Goal: Information Seeking & Learning: Compare options

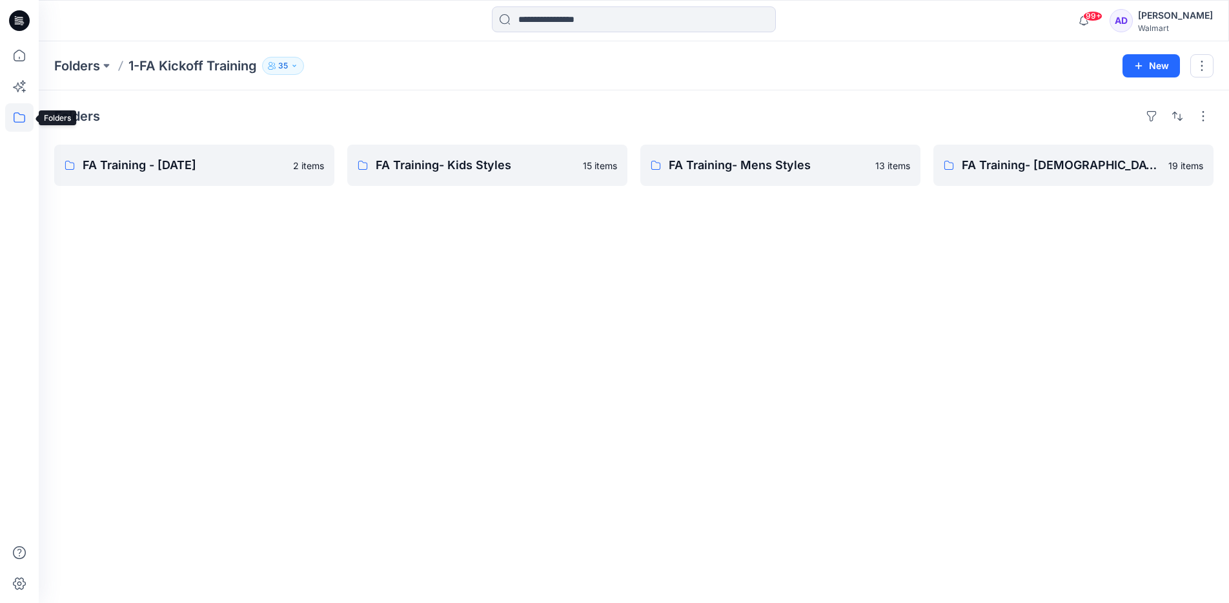
click at [19, 124] on icon at bounding box center [19, 117] width 28 height 28
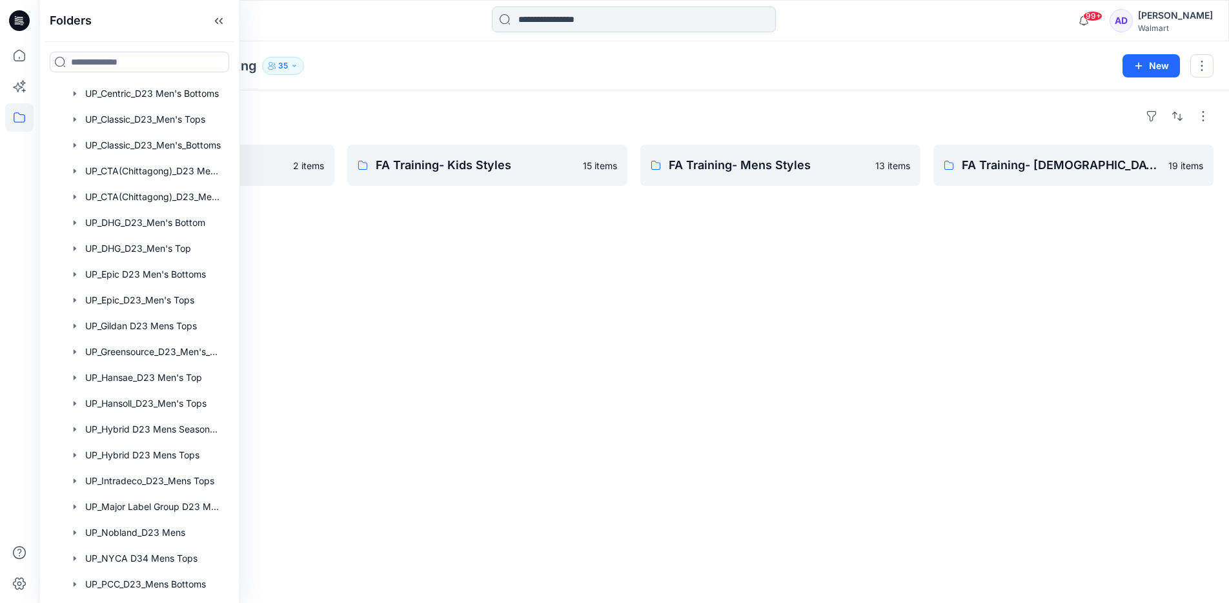
scroll to position [596, 0]
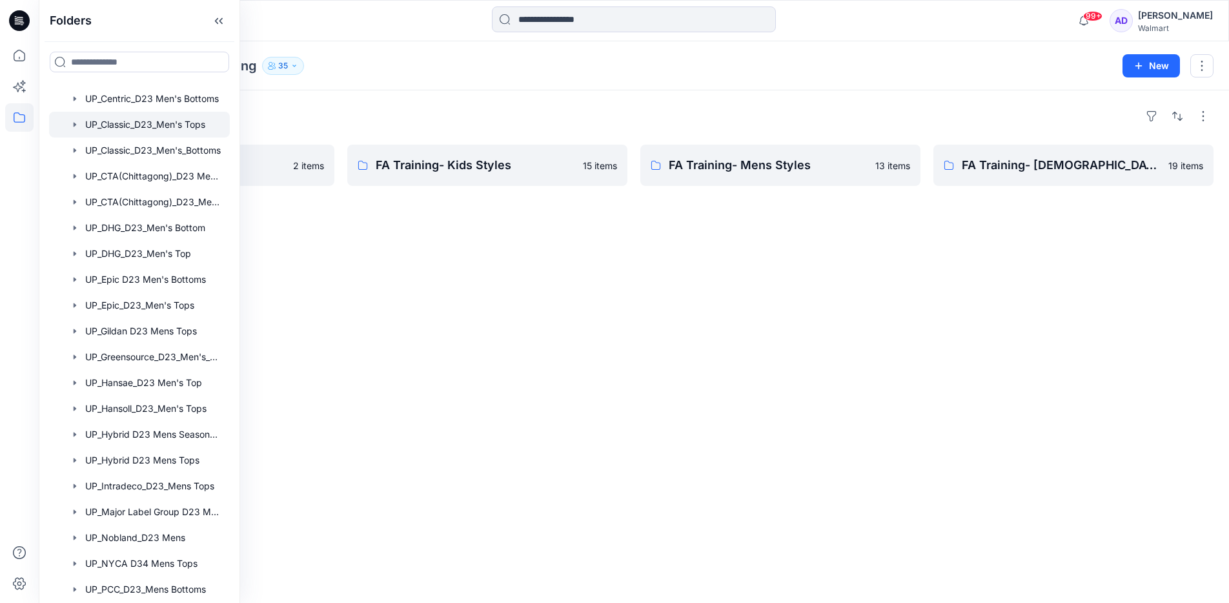
click at [137, 122] on div at bounding box center [139, 125] width 181 height 26
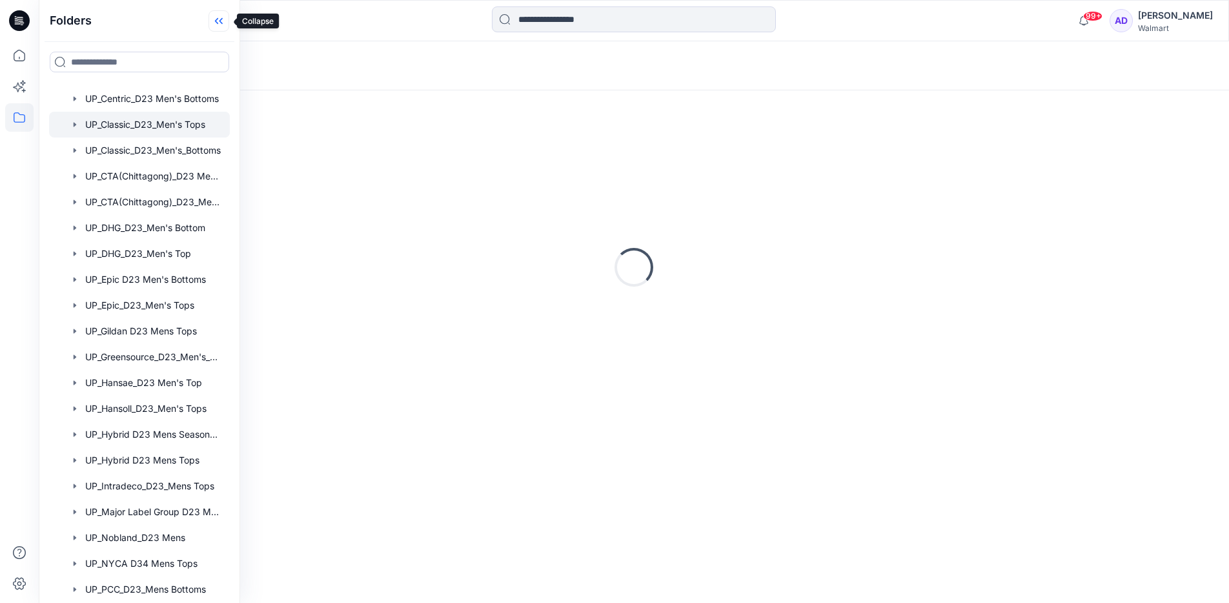
click at [222, 18] on icon at bounding box center [219, 20] width 21 height 21
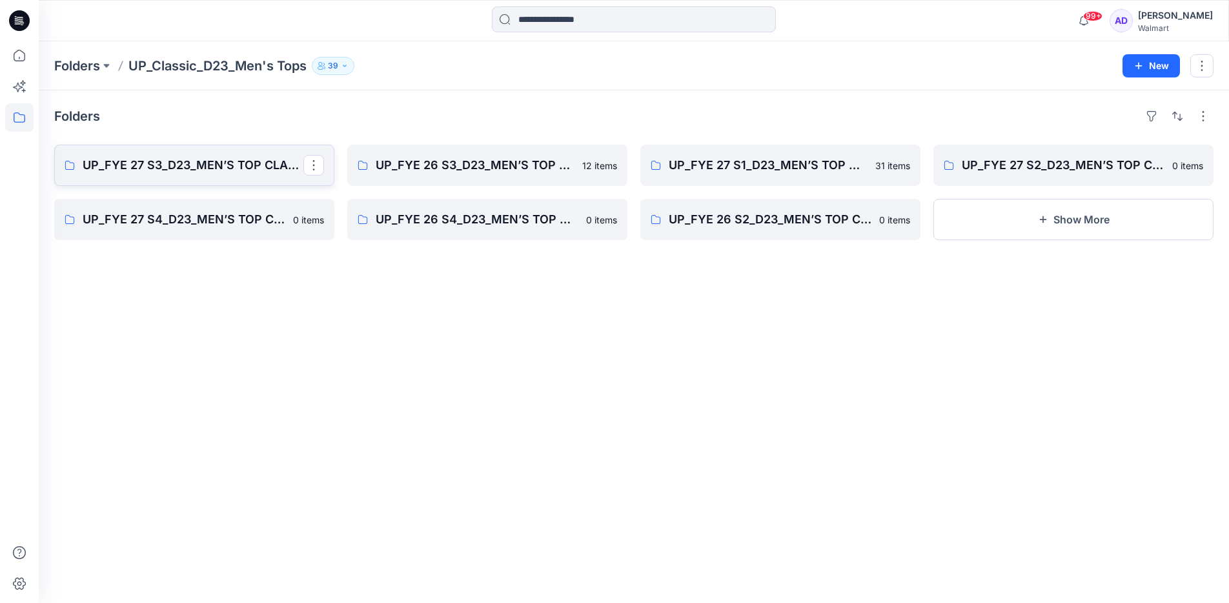
click at [238, 177] on link "UP_FYE 27 S3_D23_MEN’S TOP CLASSIC" at bounding box center [194, 165] width 280 height 41
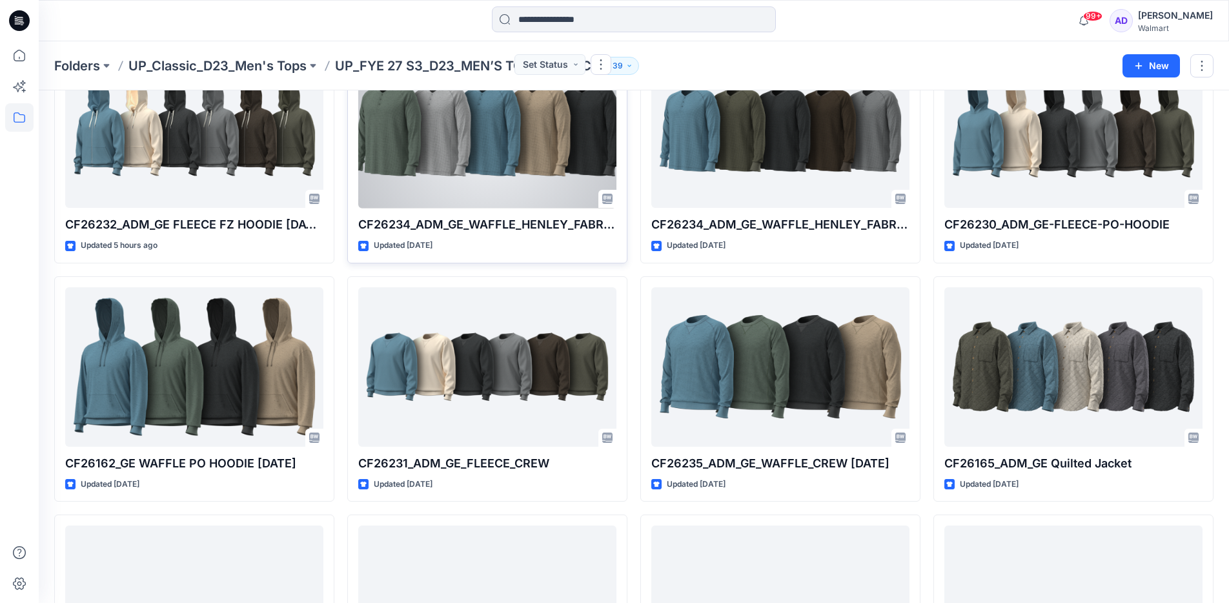
scroll to position [305, 0]
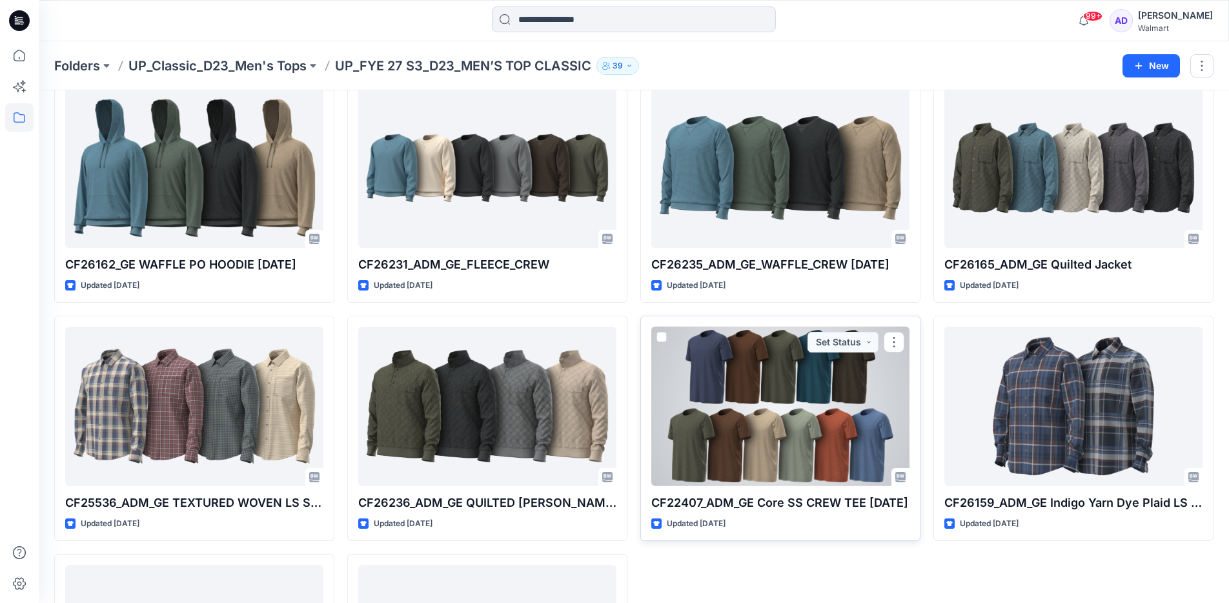
click at [864, 387] on div at bounding box center [780, 406] width 258 height 159
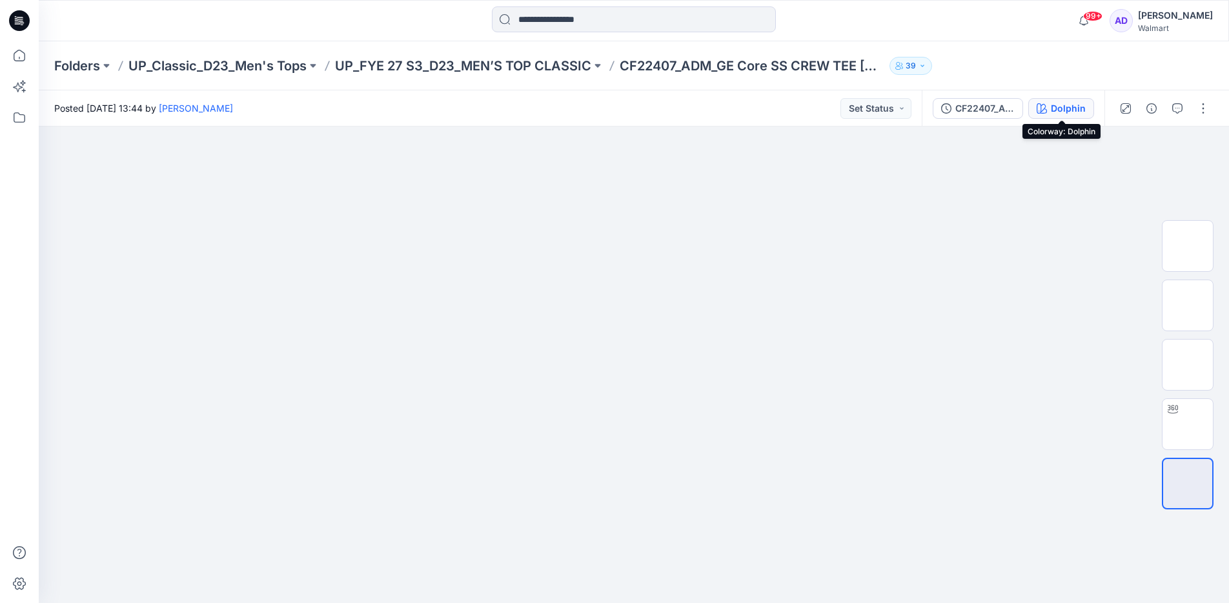
click at [1061, 101] on div "Dolphin" at bounding box center [1068, 108] width 35 height 14
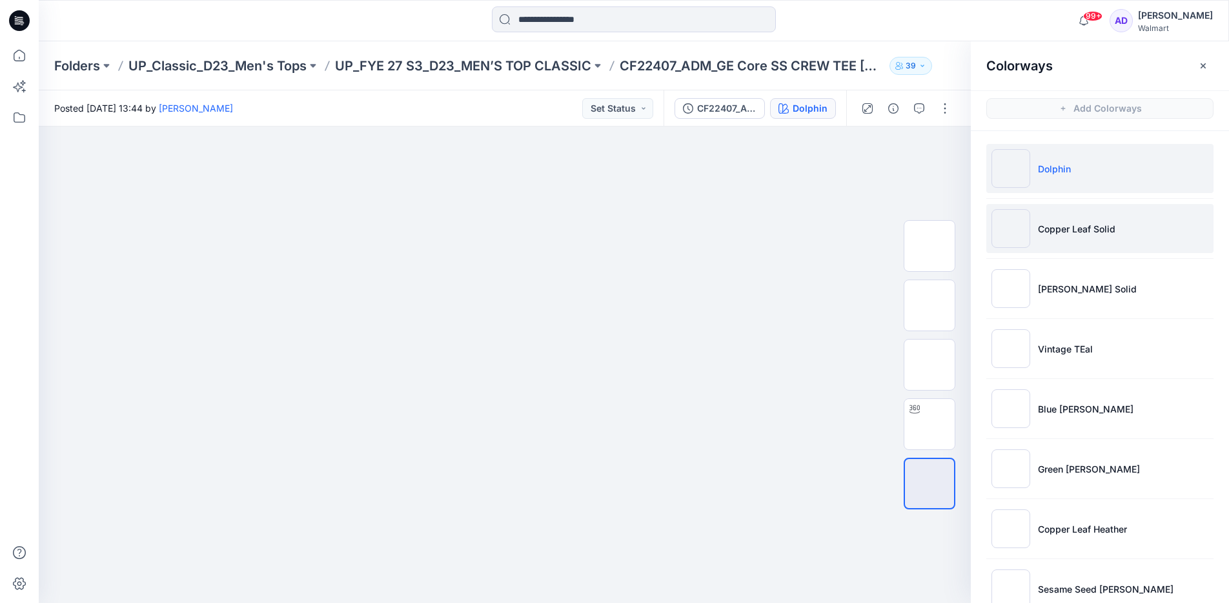
click at [1092, 237] on li "Copper Leaf Solid" at bounding box center [1099, 228] width 227 height 49
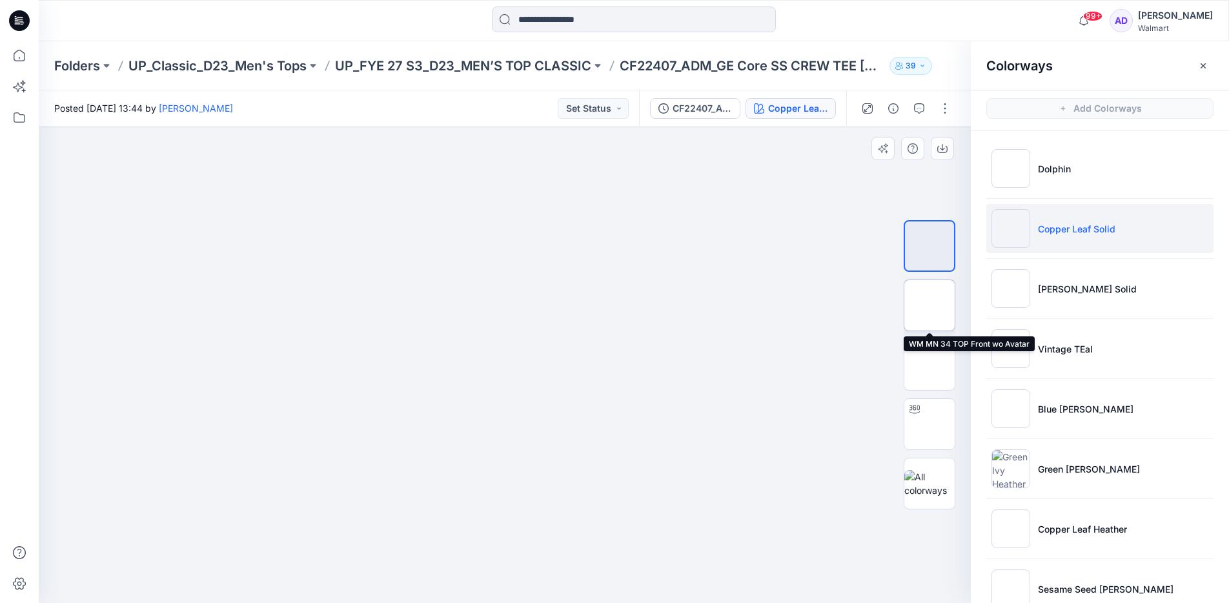
click at [930, 305] on img at bounding box center [930, 305] width 0 height 0
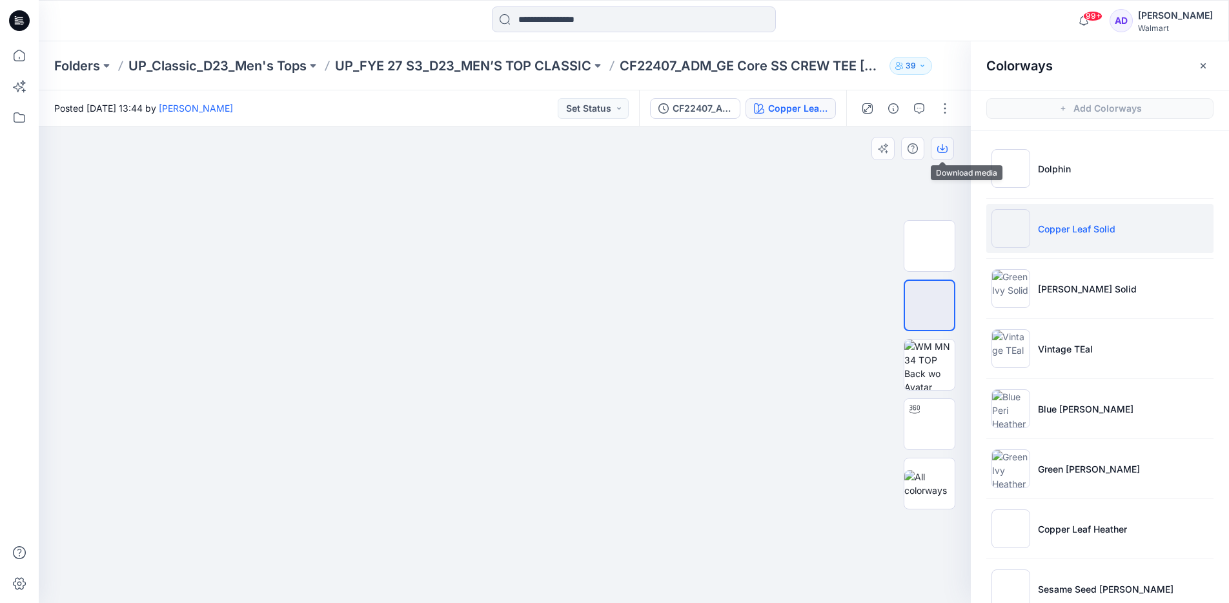
click at [947, 152] on icon "button" at bounding box center [942, 148] width 10 height 10
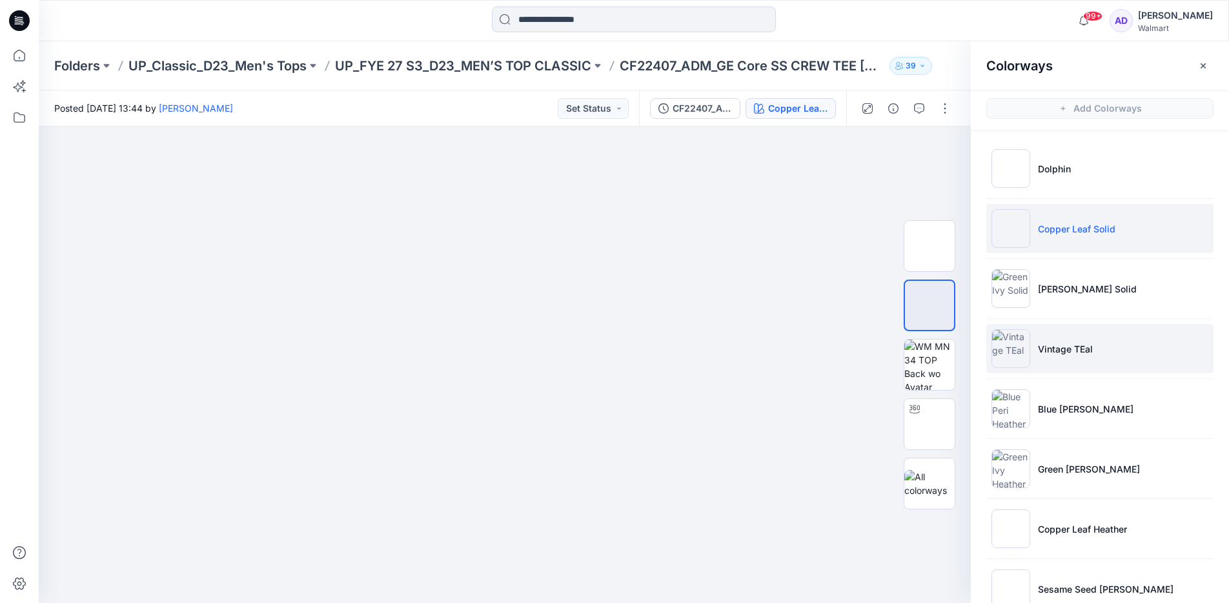
click at [1074, 356] on li "Vintage TEal" at bounding box center [1099, 348] width 227 height 49
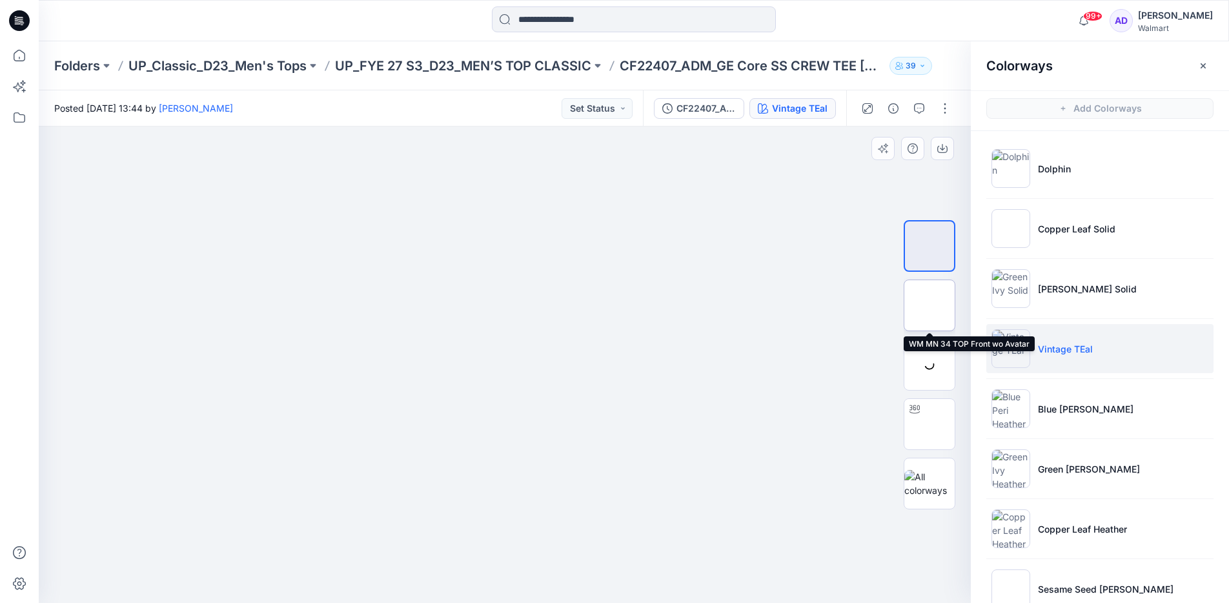
click at [930, 305] on img at bounding box center [930, 305] width 0 height 0
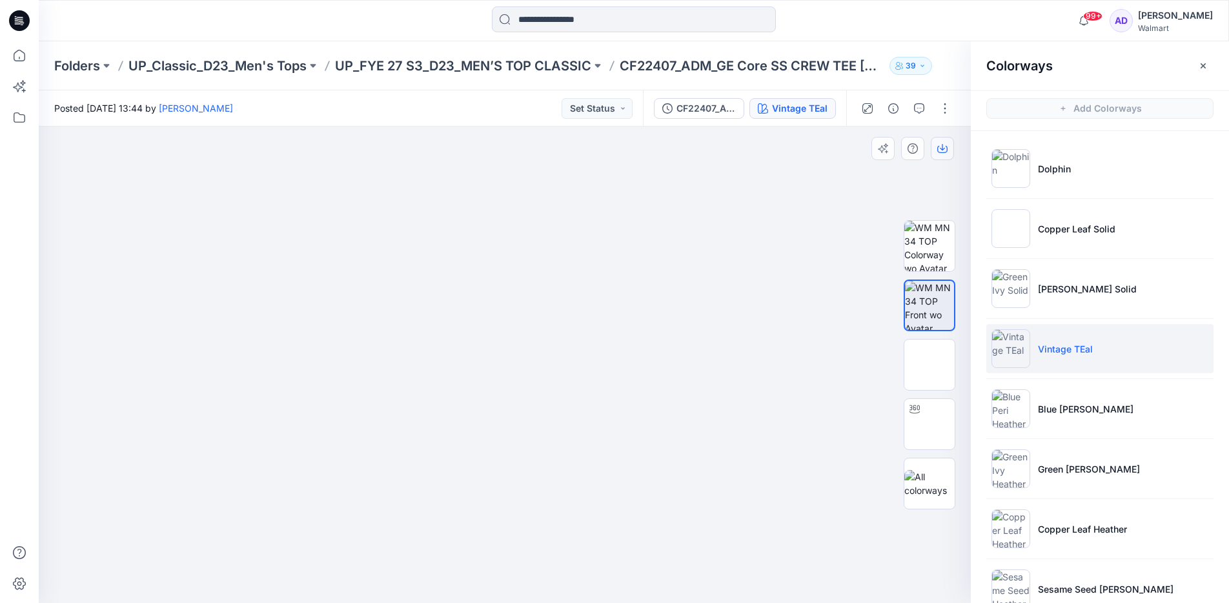
click at [946, 149] on icon "button" at bounding box center [942, 148] width 10 height 10
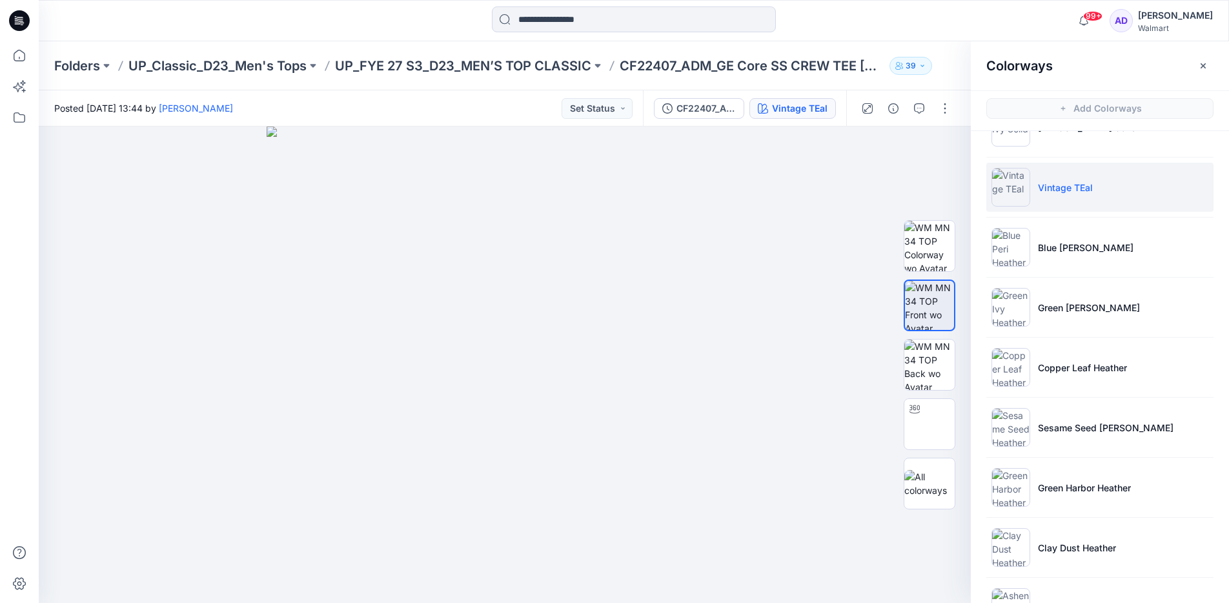
scroll to position [163, 0]
click at [1084, 319] on li "Green [PERSON_NAME]" at bounding box center [1099, 305] width 227 height 49
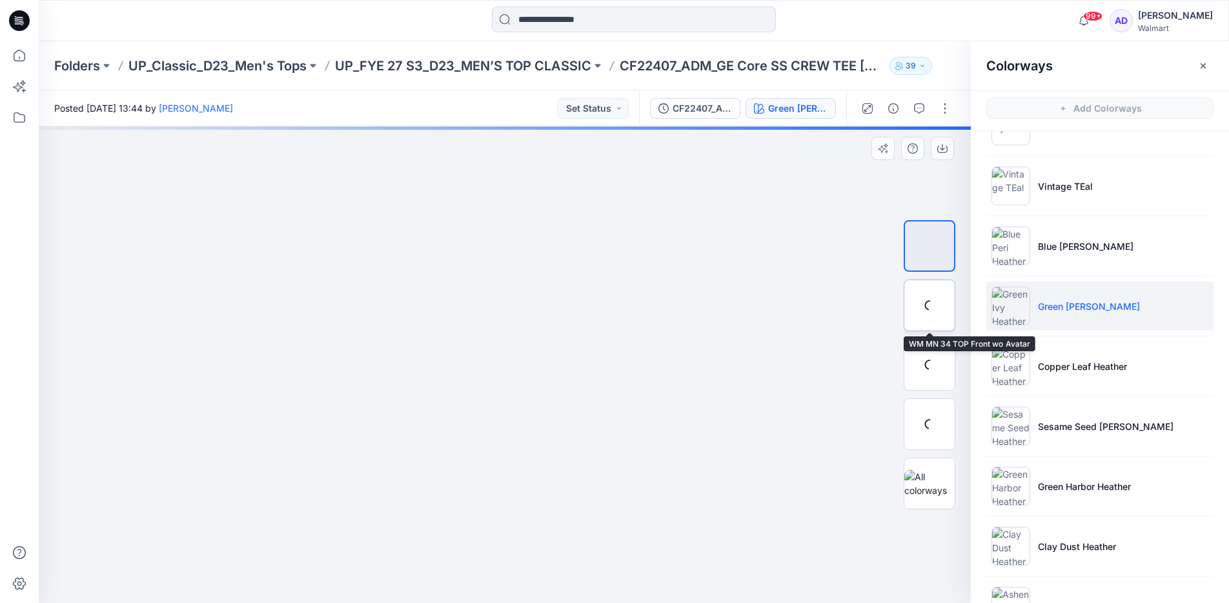
click at [943, 301] on div at bounding box center [930, 306] width 52 height 52
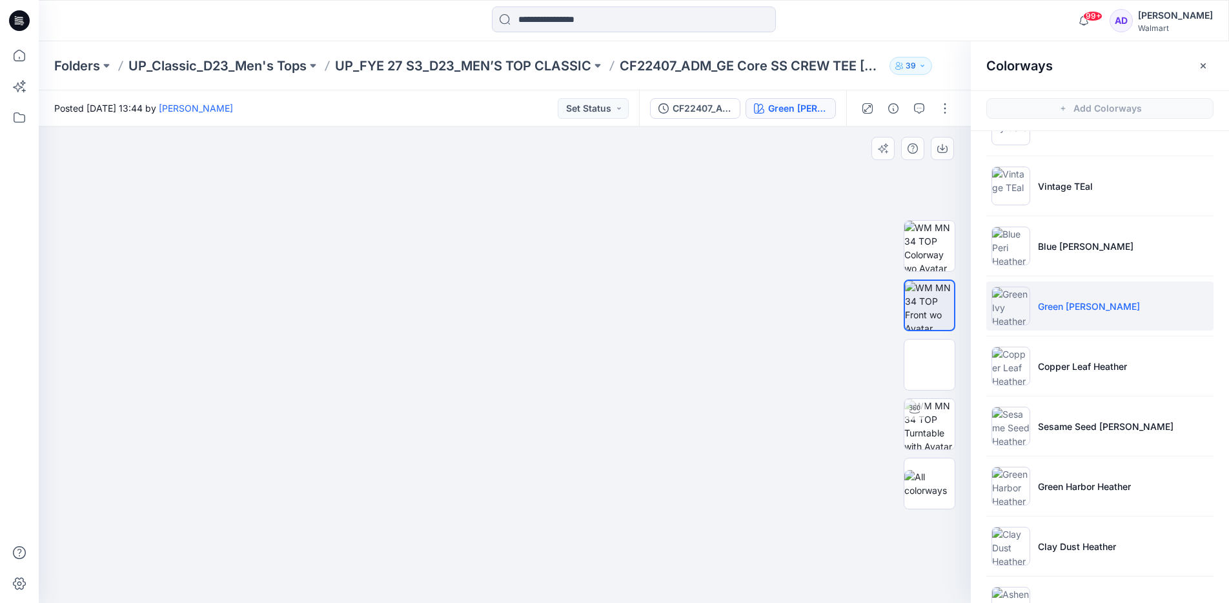
click at [935, 301] on img at bounding box center [929, 305] width 49 height 49
click at [948, 159] on button "button" at bounding box center [942, 148] width 23 height 23
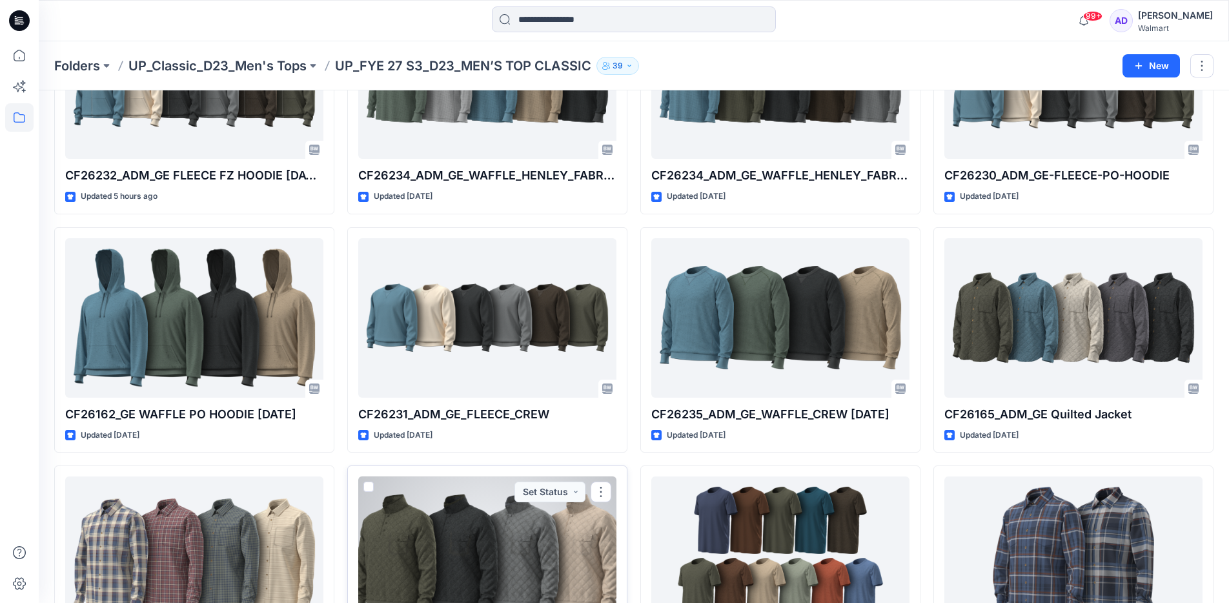
scroll to position [155, 0]
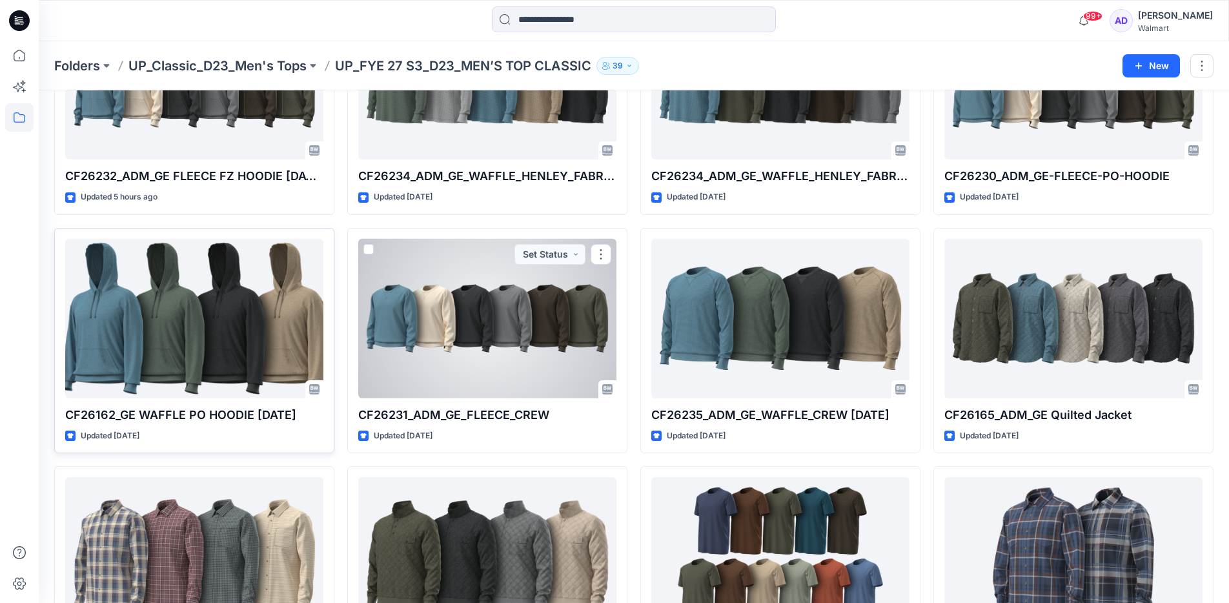
click at [264, 358] on div at bounding box center [194, 318] width 258 height 159
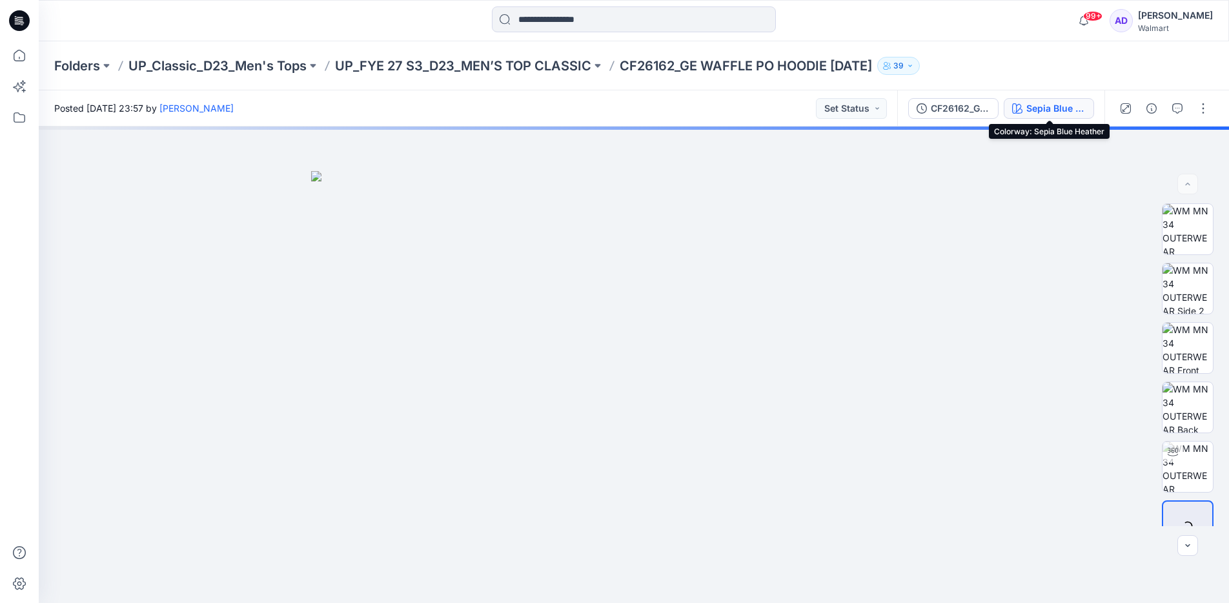
click at [1043, 105] on div "Sepia Blue Heather" at bounding box center [1055, 108] width 59 height 14
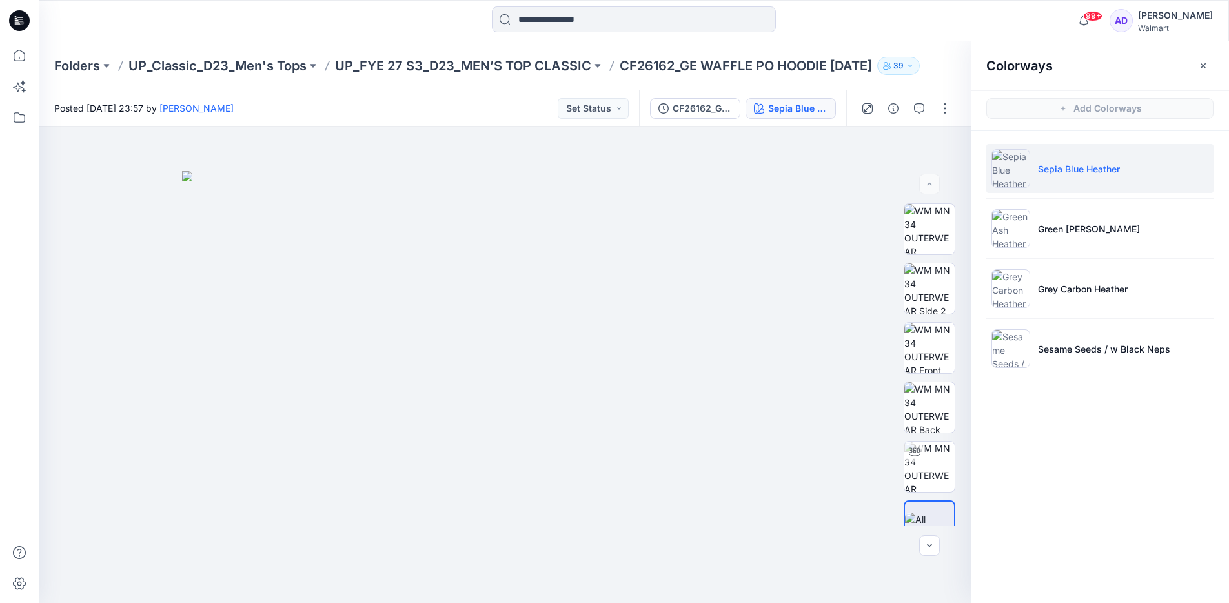
click at [1099, 178] on li "Sepia Blue Heather" at bounding box center [1099, 168] width 227 height 49
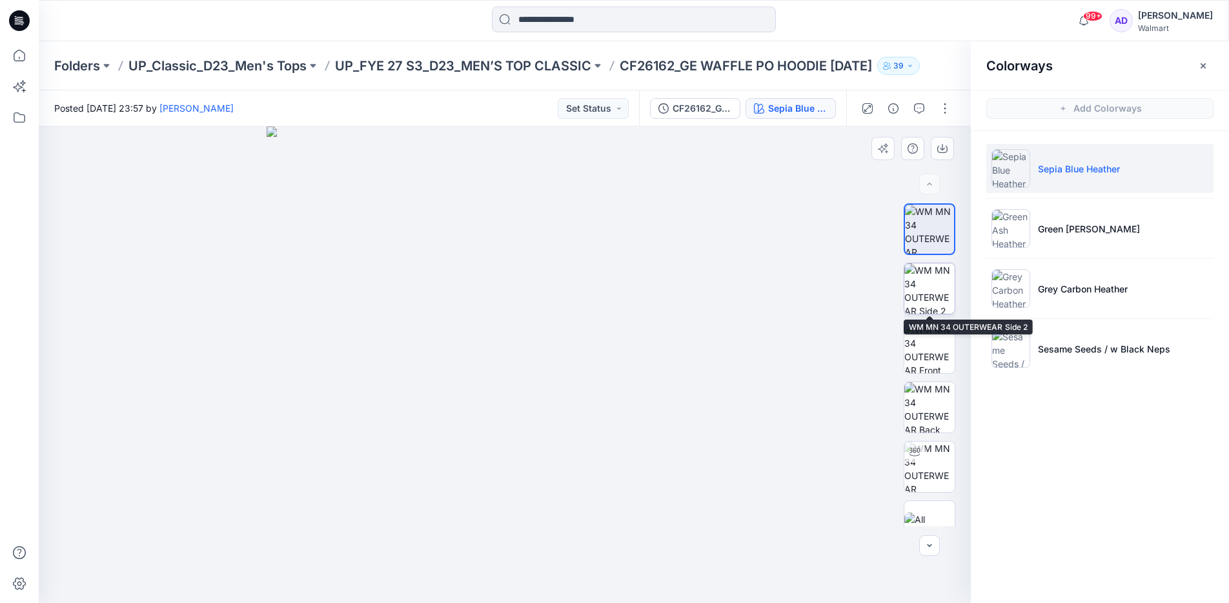
click at [920, 305] on img at bounding box center [929, 288] width 50 height 50
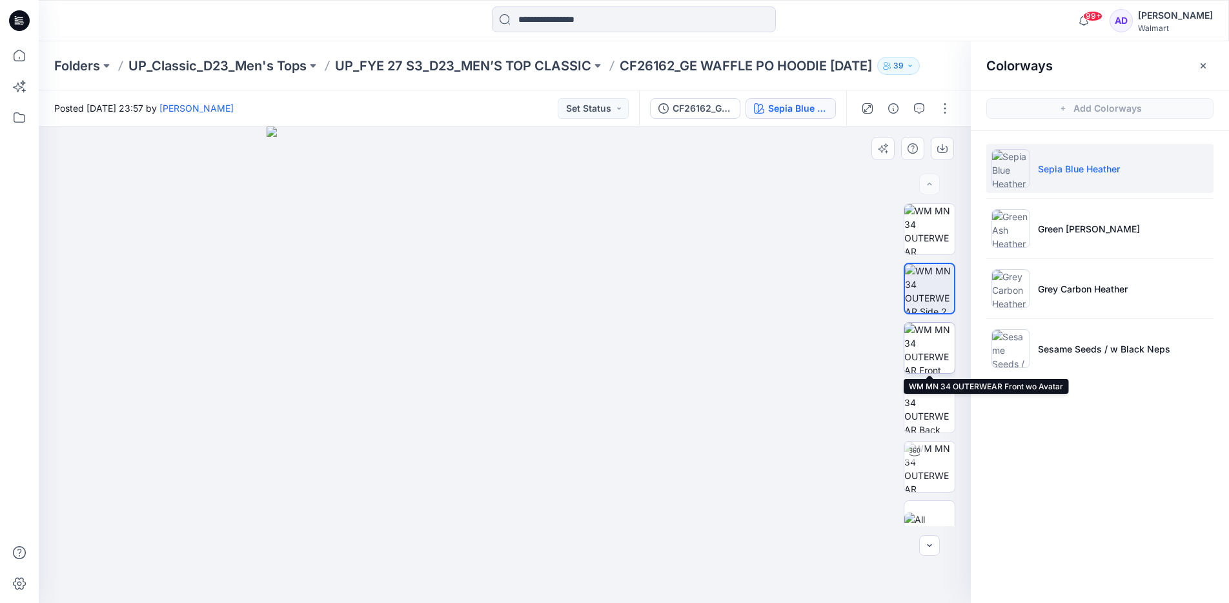
click at [920, 349] on img at bounding box center [929, 348] width 50 height 50
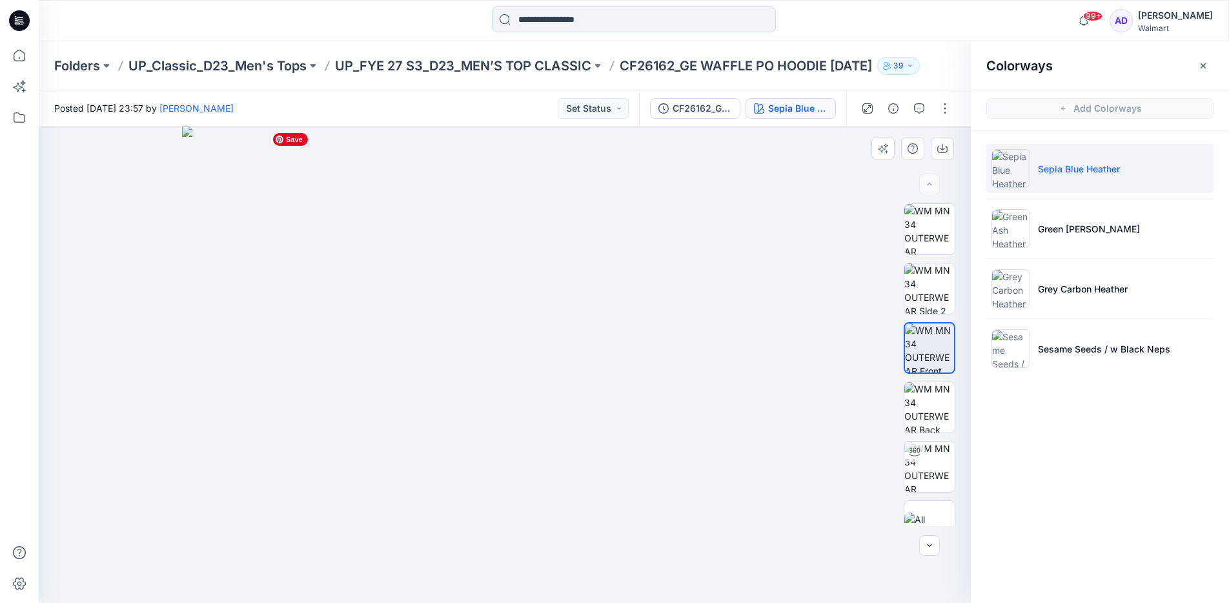
drag, startPoint x: 573, startPoint y: 276, endPoint x: 579, endPoint y: 565, distance: 289.3
click at [579, 566] on img at bounding box center [505, 365] width 646 height 476
click at [910, 509] on div at bounding box center [930, 526] width 52 height 52
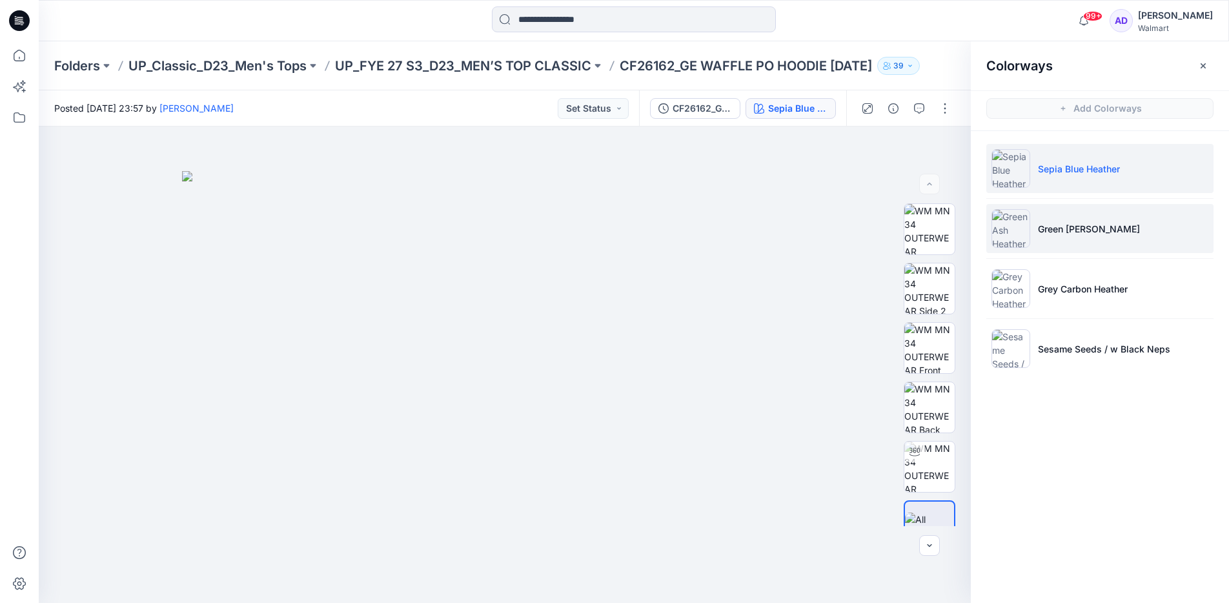
click at [1005, 227] on img at bounding box center [1011, 228] width 39 height 39
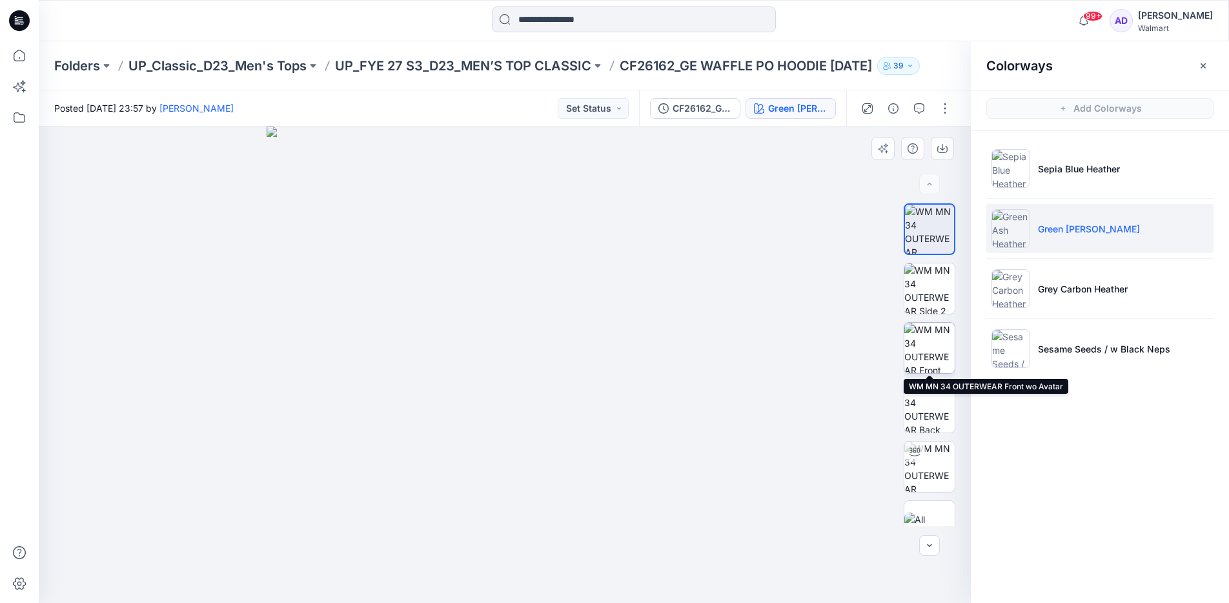
click at [926, 345] on img at bounding box center [929, 348] width 50 height 50
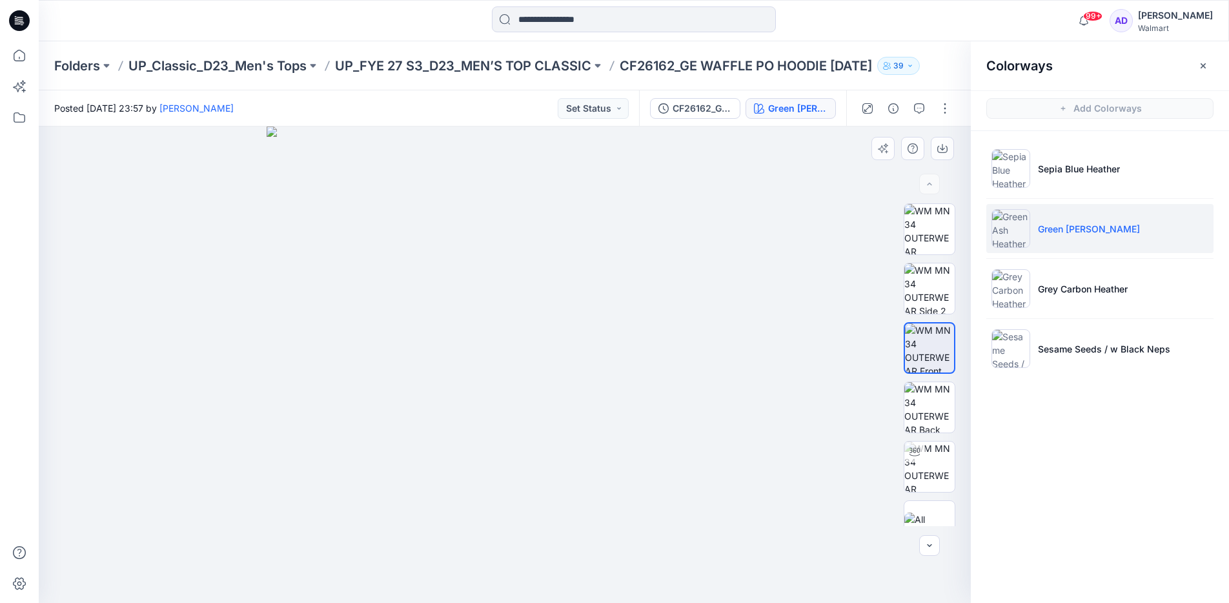
drag, startPoint x: 780, startPoint y: 235, endPoint x: 780, endPoint y: 356, distance: 120.7
click at [780, 356] on div at bounding box center [505, 365] width 932 height 476
click at [941, 150] on icon "button" at bounding box center [942, 148] width 10 height 10
click at [932, 469] on img at bounding box center [929, 467] width 50 height 50
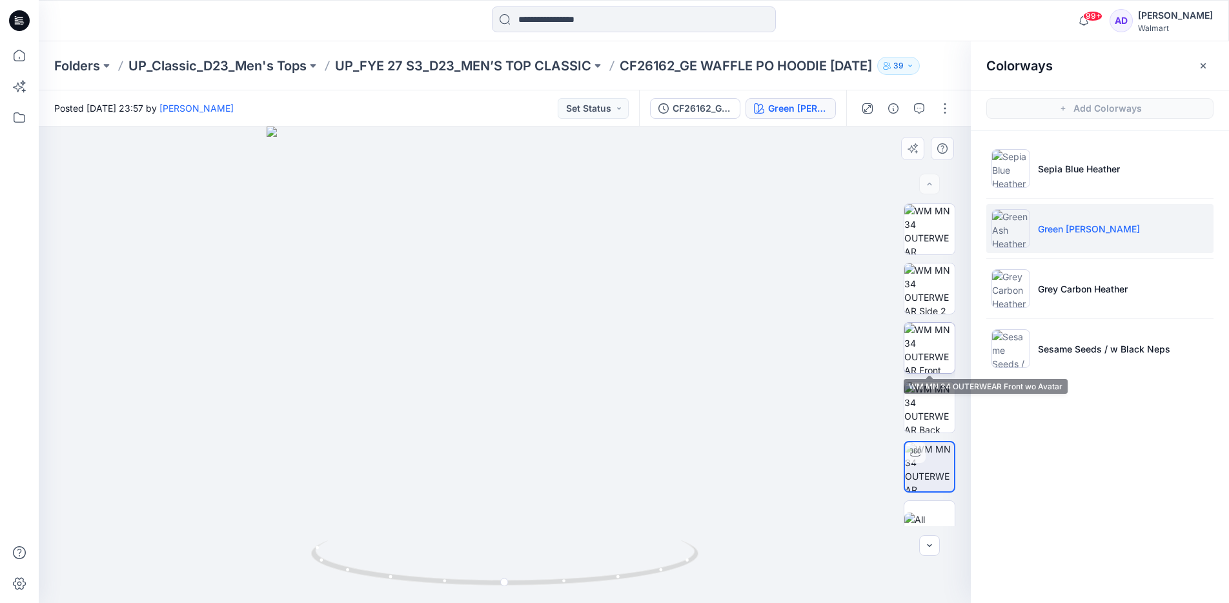
click at [931, 358] on img at bounding box center [929, 348] width 50 height 50
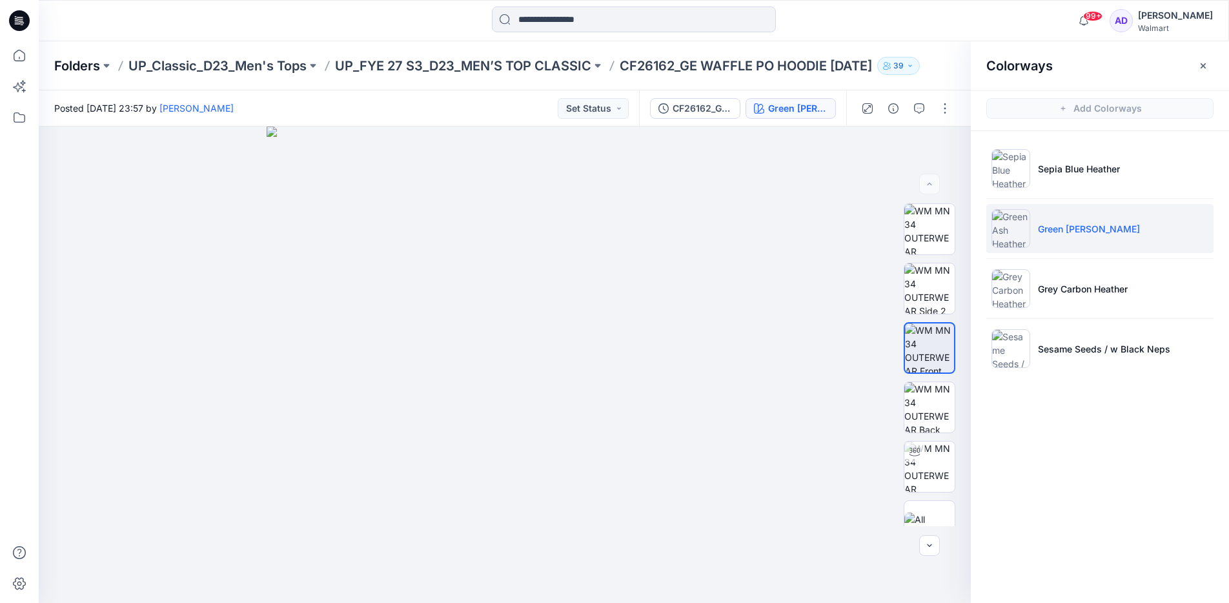
click at [93, 61] on p "Folders" at bounding box center [77, 66] width 46 height 18
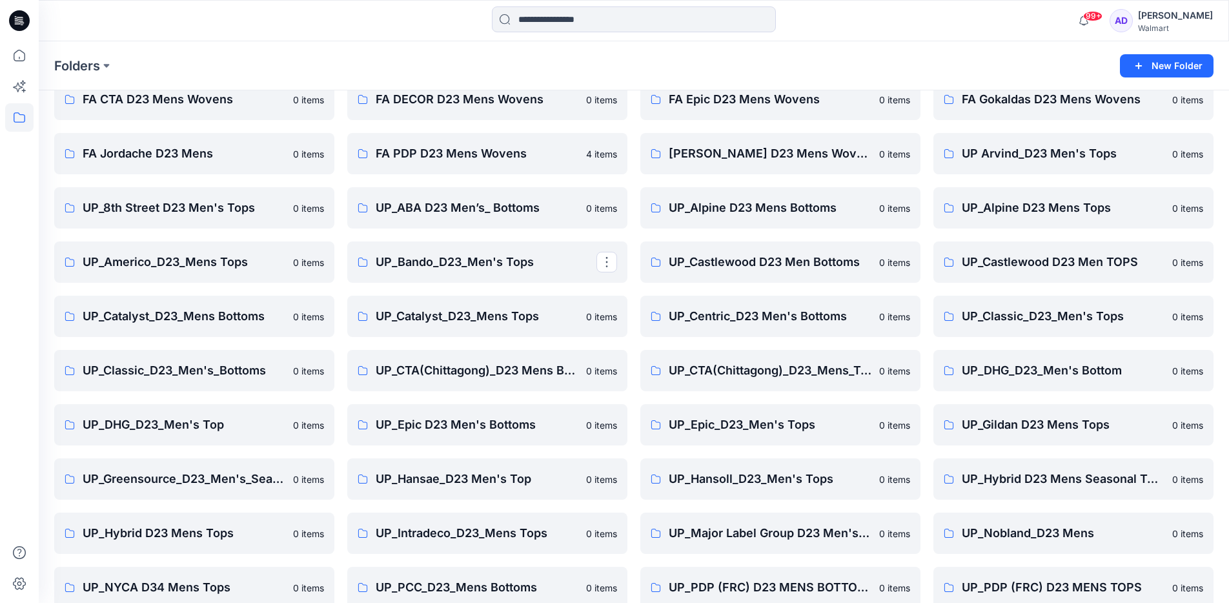
scroll to position [121, 0]
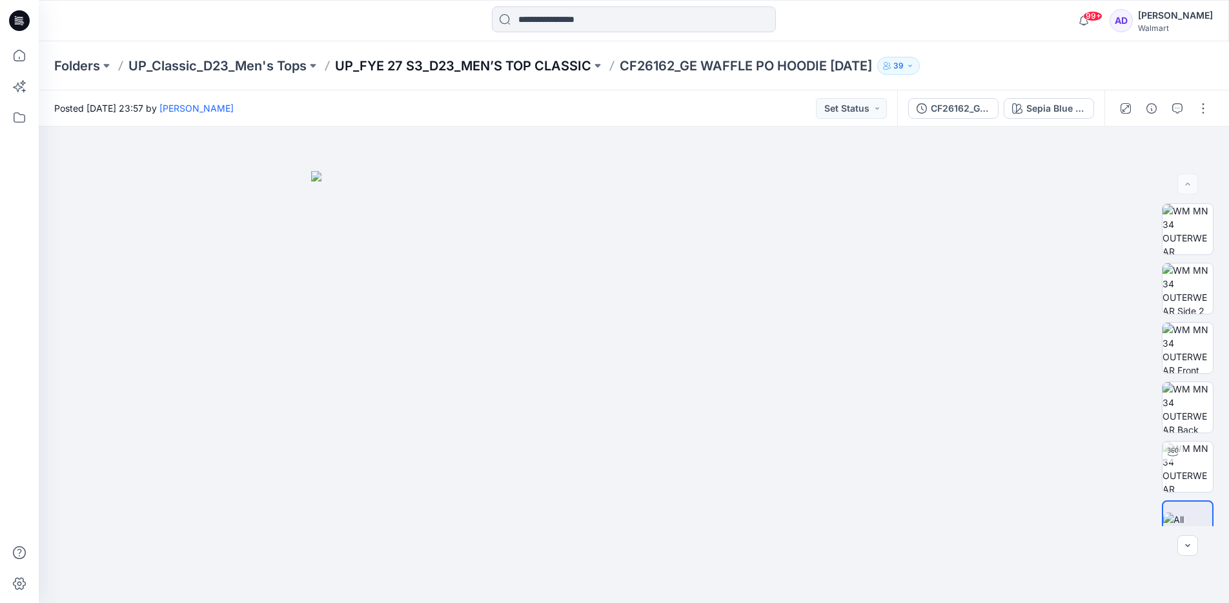
click at [487, 69] on p "UP_FYE 27 S3_D23_MEN’S TOP CLASSIC" at bounding box center [463, 66] width 256 height 18
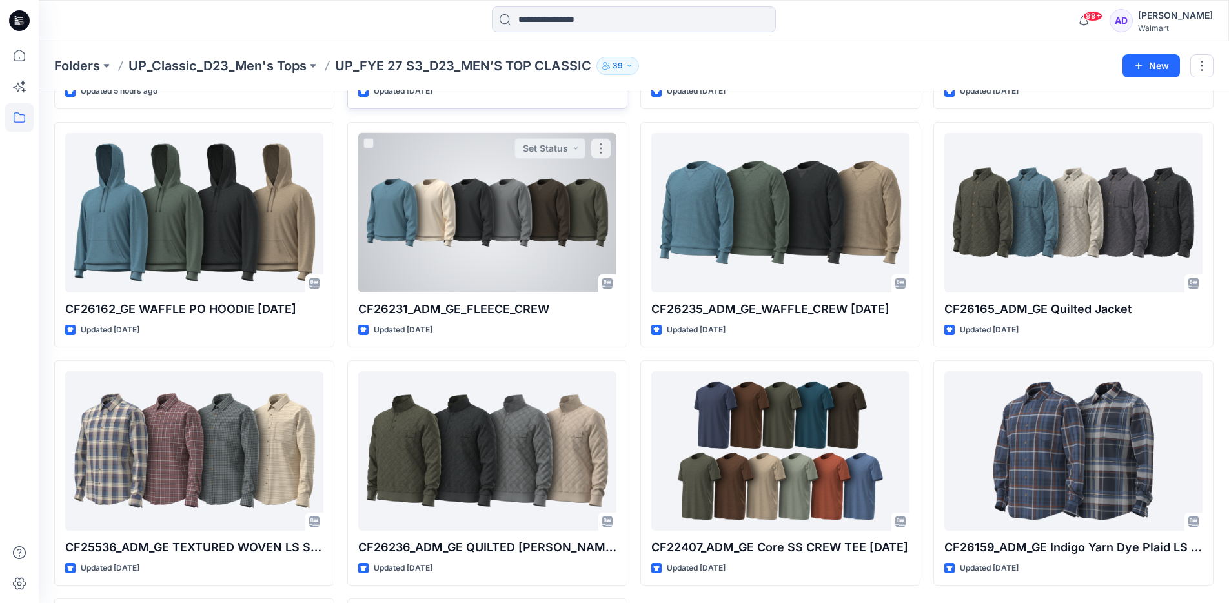
scroll to position [263, 0]
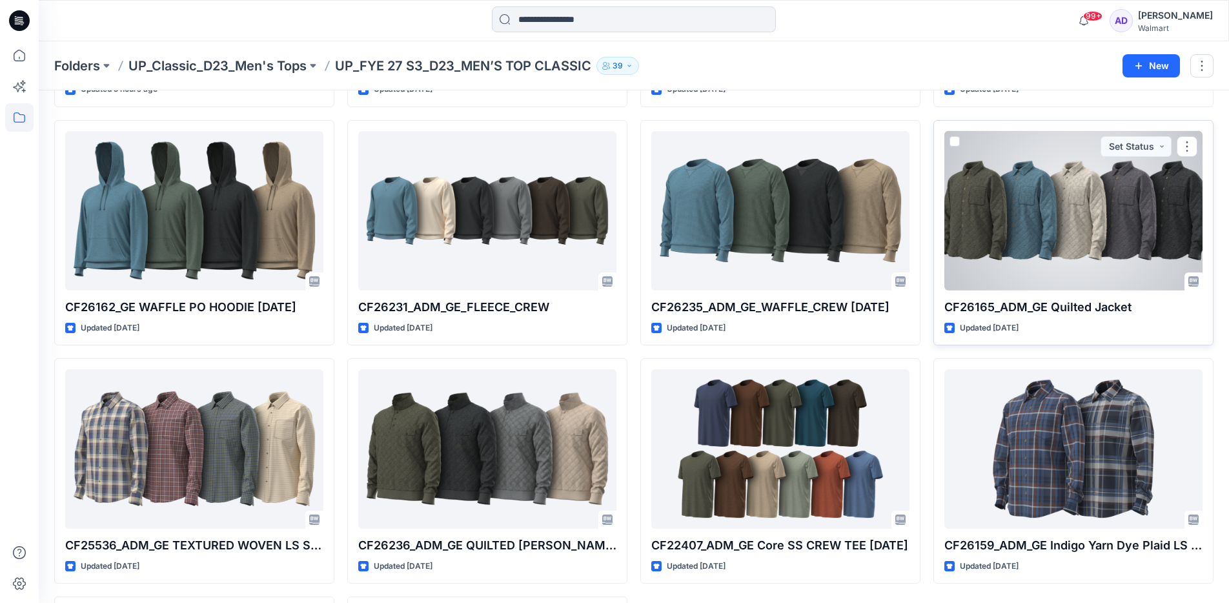
click at [1050, 245] on div at bounding box center [1073, 210] width 258 height 159
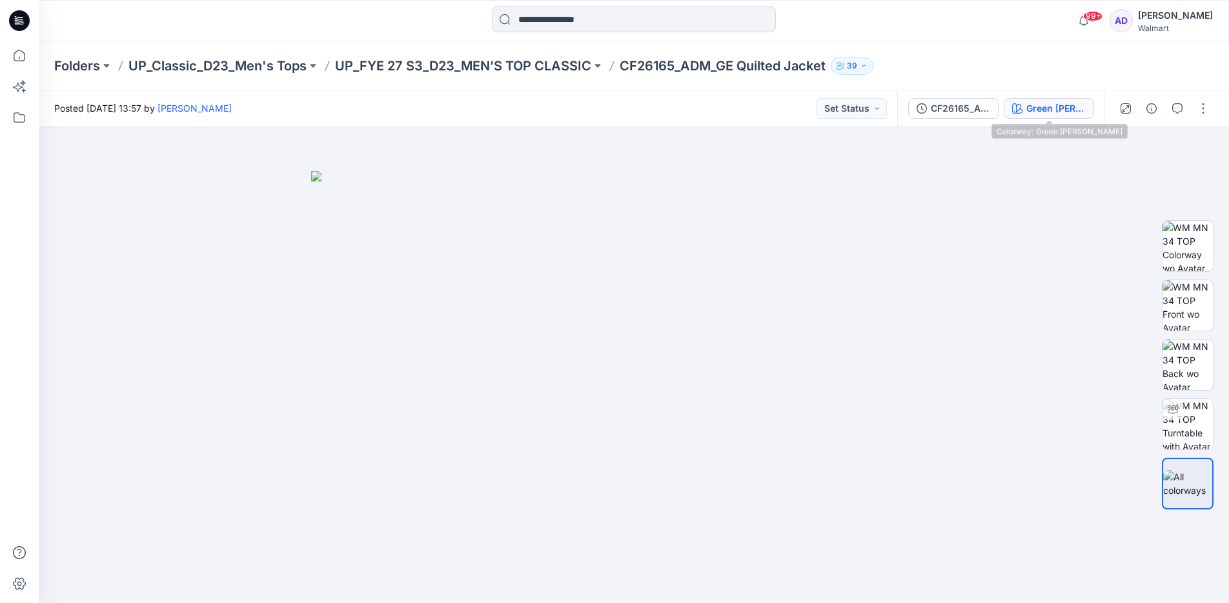
click at [1068, 101] on div "Green [PERSON_NAME]" at bounding box center [1055, 108] width 59 height 14
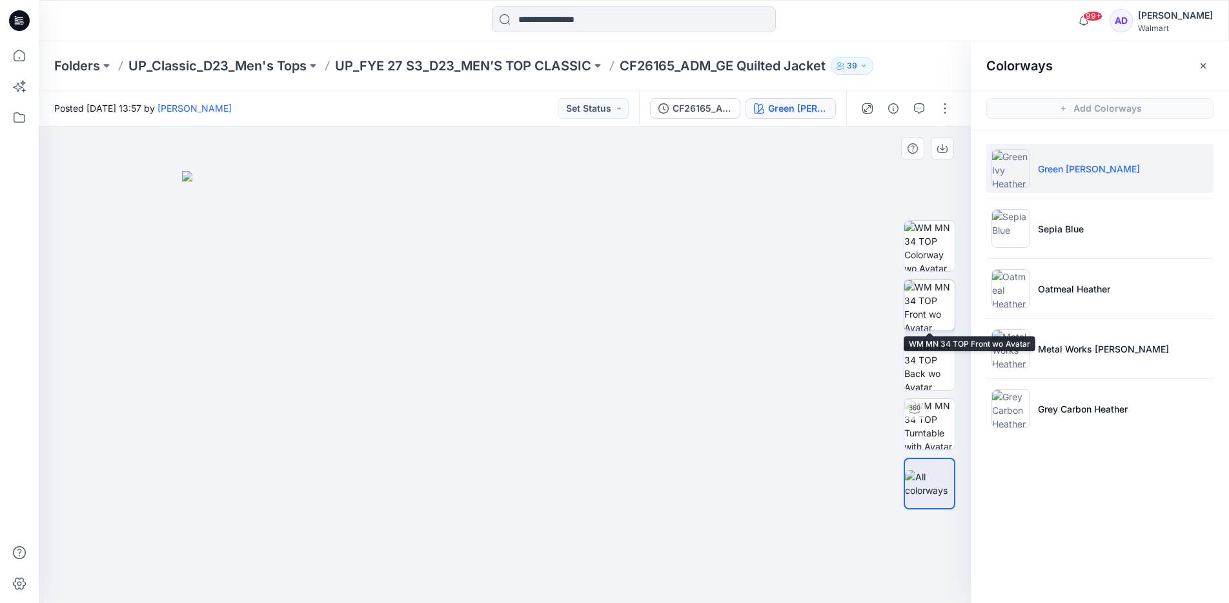
click at [950, 302] on img at bounding box center [929, 305] width 50 height 50
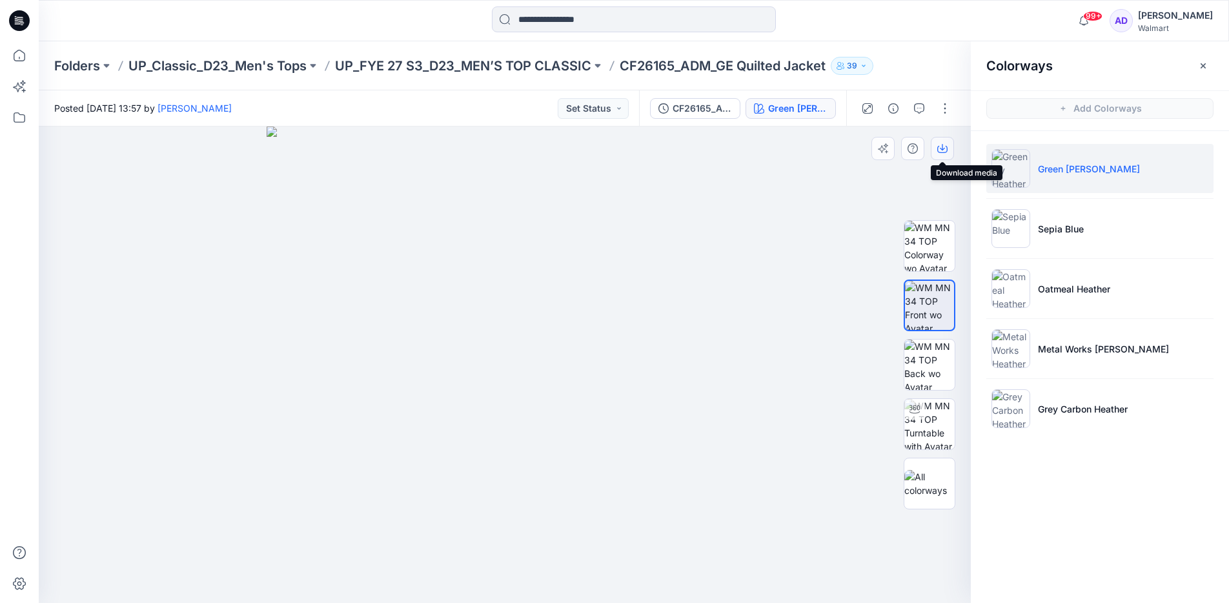
click at [945, 150] on icon "button" at bounding box center [942, 148] width 10 height 10
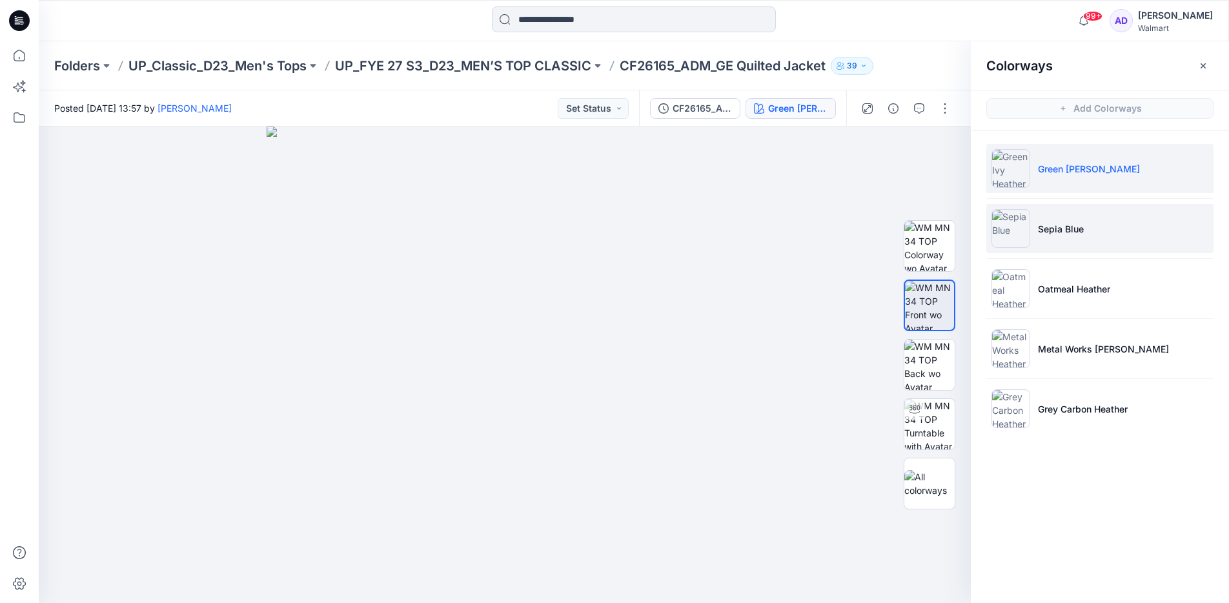
click at [1055, 241] on li "Sepia Blue" at bounding box center [1099, 228] width 227 height 49
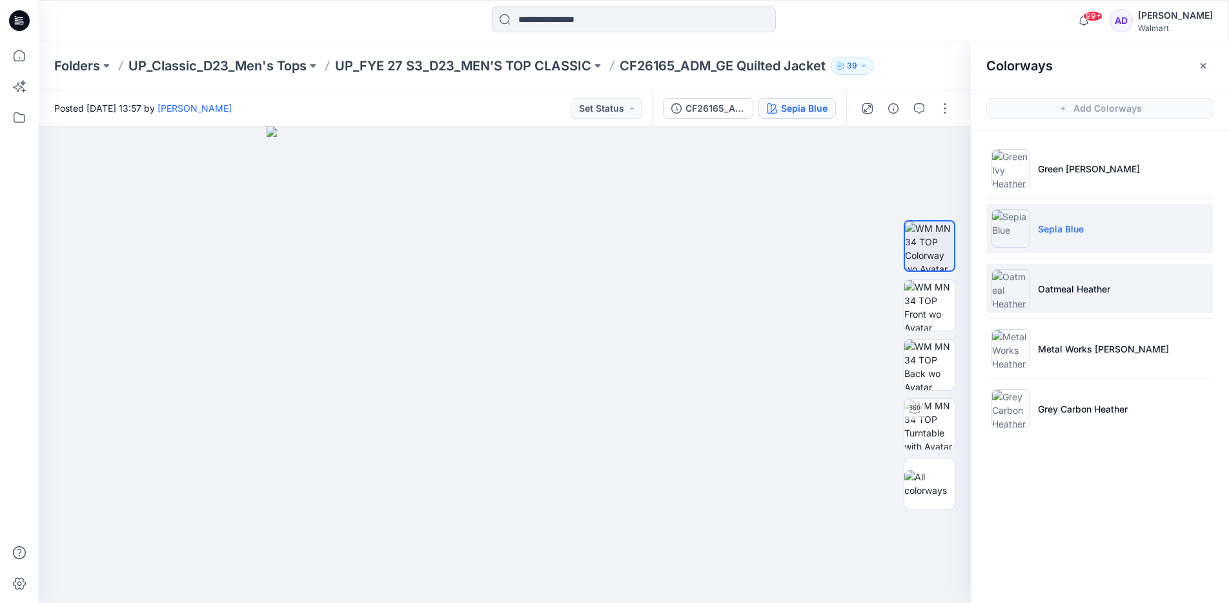
click at [1050, 292] on p "Oatmeal Heather" at bounding box center [1074, 289] width 72 height 14
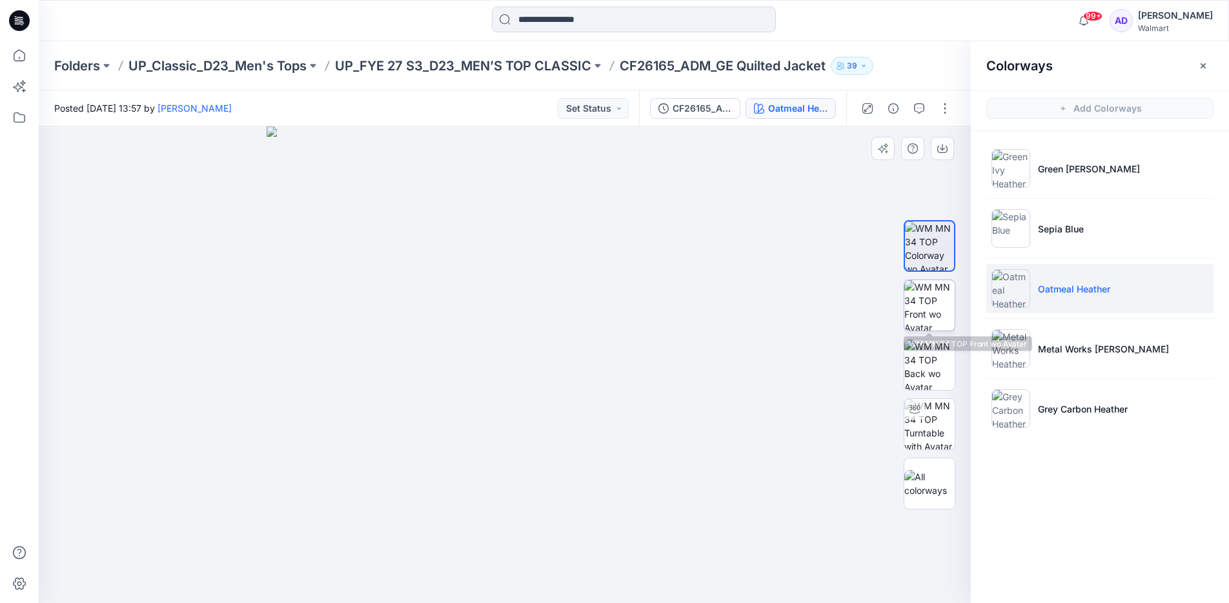
click at [919, 311] on img at bounding box center [929, 305] width 50 height 50
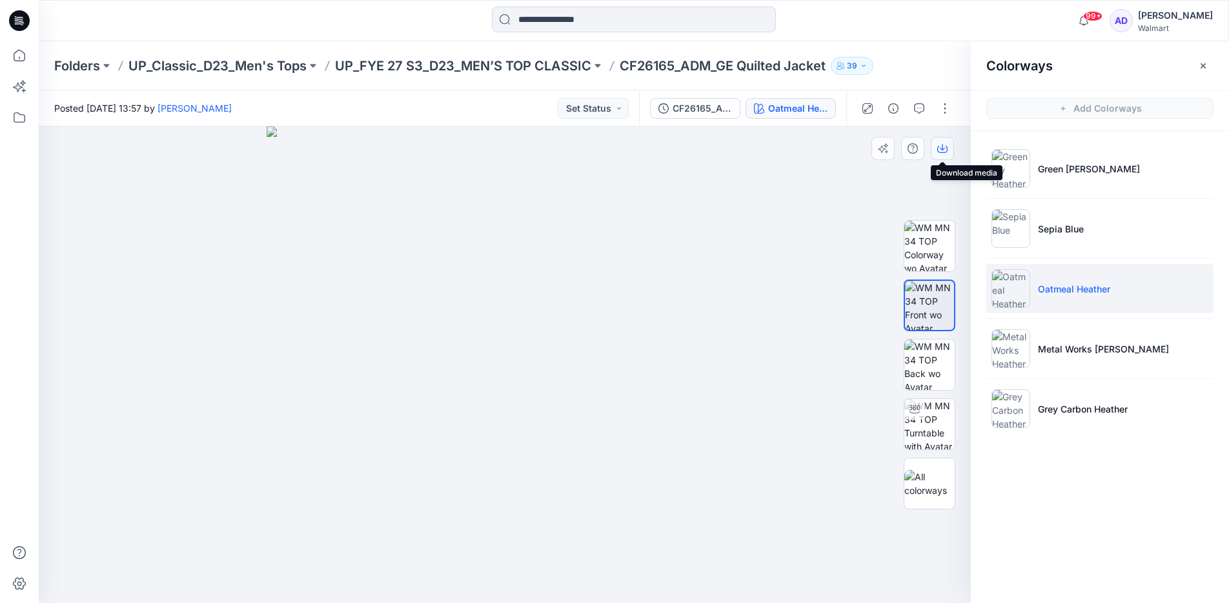
click at [951, 155] on button "button" at bounding box center [942, 148] width 23 height 23
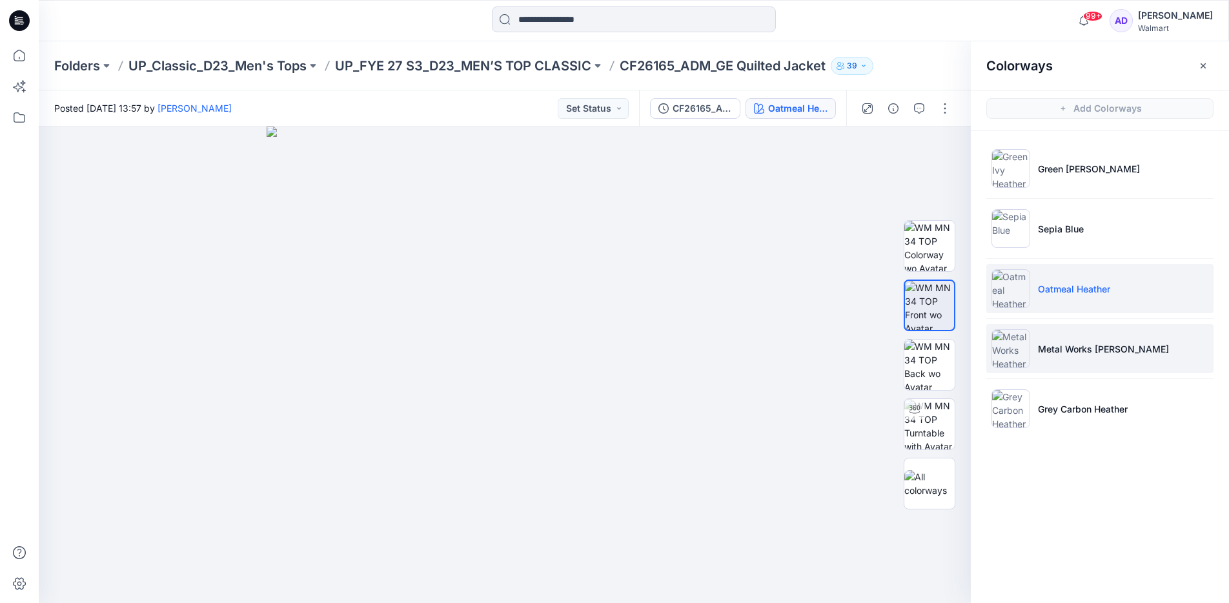
click at [1060, 343] on p "Metal Works [PERSON_NAME]" at bounding box center [1103, 349] width 131 height 14
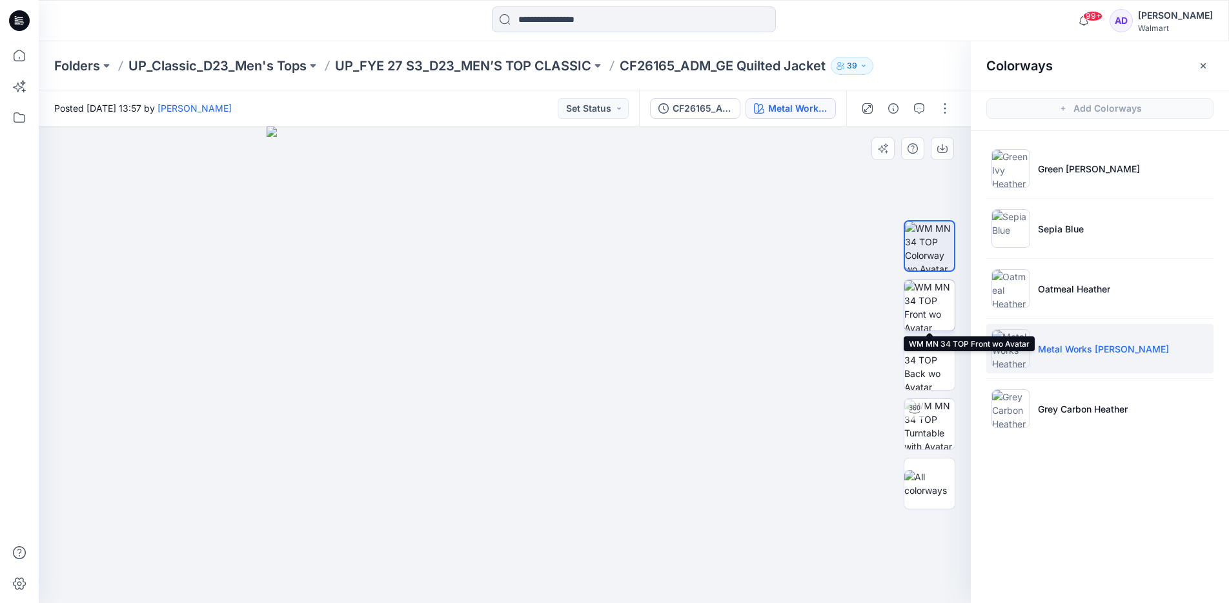
click at [929, 303] on img at bounding box center [929, 305] width 50 height 50
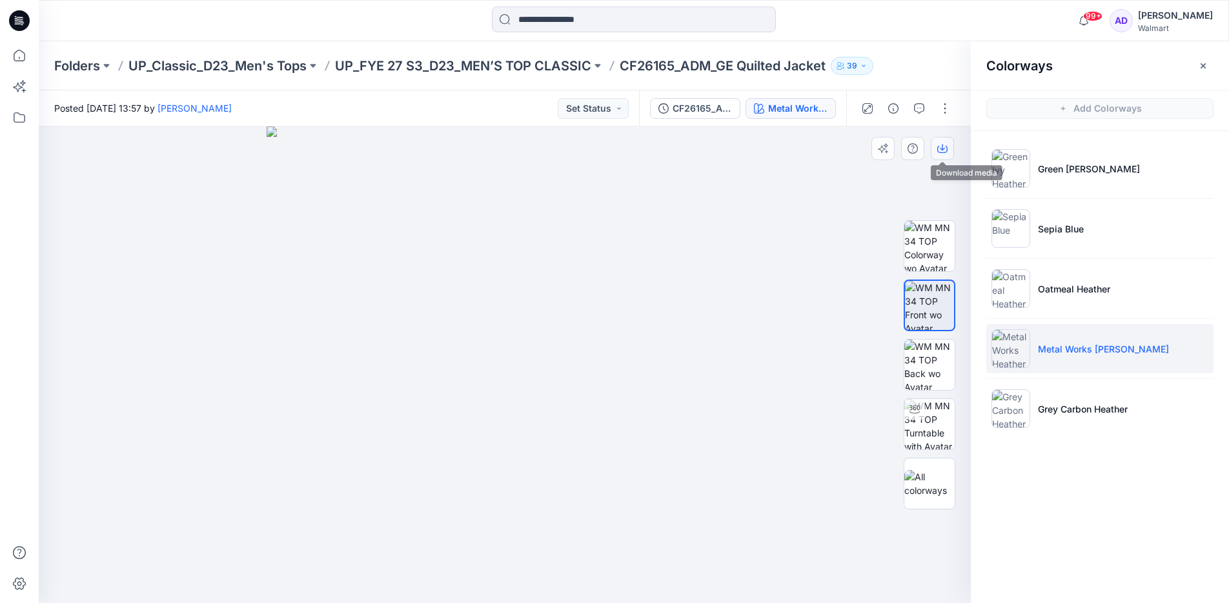
click at [946, 152] on icon "button" at bounding box center [942, 149] width 10 height 7
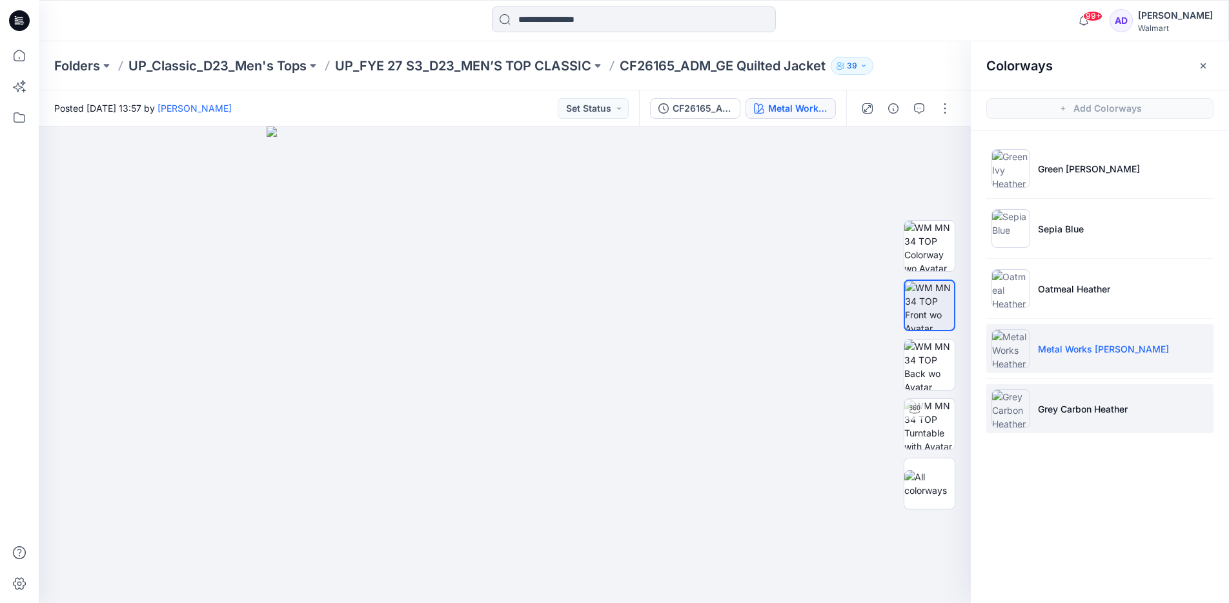
click at [1019, 413] on img at bounding box center [1011, 408] width 39 height 39
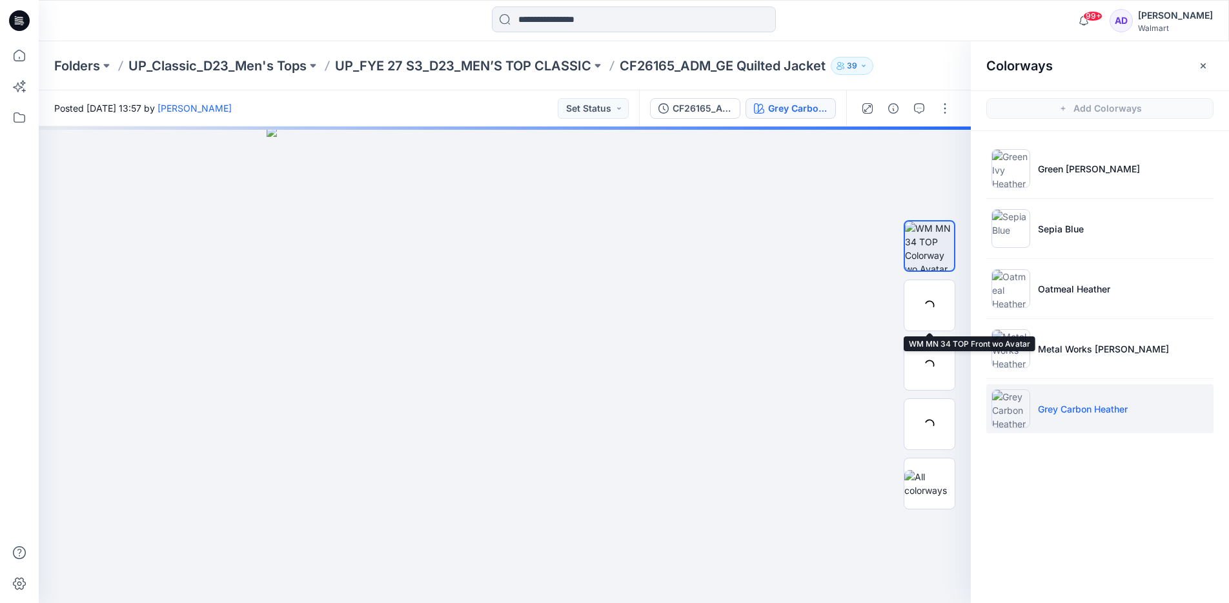
click at [919, 298] on div at bounding box center [930, 306] width 52 height 52
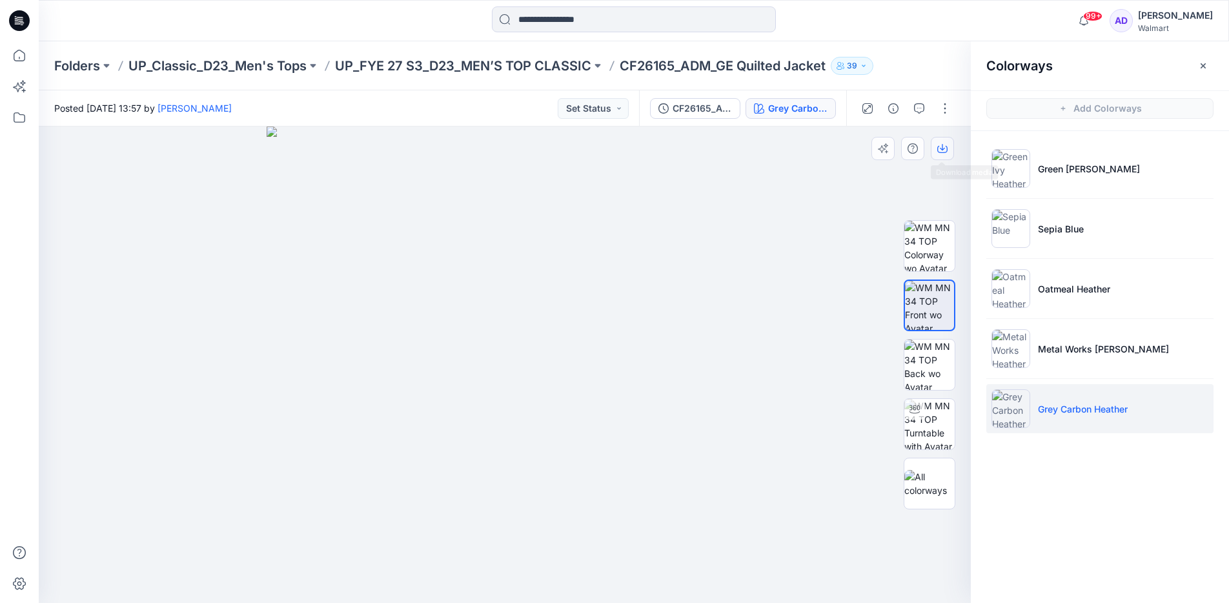
click at [948, 155] on button "button" at bounding box center [942, 148] width 23 height 23
click at [397, 59] on p "UP_FYE 27 S3_D23_MEN’S TOP CLASSIC" at bounding box center [463, 66] width 256 height 18
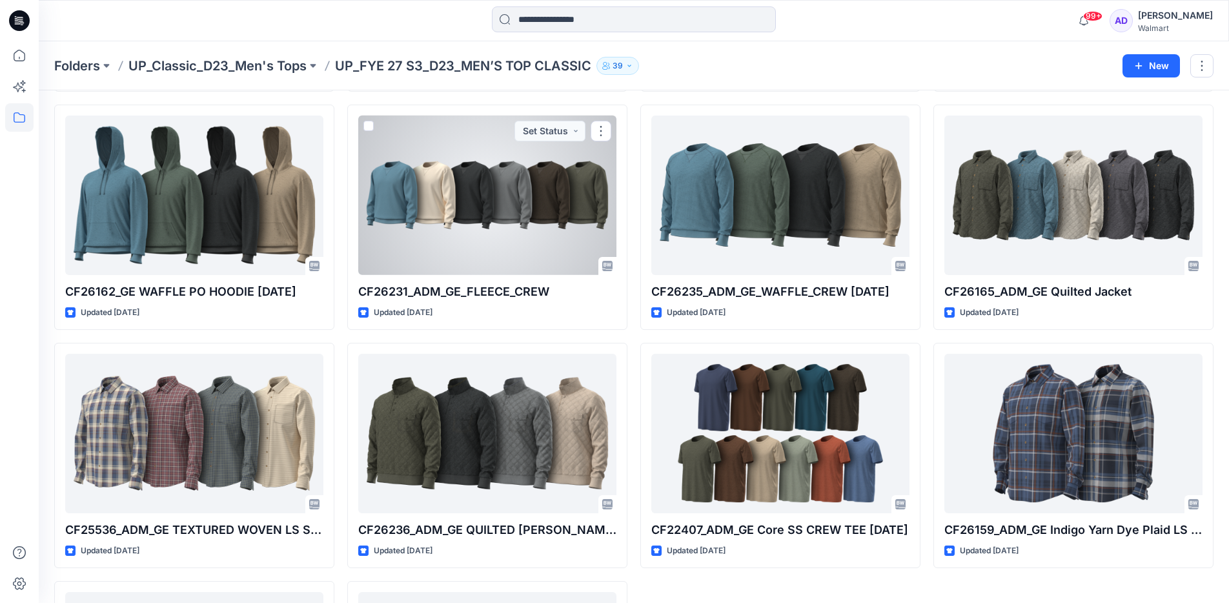
scroll to position [295, 0]
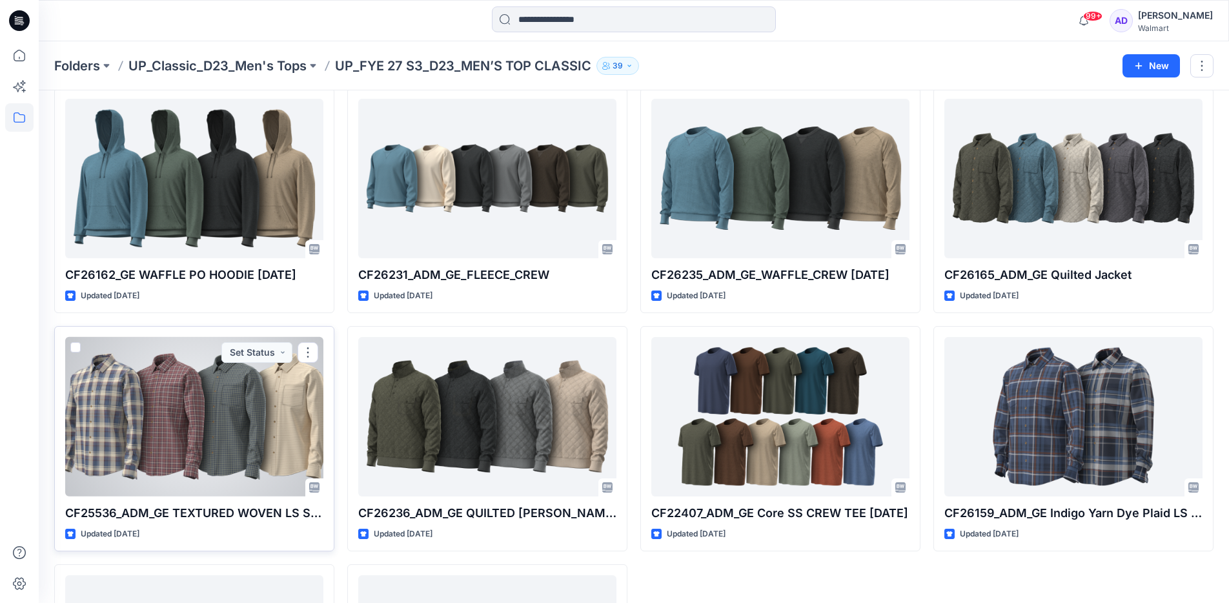
click at [203, 434] on div at bounding box center [194, 416] width 258 height 159
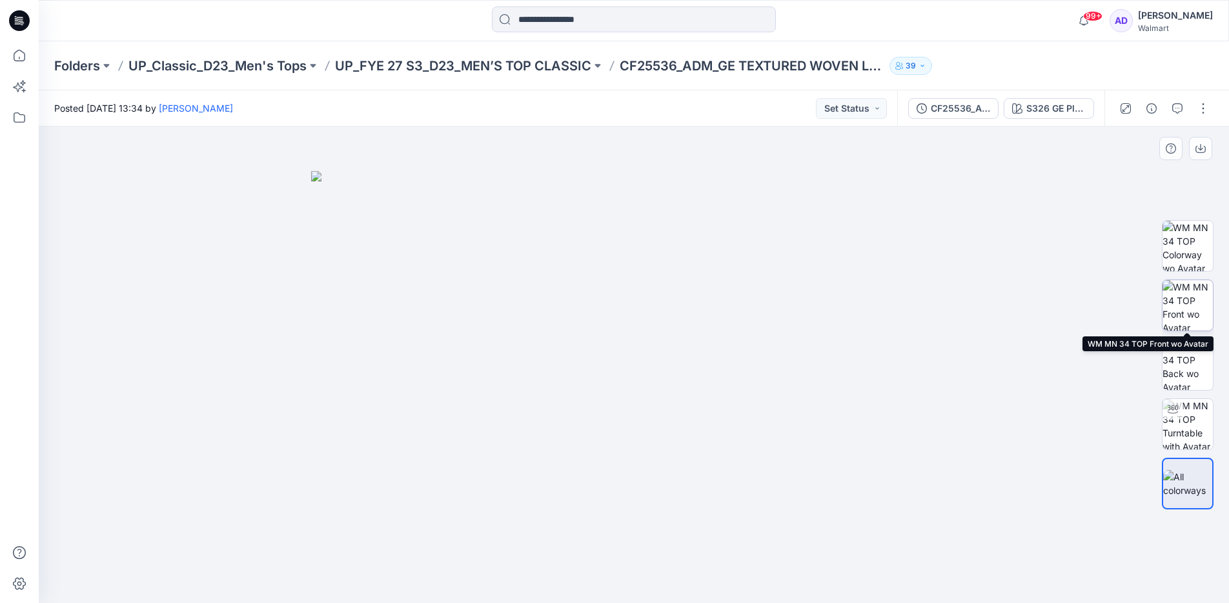
click at [1190, 309] on img at bounding box center [1188, 305] width 50 height 50
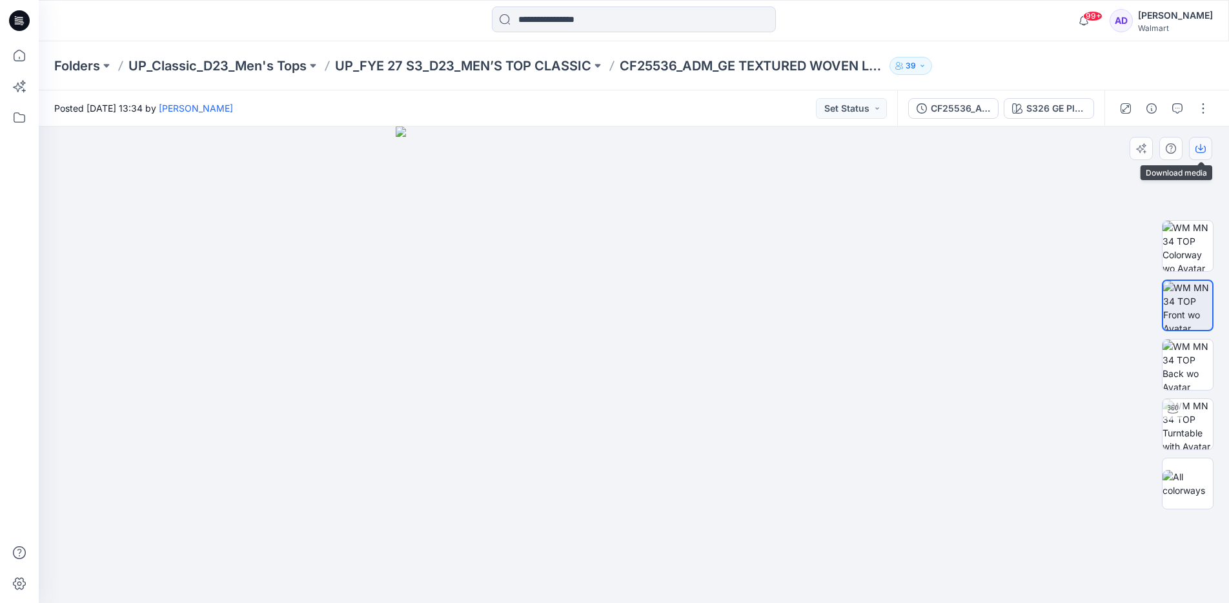
click at [1199, 150] on icon "button" at bounding box center [1201, 148] width 10 height 10
click at [1140, 226] on div at bounding box center [634, 365] width 1190 height 476
click at [1061, 103] on div "S326 GE Plaid 11 03" at bounding box center [1055, 108] width 59 height 14
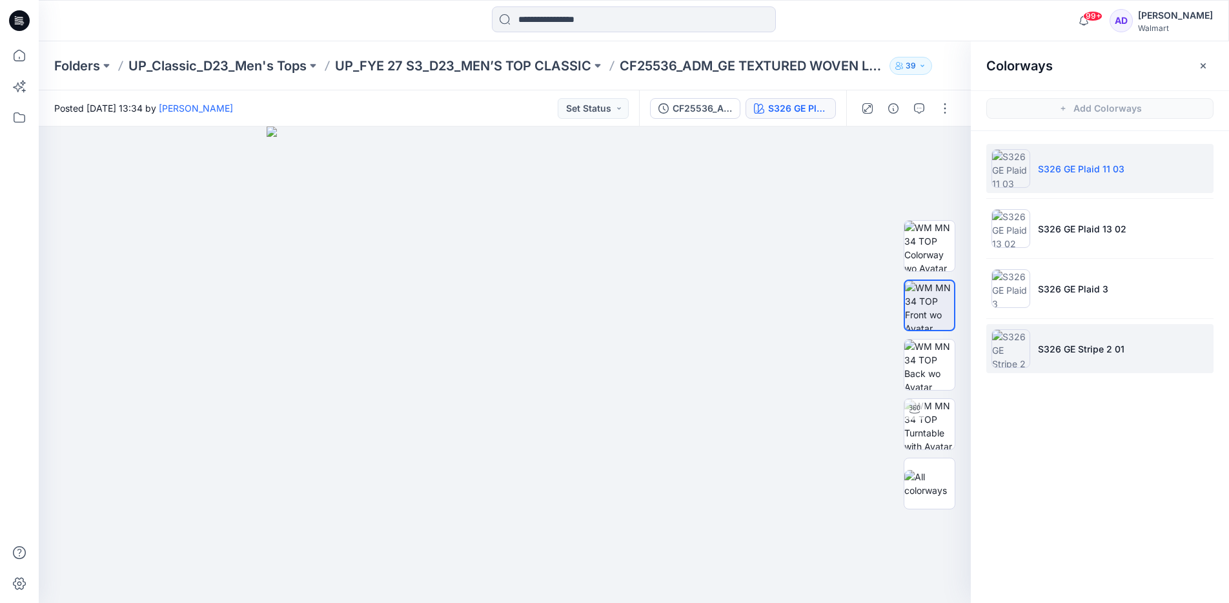
click at [1015, 351] on img at bounding box center [1011, 348] width 39 height 39
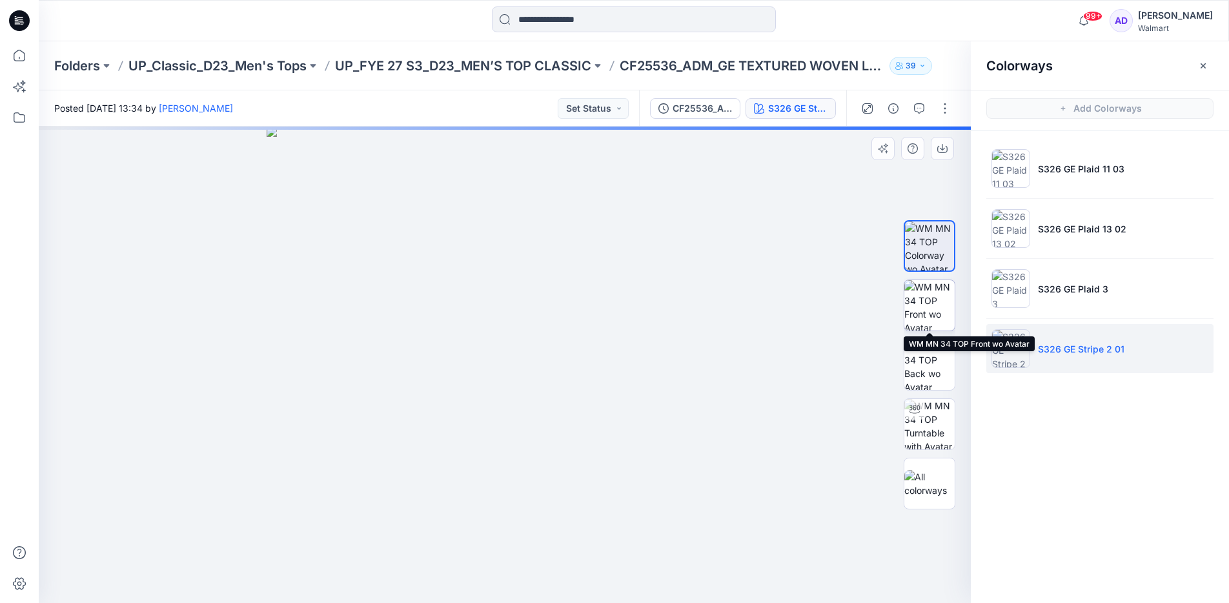
click at [933, 309] on img at bounding box center [929, 305] width 50 height 50
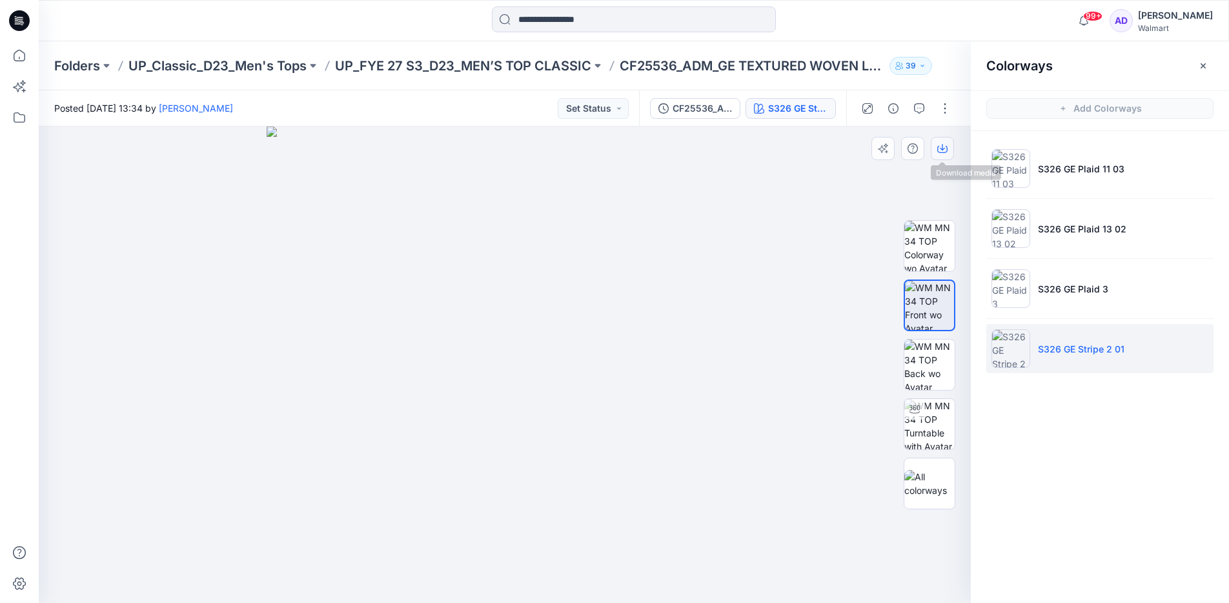
click at [943, 154] on button "button" at bounding box center [942, 148] width 23 height 23
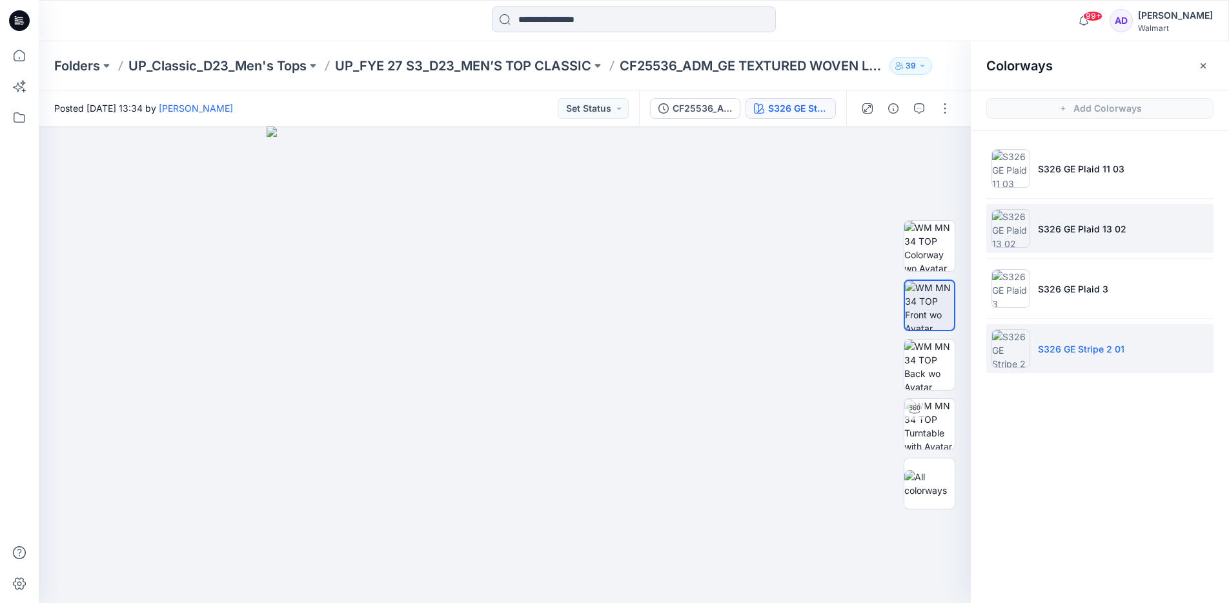
click at [1016, 221] on img at bounding box center [1011, 228] width 39 height 39
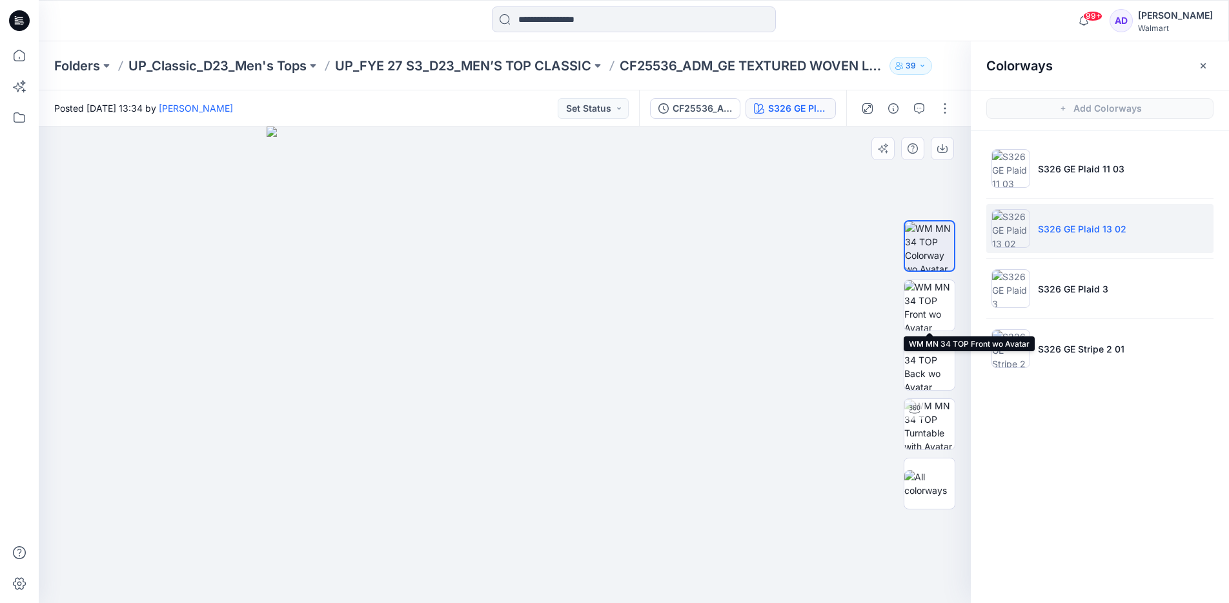
click at [931, 300] on img at bounding box center [929, 305] width 50 height 50
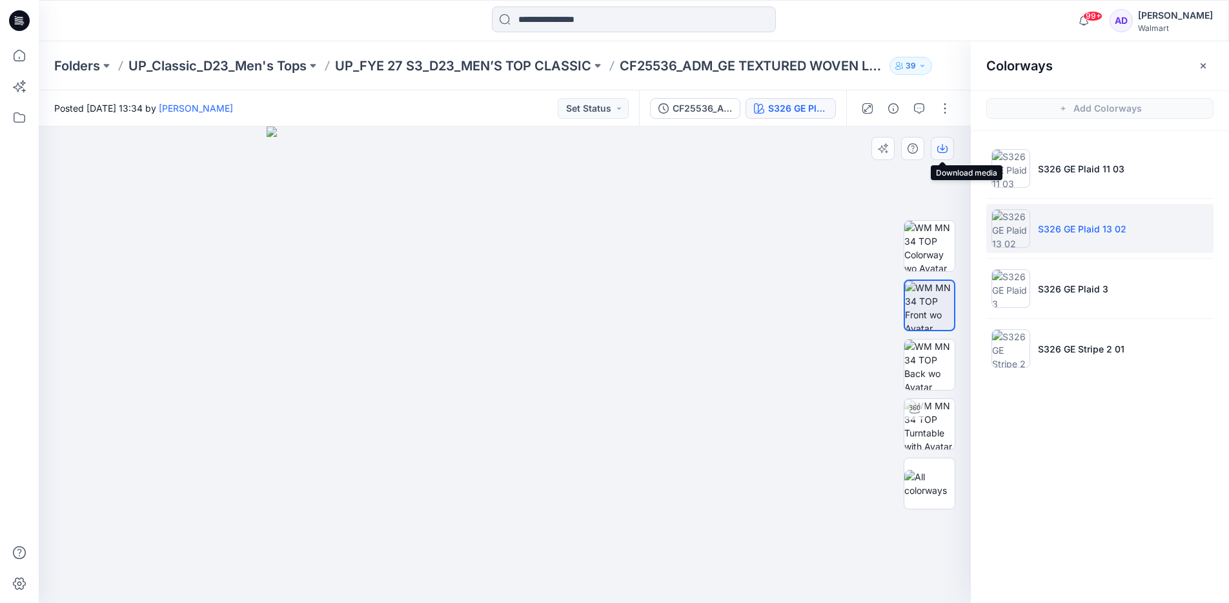
click at [950, 149] on button "button" at bounding box center [942, 148] width 23 height 23
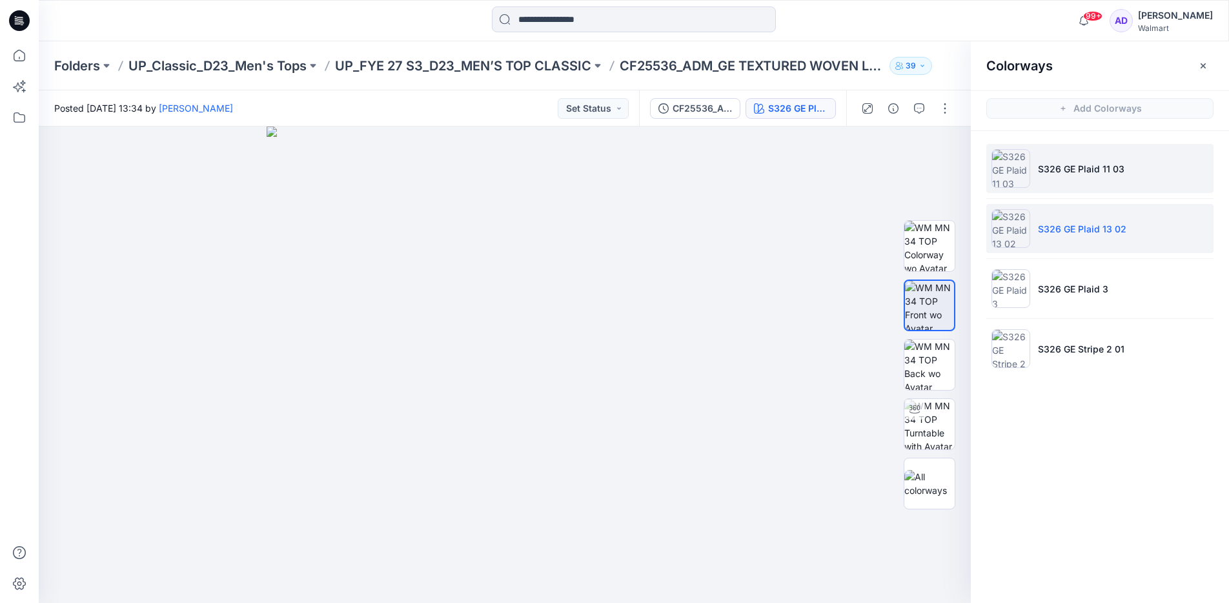
click at [1024, 169] on img at bounding box center [1011, 168] width 39 height 39
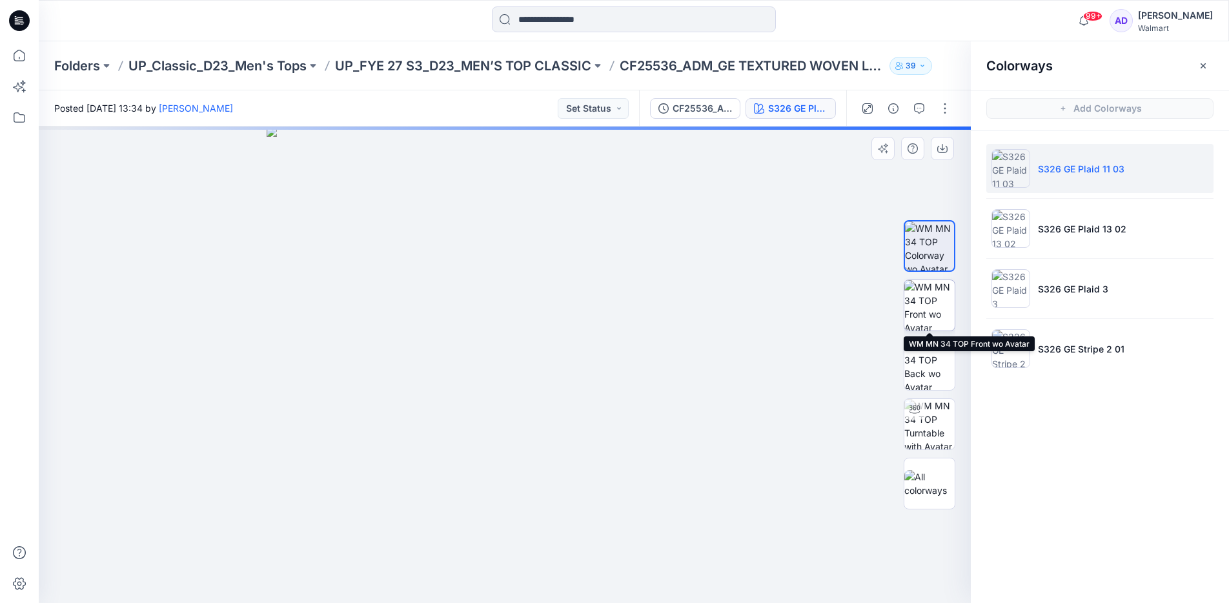
click at [934, 303] on img at bounding box center [929, 305] width 50 height 50
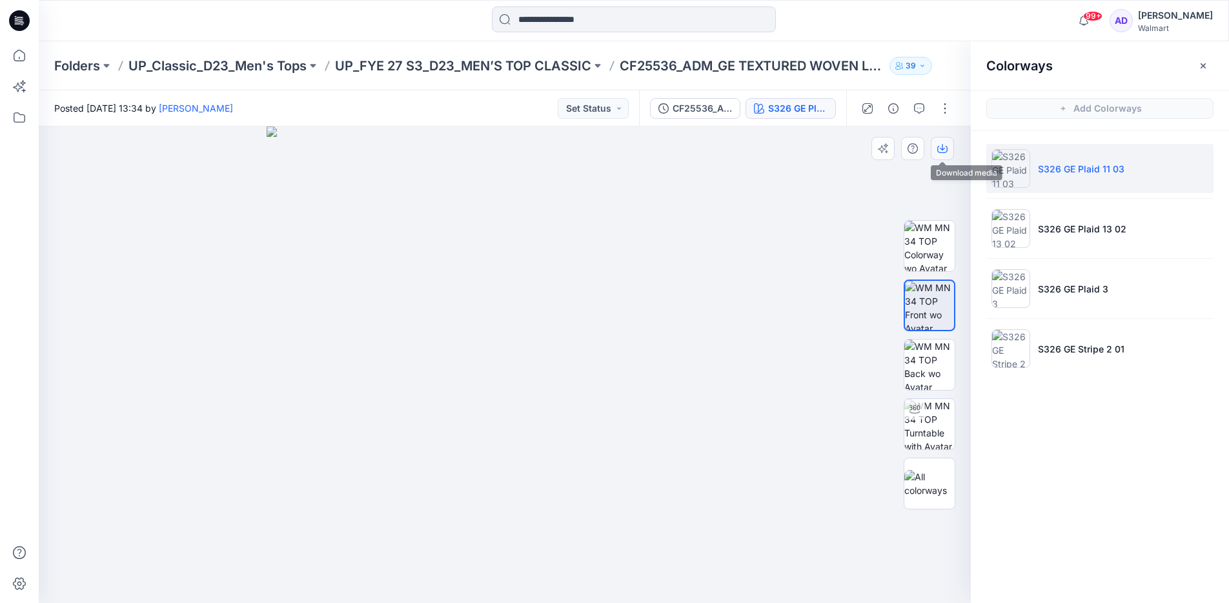
click at [947, 150] on icon "button" at bounding box center [942, 149] width 10 height 7
click at [394, 70] on p "UP_FYE 27 S3_D23_MEN’S TOP CLASSIC" at bounding box center [463, 66] width 256 height 18
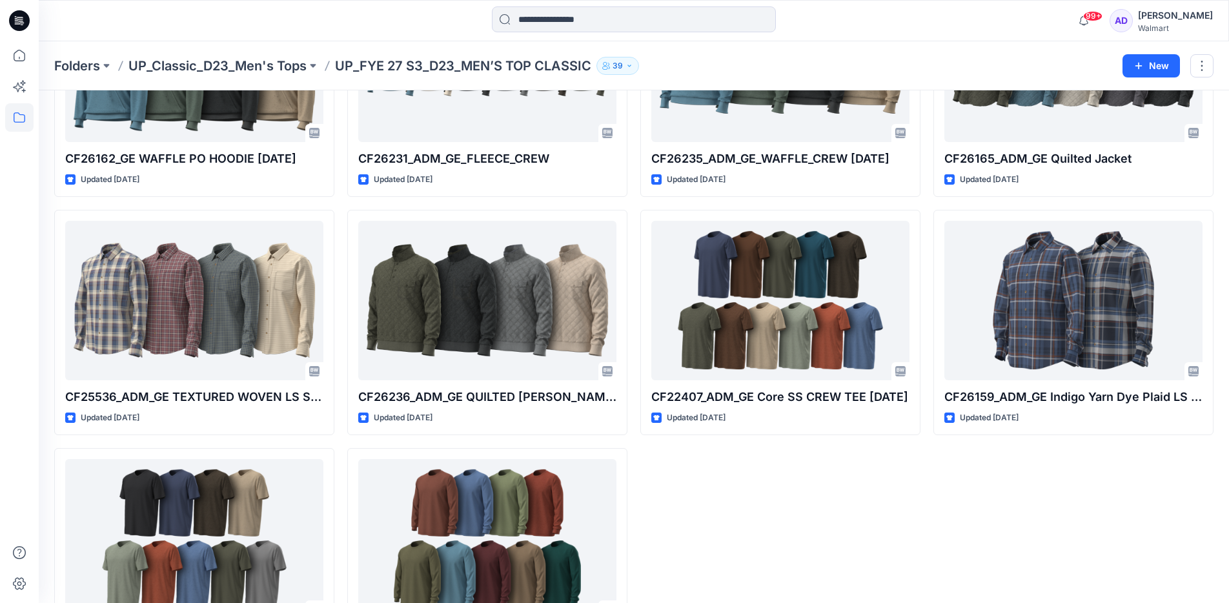
scroll to position [497, 0]
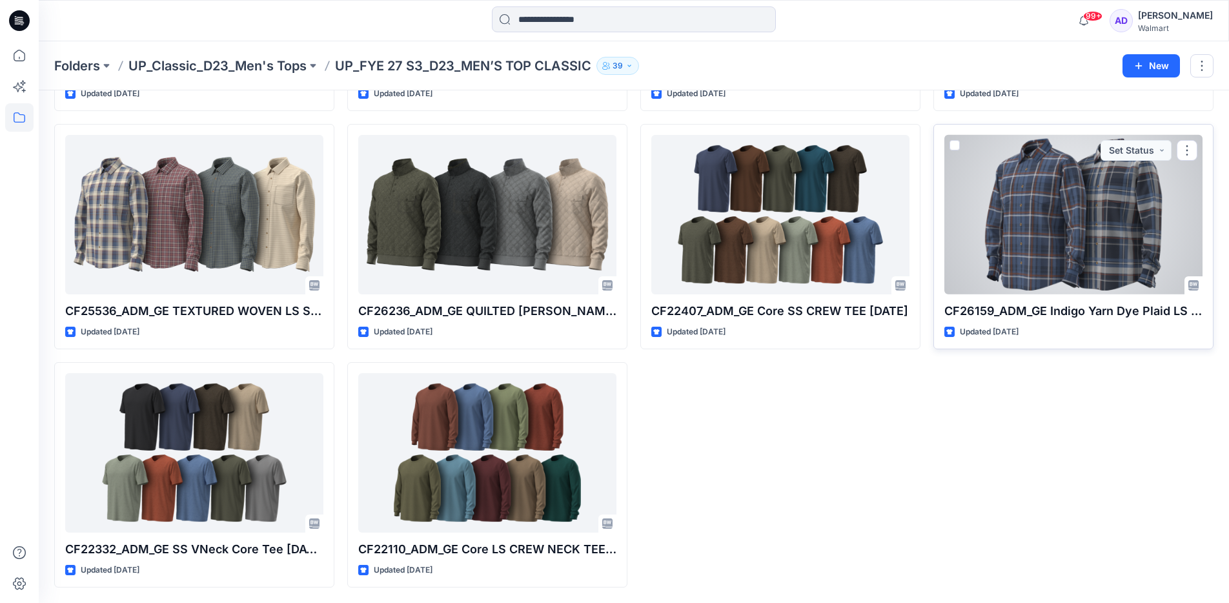
click at [1006, 211] on div at bounding box center [1073, 214] width 258 height 159
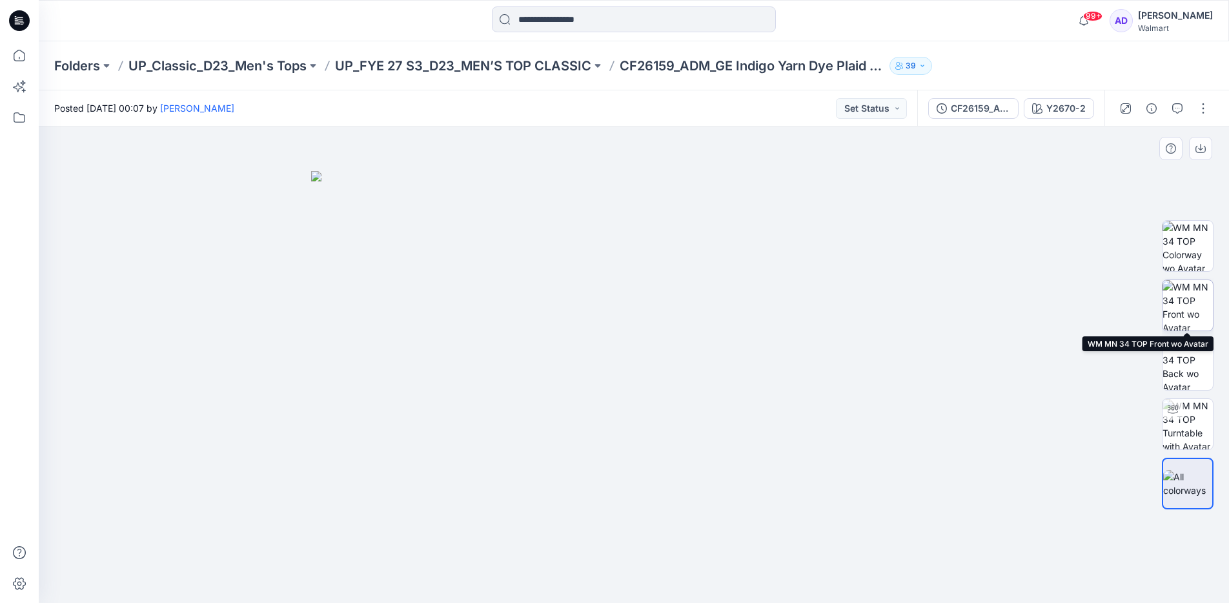
click at [1200, 325] on img at bounding box center [1188, 305] width 50 height 50
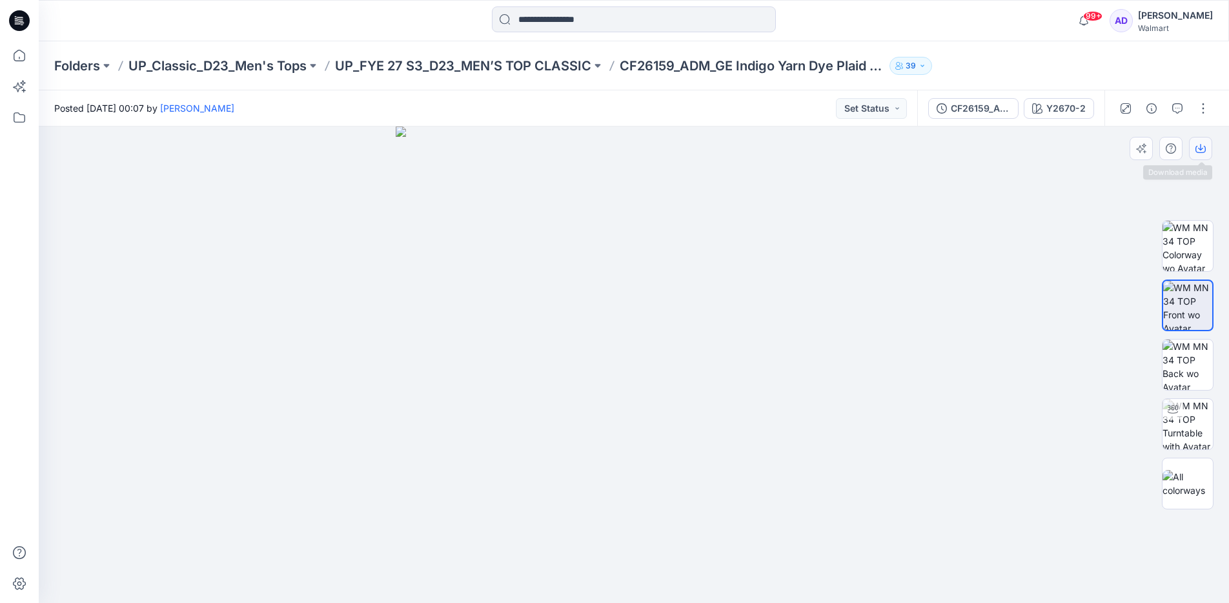
click at [1203, 148] on icon "button" at bounding box center [1201, 148] width 10 height 10
click at [1141, 172] on div at bounding box center [634, 365] width 1190 height 476
click at [1066, 98] on button "Y2670-2" at bounding box center [1059, 108] width 70 height 21
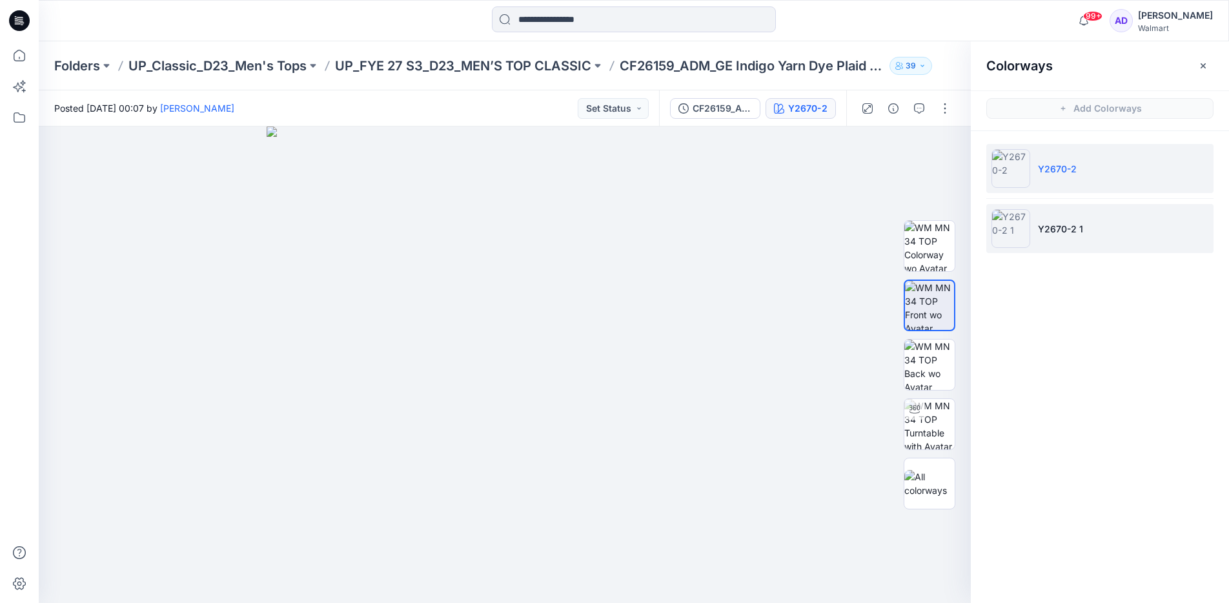
click at [1051, 227] on p "Y2670-2 1" at bounding box center [1060, 229] width 45 height 14
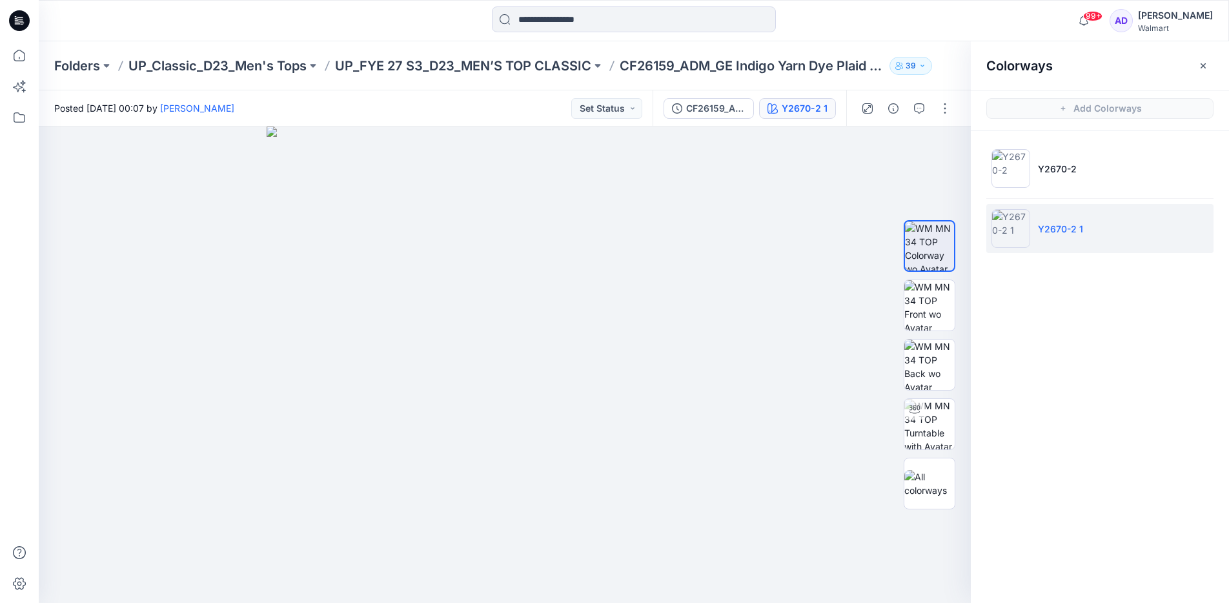
click at [1211, 54] on div "Colorways" at bounding box center [1100, 65] width 258 height 48
click at [1208, 59] on button "button" at bounding box center [1203, 66] width 21 height 21
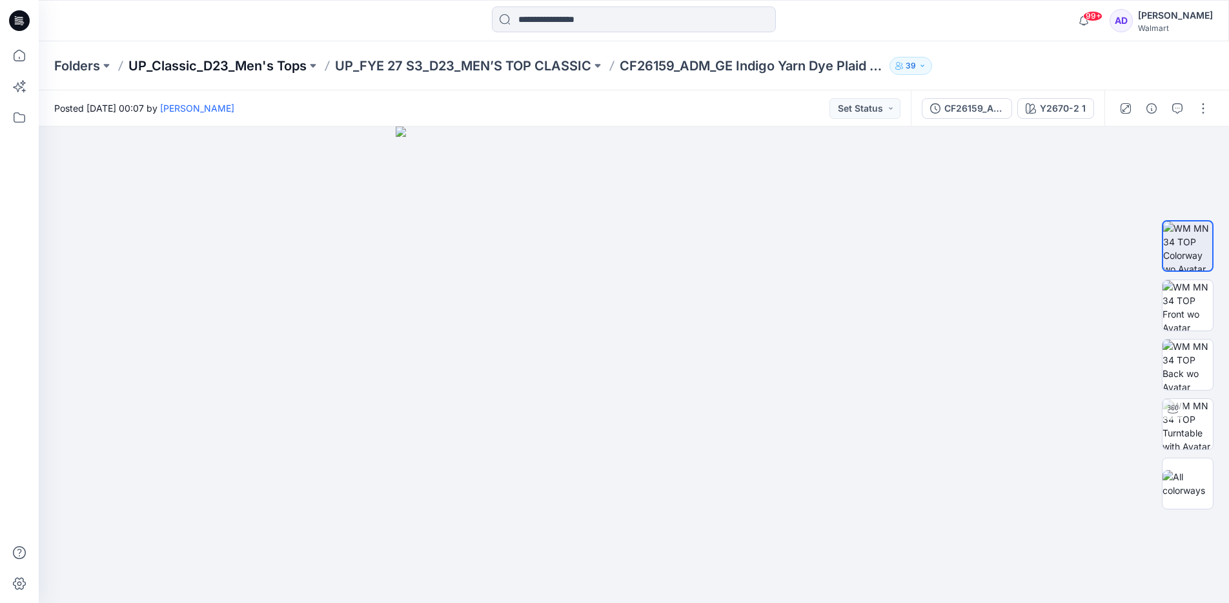
click at [194, 64] on p "UP_Classic_D23_Men's Tops" at bounding box center [217, 66] width 178 height 18
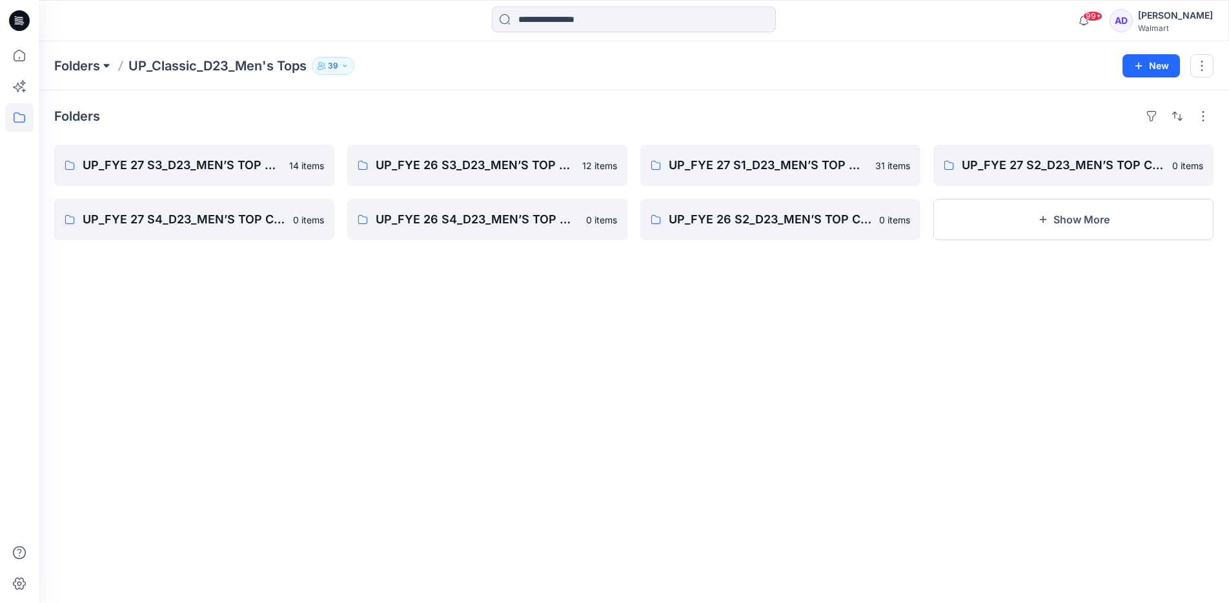
click at [107, 65] on button at bounding box center [106, 66] width 13 height 18
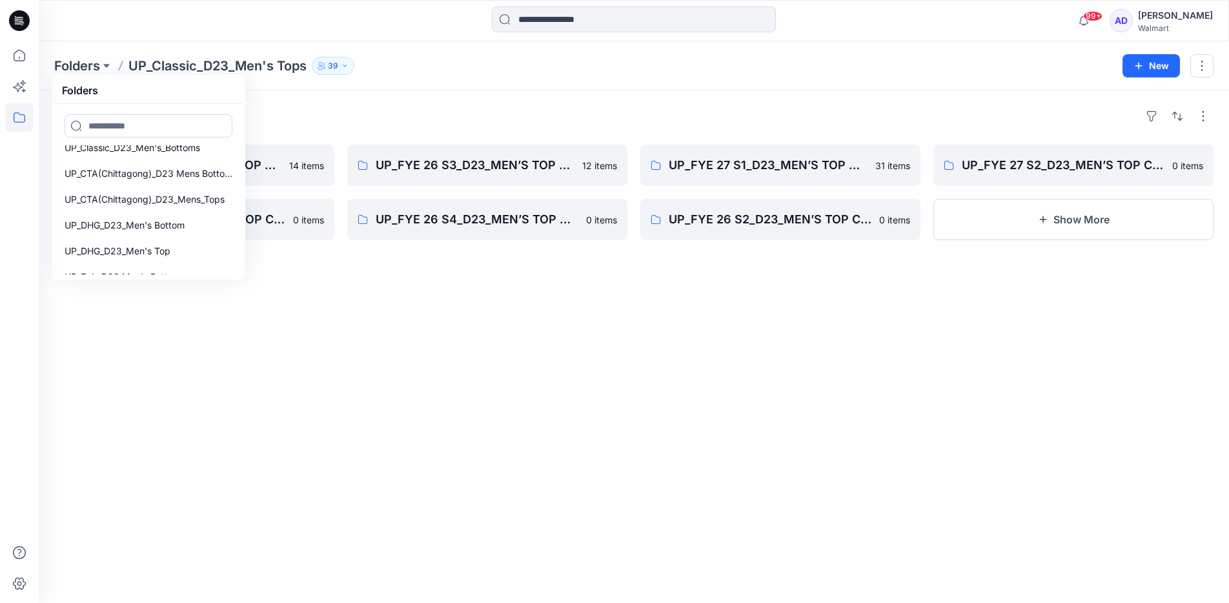
scroll to position [628, 0]
click at [158, 183] on link "UP_CTA(Chittagong)_D23 Mens Bottoms" at bounding box center [148, 176] width 183 height 26
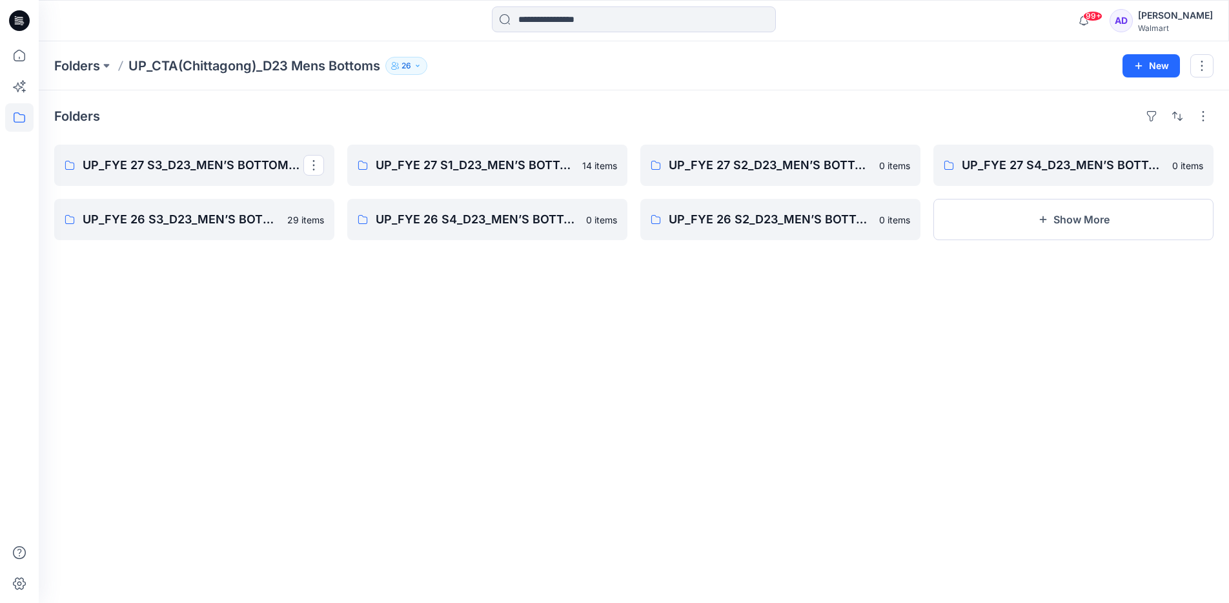
click at [158, 183] on link "UP_FYE 27 S3_D23_MEN’S BOTTOMS CTA/CHITTAGONG" at bounding box center [194, 165] width 280 height 41
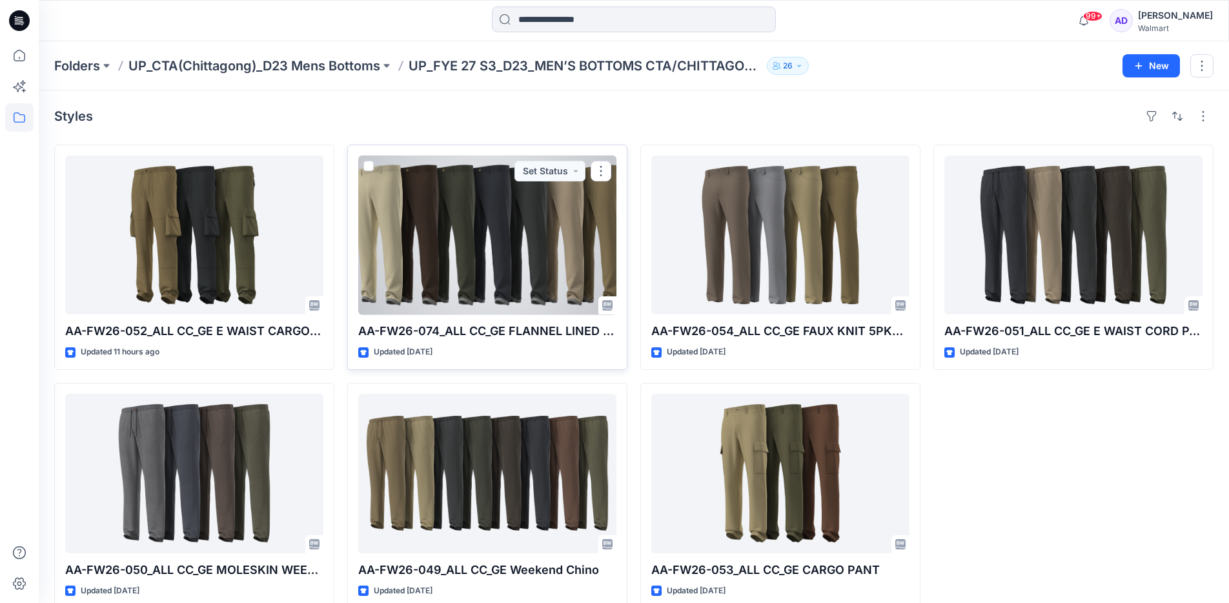
scroll to position [21, 0]
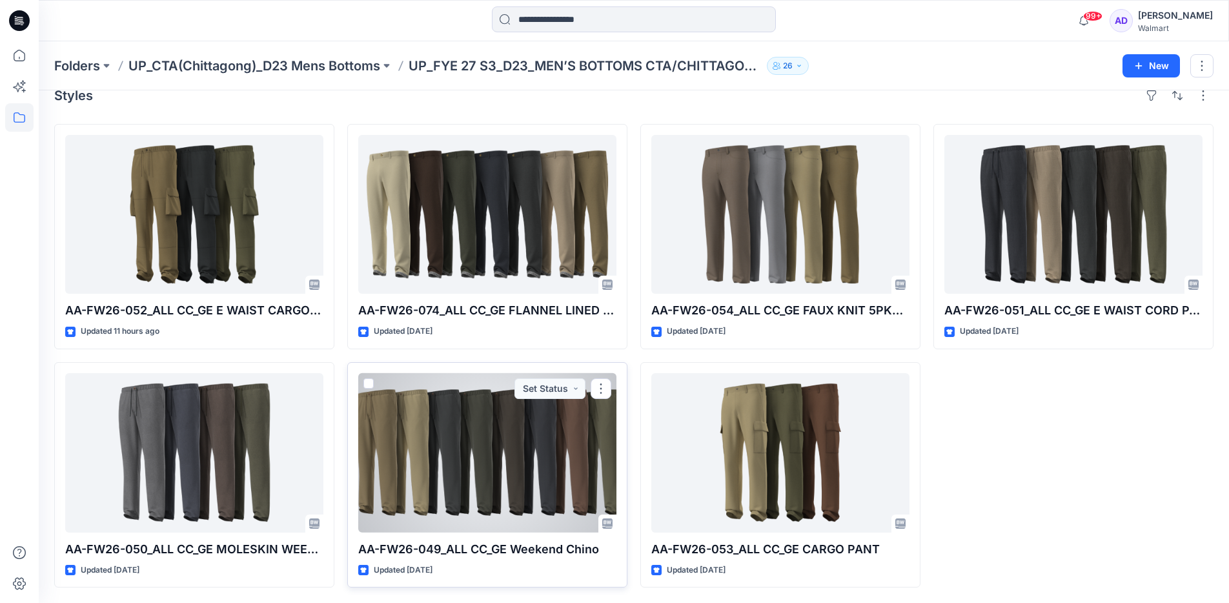
click at [449, 456] on div at bounding box center [487, 452] width 258 height 159
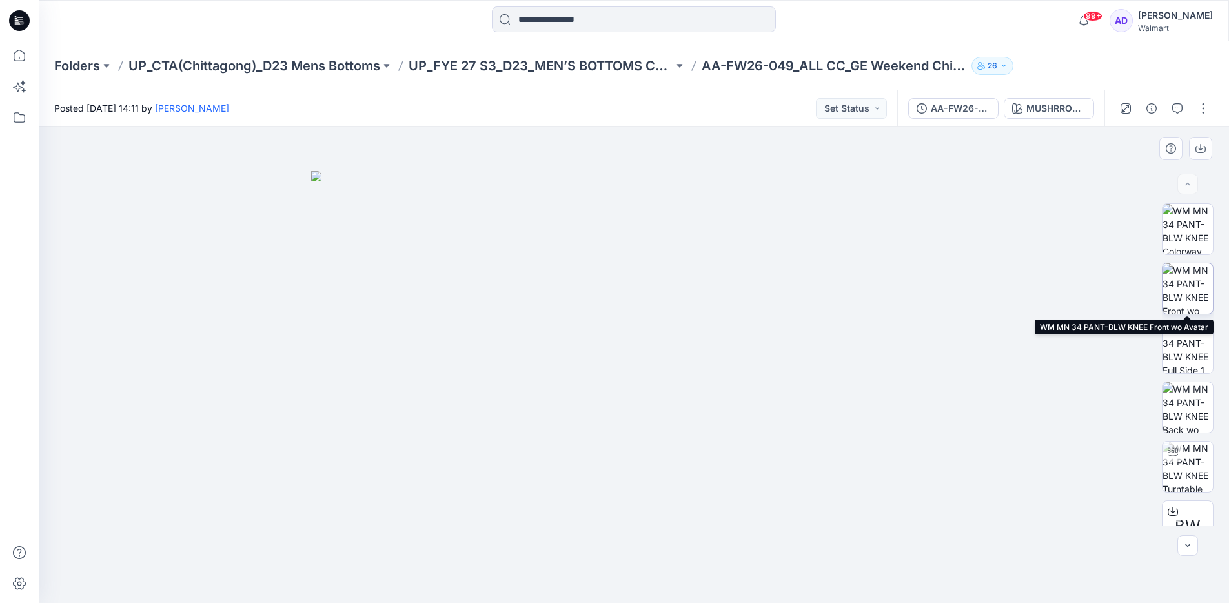
click at [1189, 292] on img at bounding box center [1188, 288] width 50 height 50
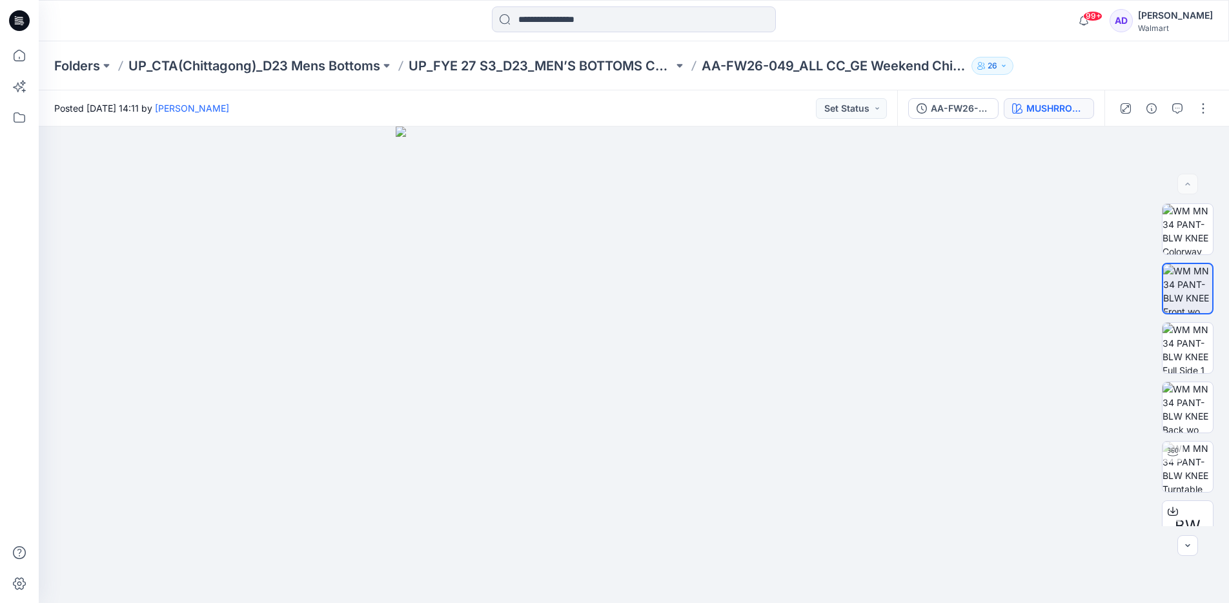
click at [1067, 116] on button "MUSHRROM CAP" at bounding box center [1049, 108] width 90 height 21
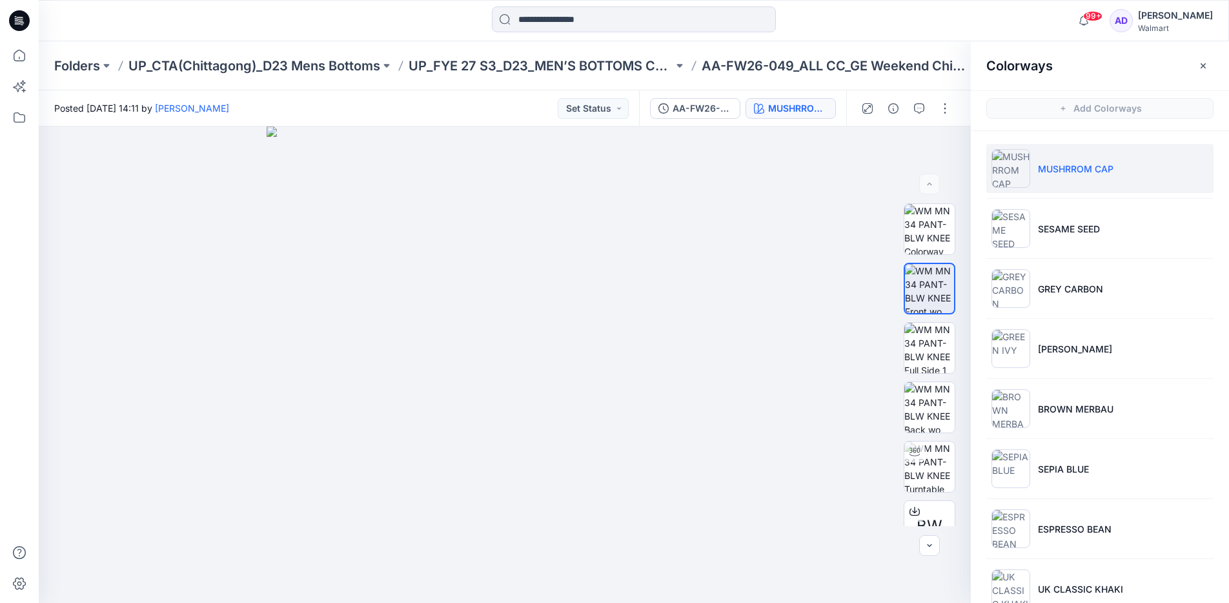
scroll to position [30, 0]
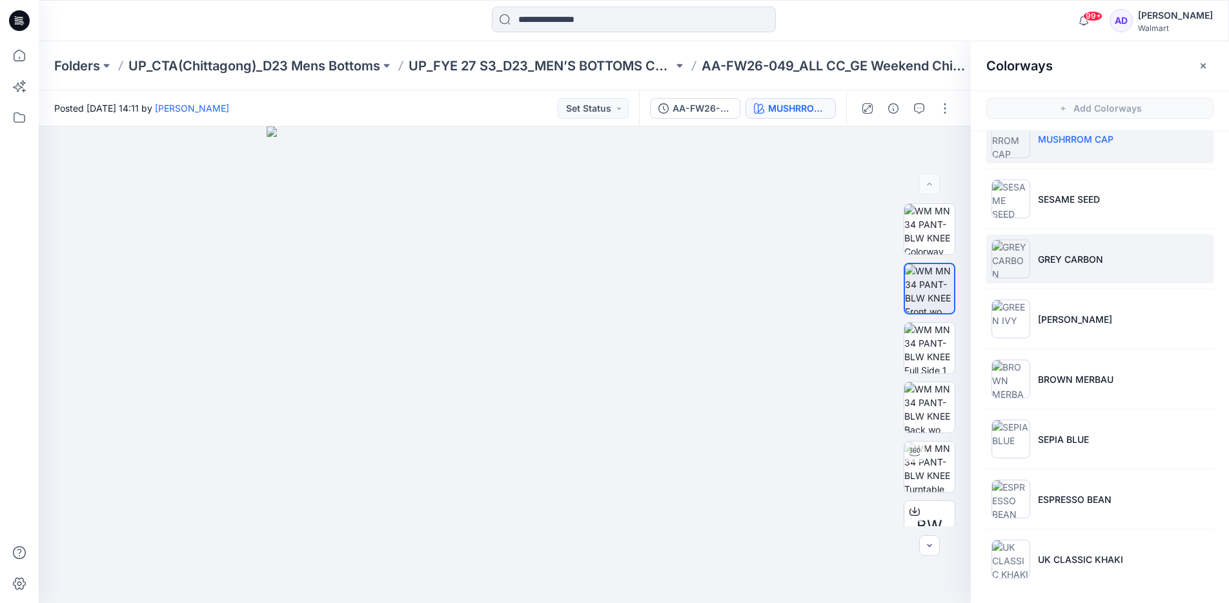
click at [1070, 265] on p "GREY CARBON" at bounding box center [1070, 259] width 65 height 14
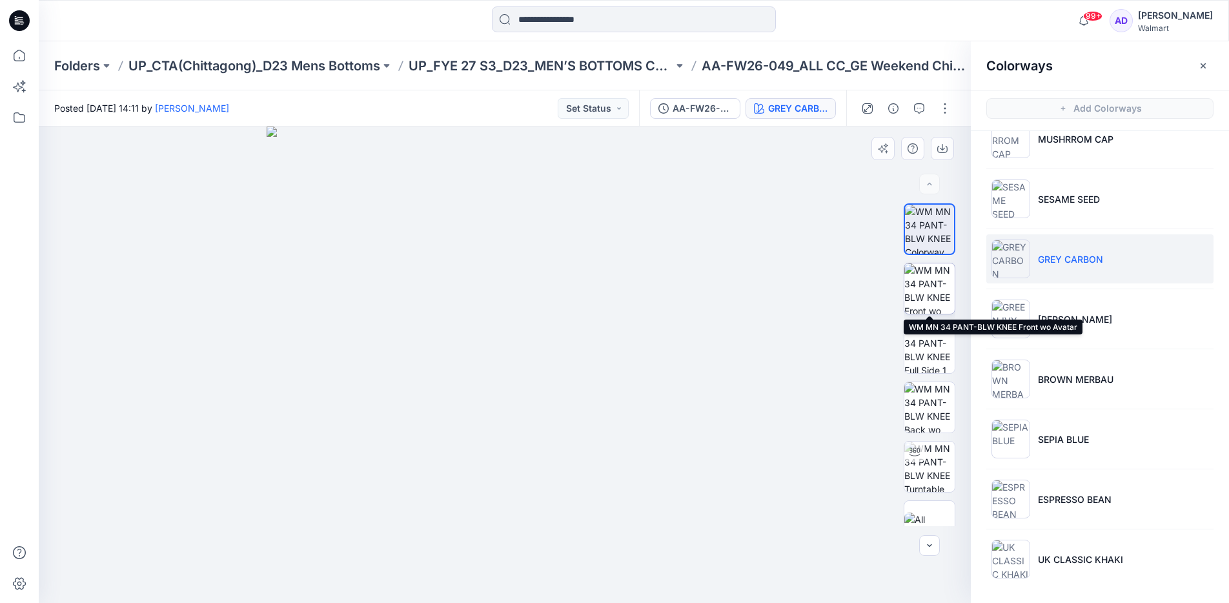
click at [930, 300] on img at bounding box center [929, 288] width 50 height 50
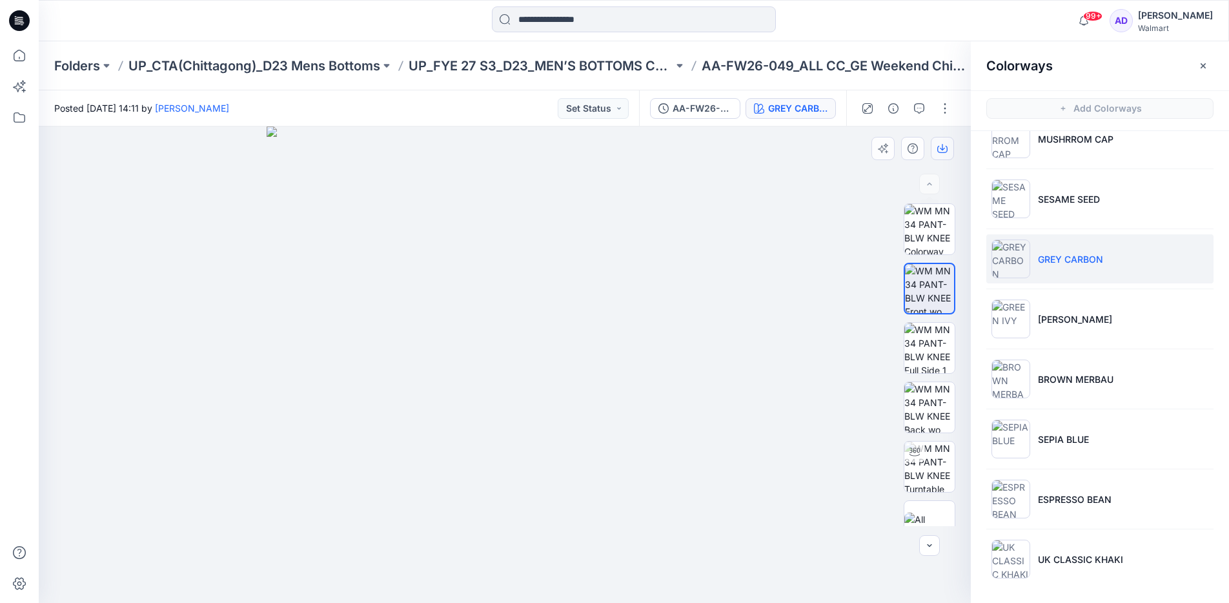
click at [945, 154] on button "button" at bounding box center [942, 148] width 23 height 23
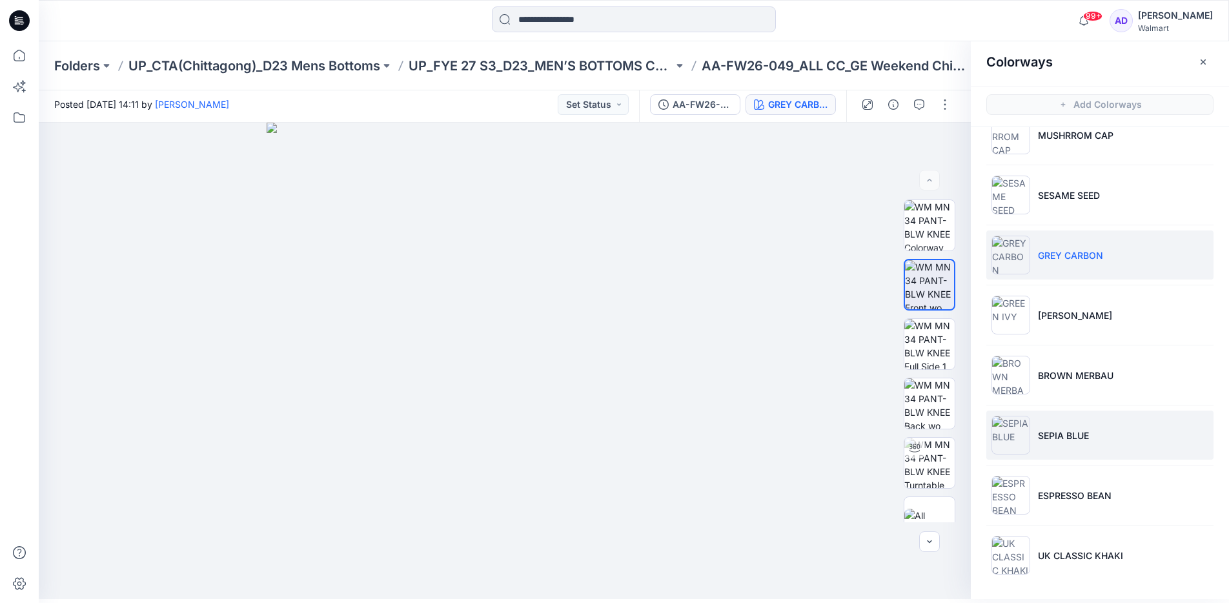
click at [1045, 433] on p "SEPIA BLUE" at bounding box center [1063, 436] width 51 height 14
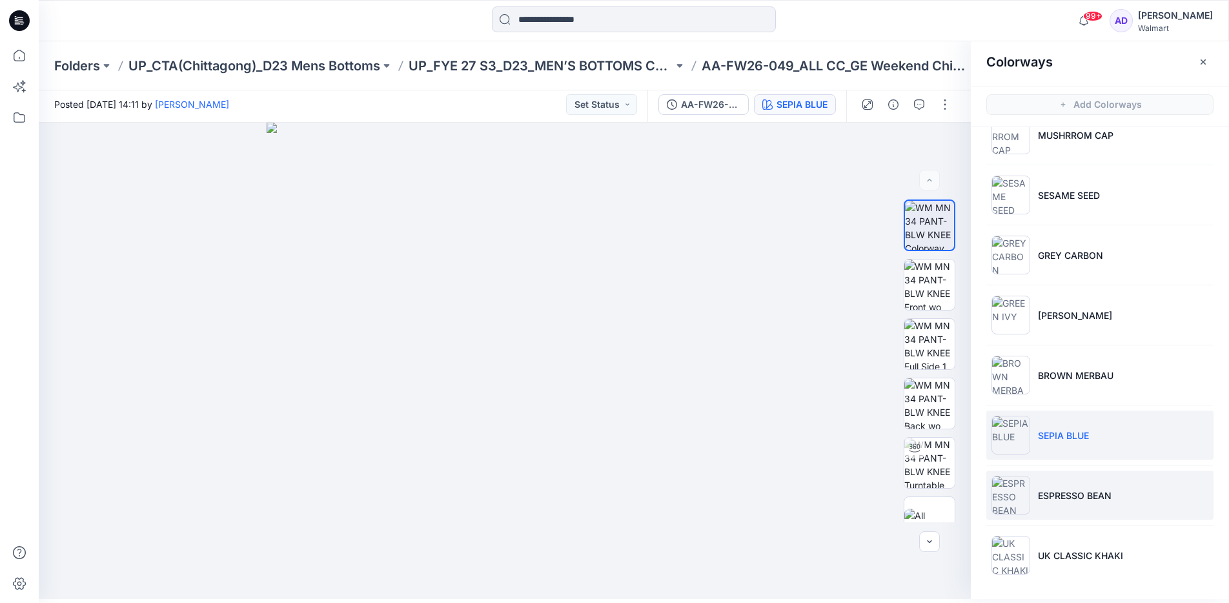
click at [1035, 504] on li "ESPRESSO BEAN" at bounding box center [1099, 495] width 227 height 49
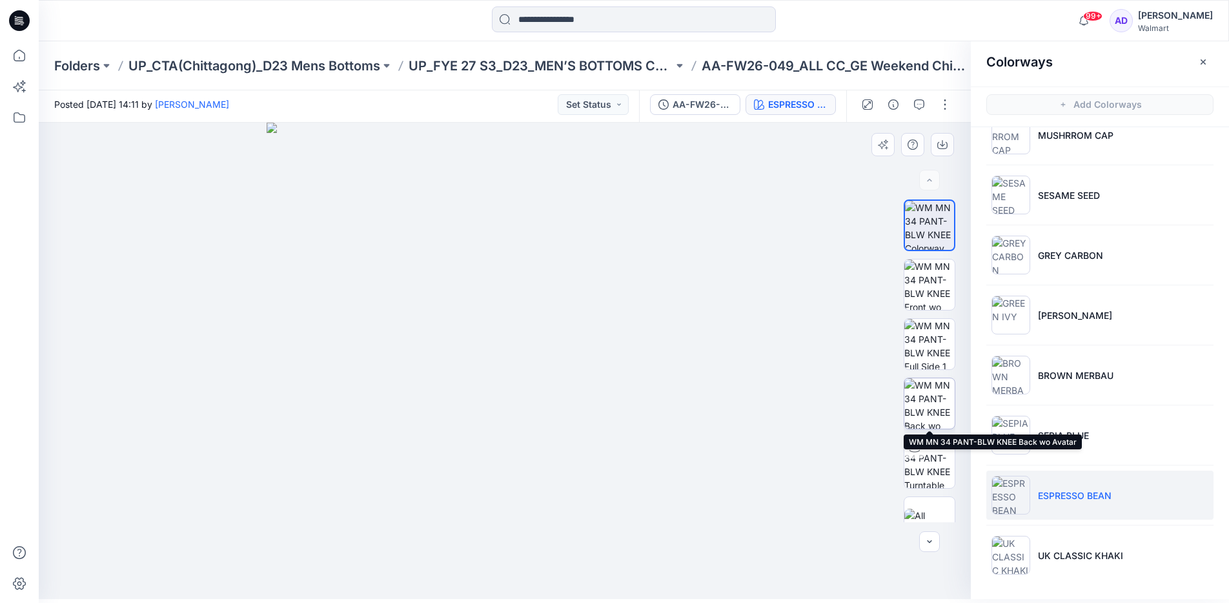
click at [931, 413] on img at bounding box center [929, 403] width 50 height 50
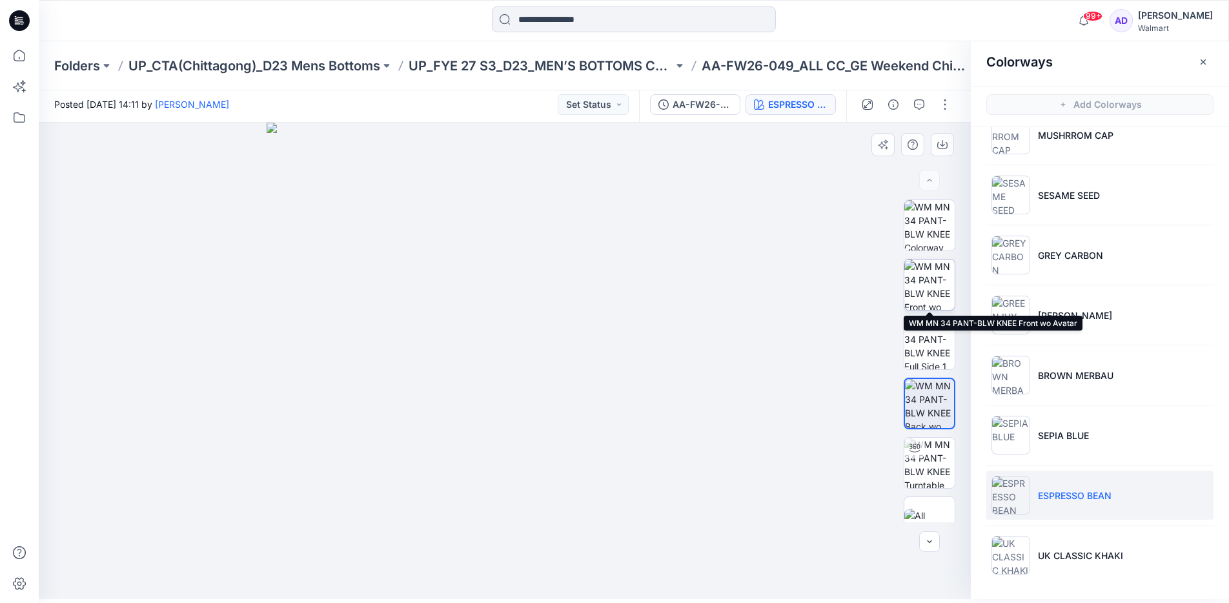
click at [927, 265] on img at bounding box center [929, 285] width 50 height 50
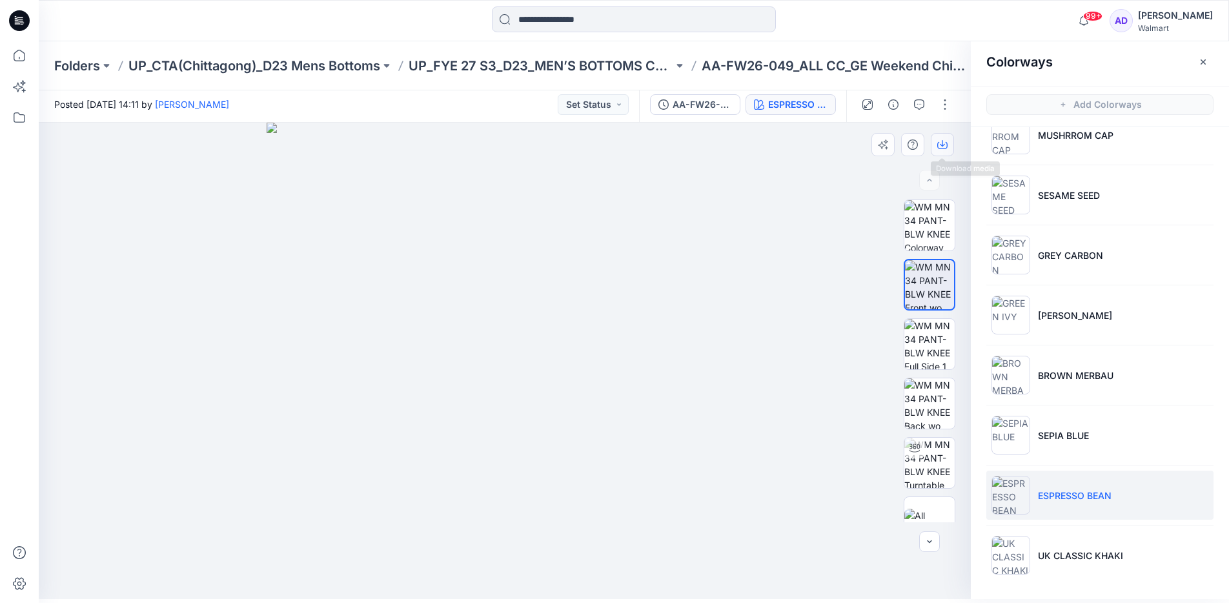
click at [946, 149] on icon "button" at bounding box center [942, 144] width 10 height 10
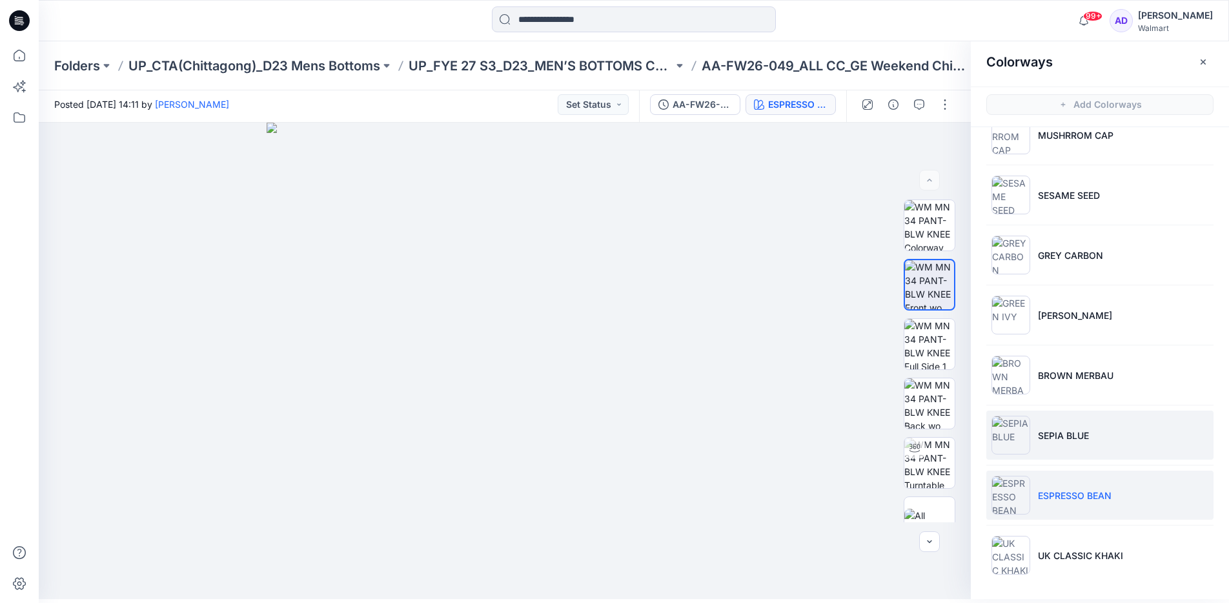
click at [1061, 429] on p "SEPIA BLUE" at bounding box center [1063, 436] width 51 height 14
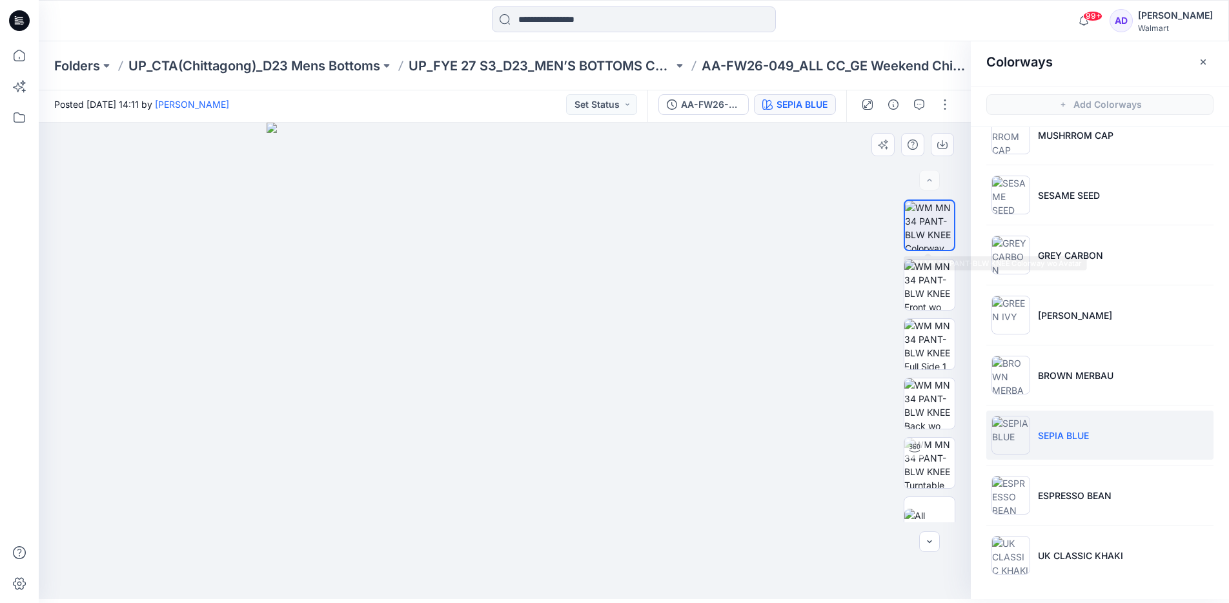
click at [939, 229] on img at bounding box center [929, 225] width 49 height 49
click at [934, 283] on img at bounding box center [929, 285] width 50 height 50
click at [943, 151] on button "button" at bounding box center [942, 144] width 23 height 23
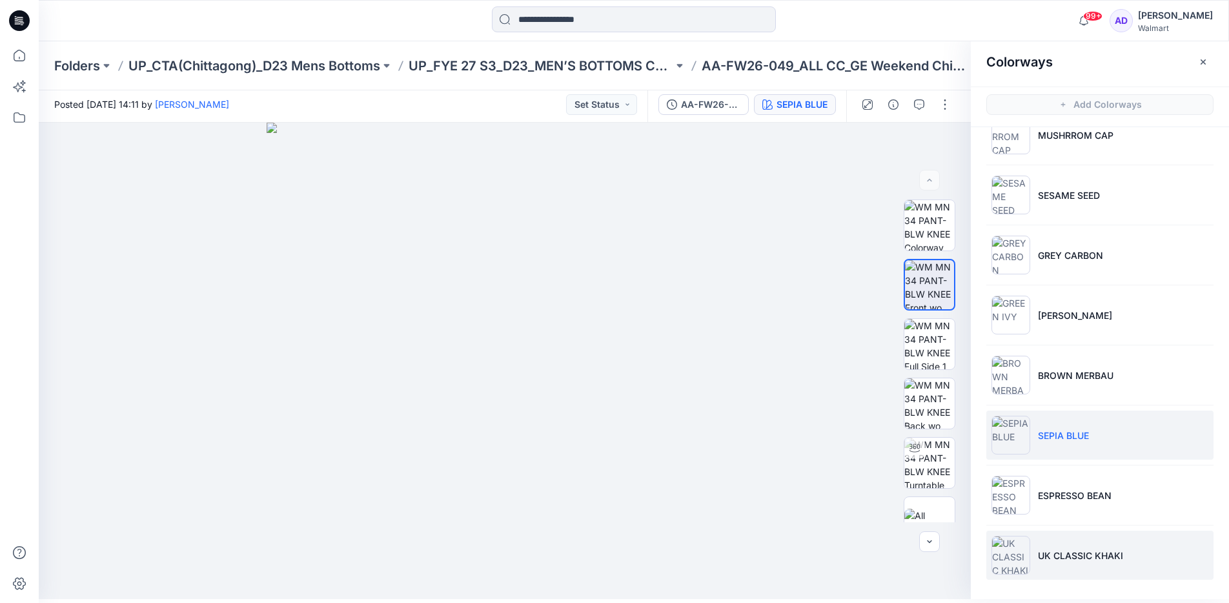
click at [1014, 557] on img at bounding box center [1011, 555] width 39 height 39
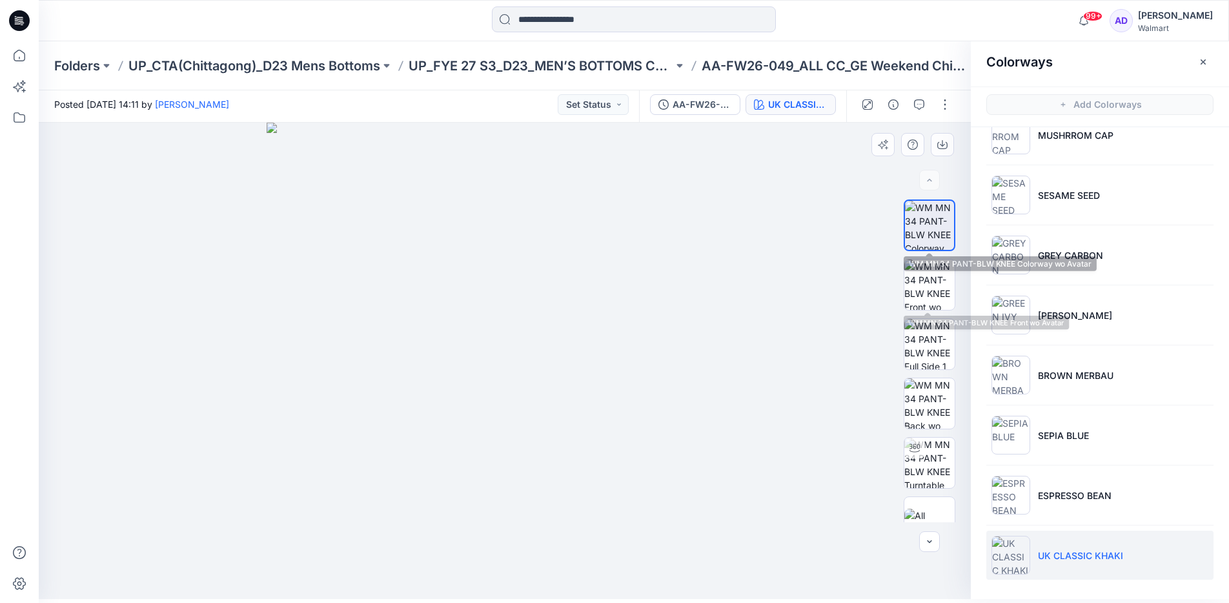
click at [930, 234] on img at bounding box center [929, 225] width 49 height 49
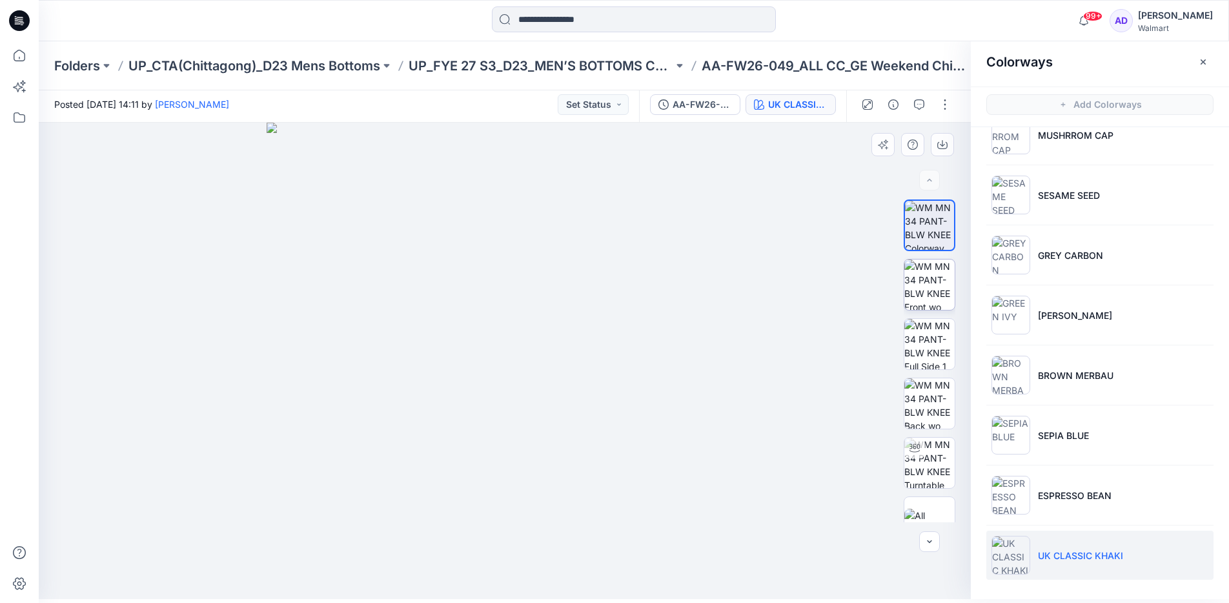
click at [930, 285] on img at bounding box center [929, 285] width 50 height 50
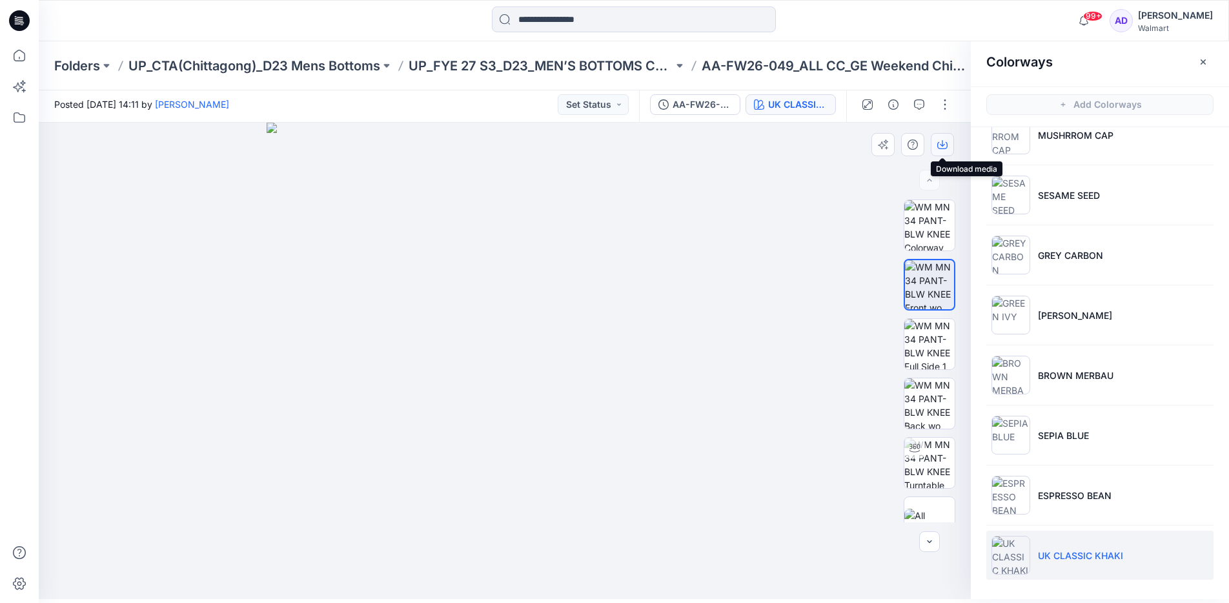
click at [947, 145] on icon "button" at bounding box center [942, 145] width 10 height 7
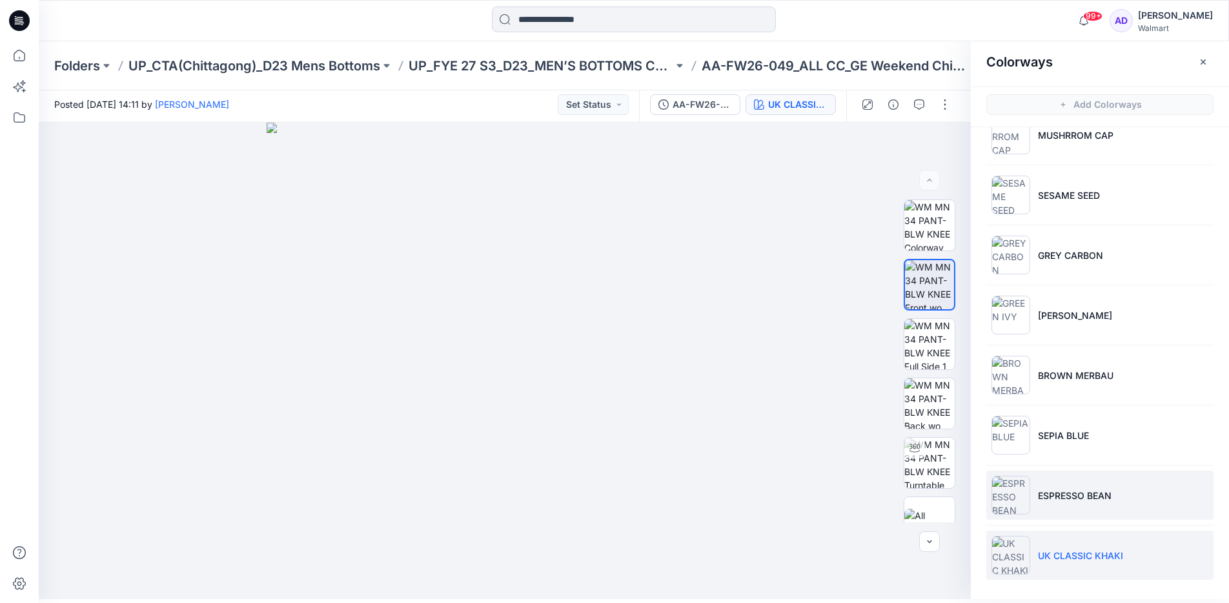
click at [1048, 489] on p "ESPRESSO BEAN" at bounding box center [1075, 496] width 74 height 14
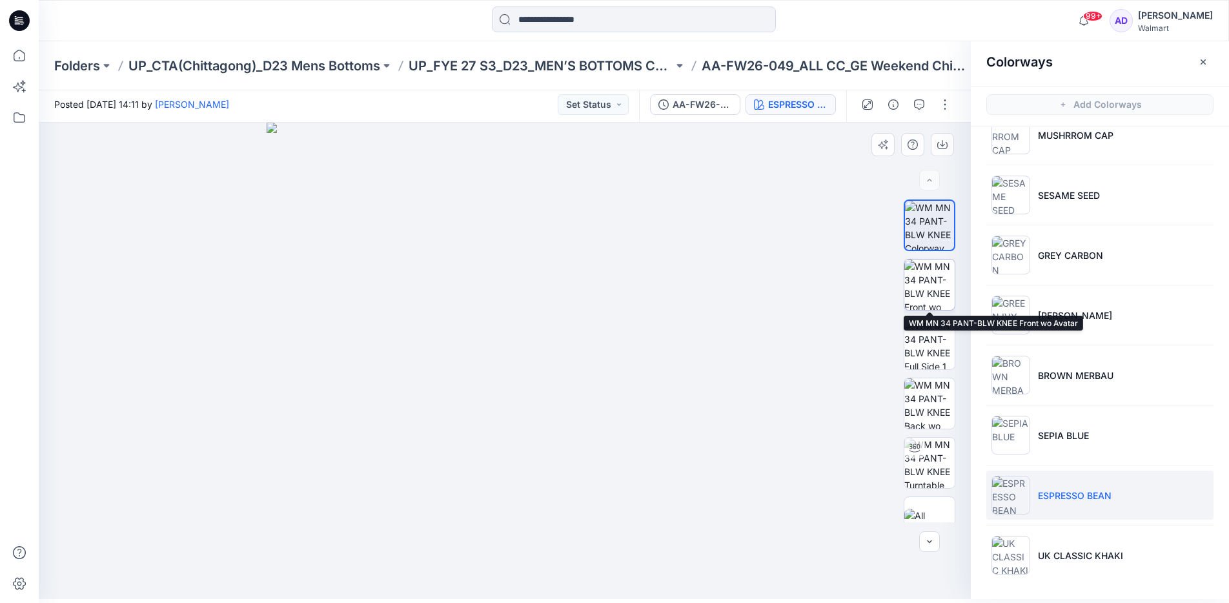
click at [930, 273] on img at bounding box center [929, 285] width 50 height 50
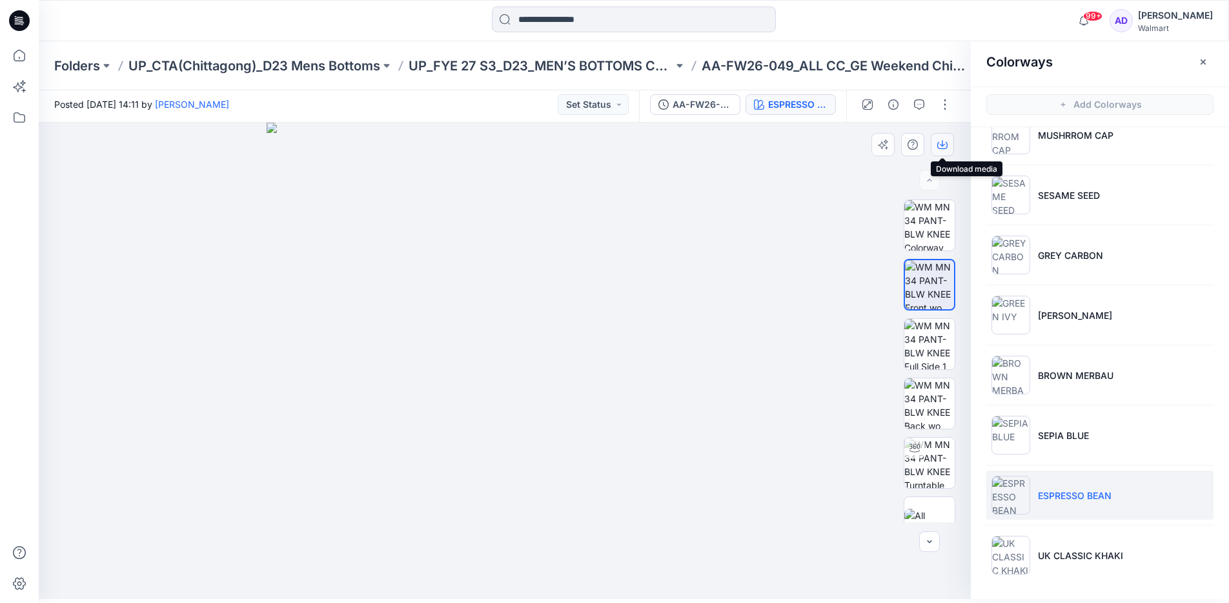
click at [948, 147] on button "button" at bounding box center [942, 144] width 23 height 23
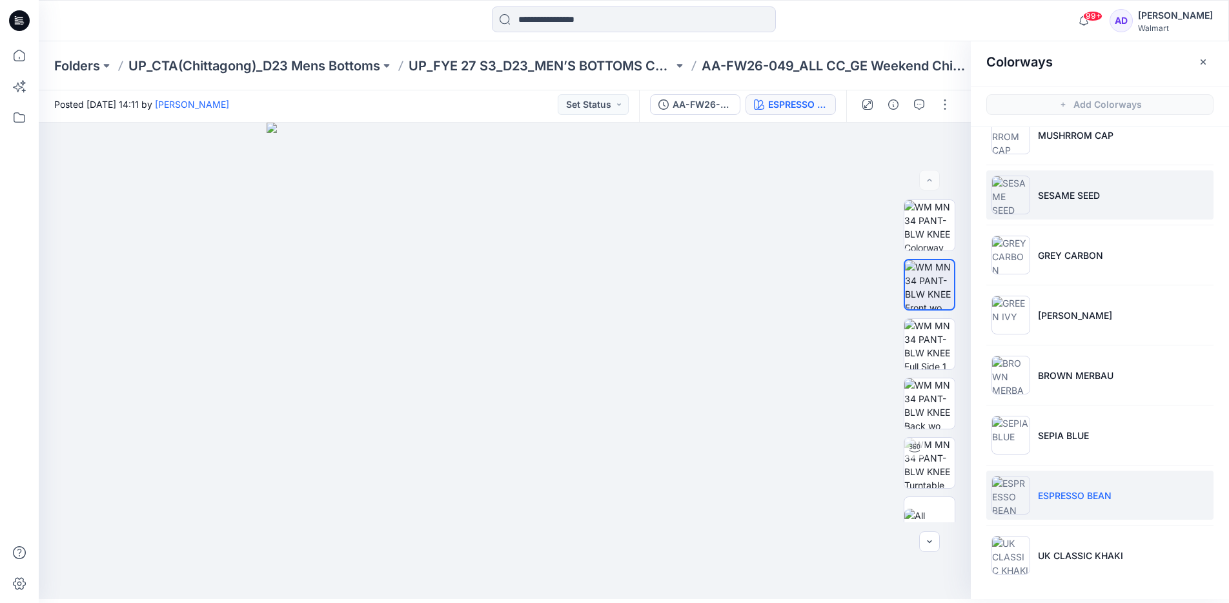
click at [1043, 201] on p "SESAME SEED" at bounding box center [1069, 196] width 62 height 14
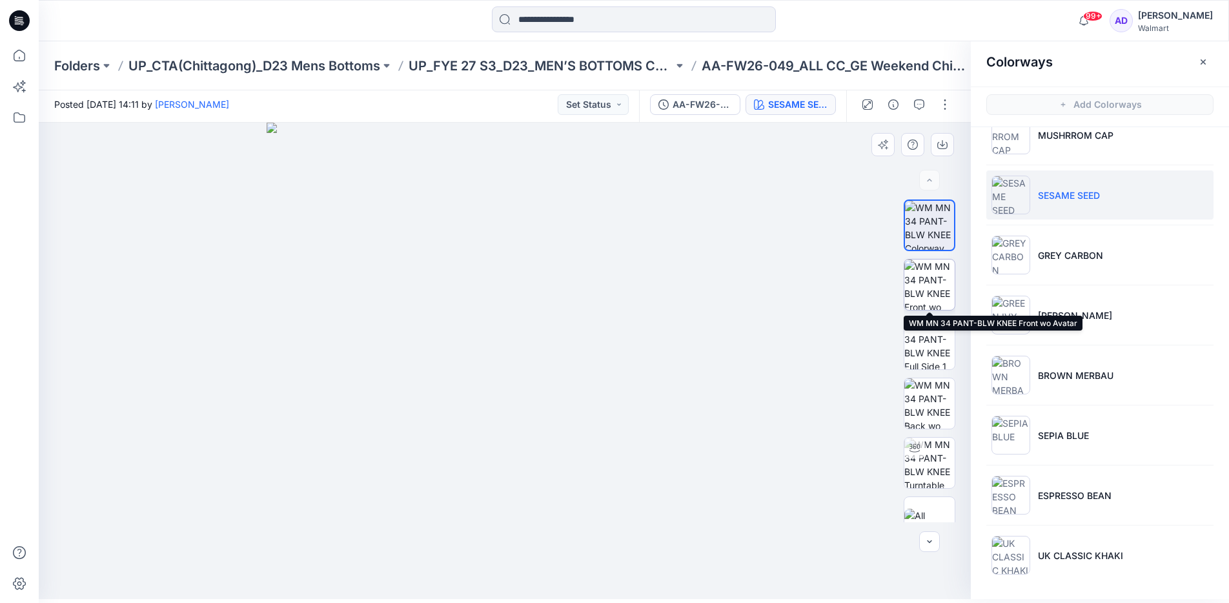
click at [932, 281] on img at bounding box center [929, 285] width 50 height 50
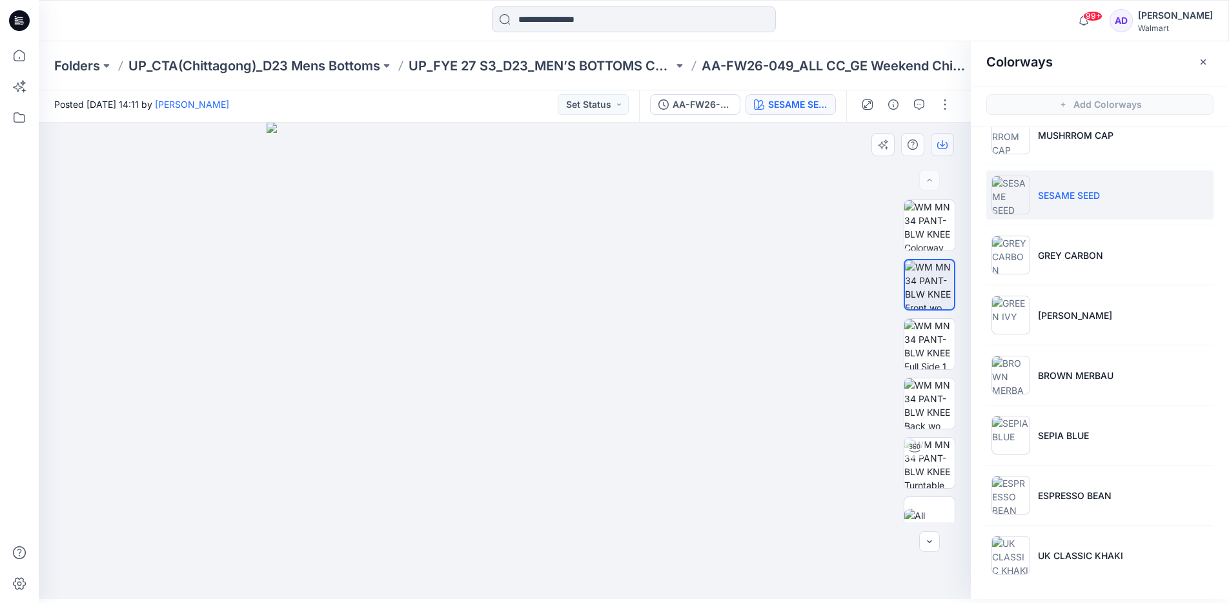
click at [944, 148] on icon "button" at bounding box center [942, 145] width 10 height 7
click at [1056, 155] on li "MUSHRROM CAP" at bounding box center [1099, 134] width 227 height 49
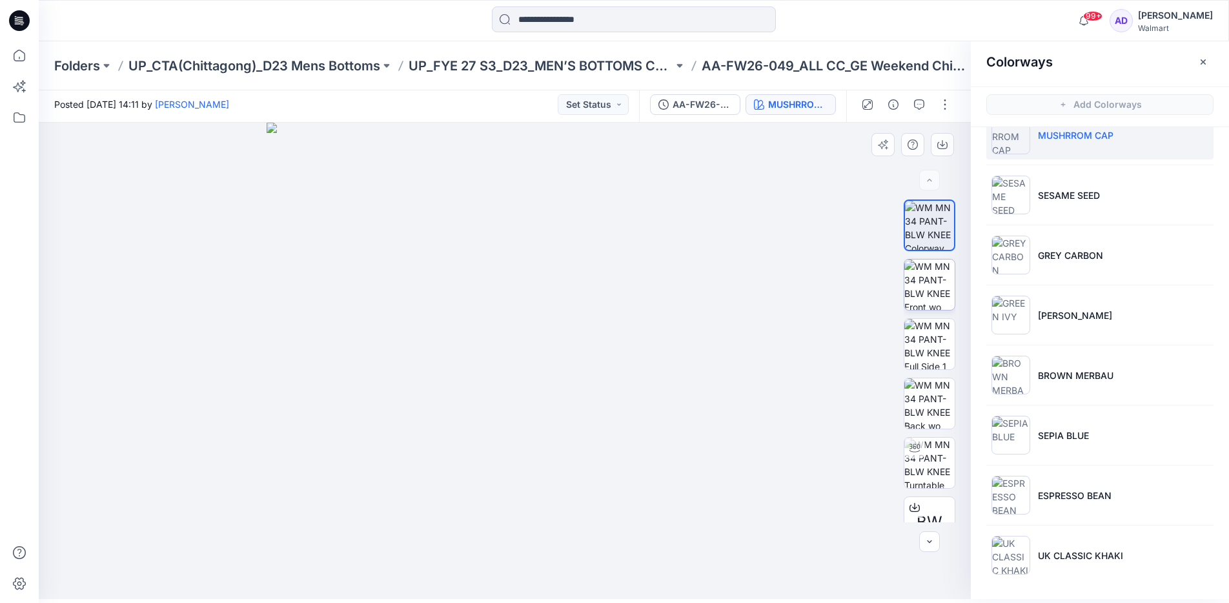
click at [939, 281] on img at bounding box center [929, 285] width 50 height 50
click at [949, 150] on button "button" at bounding box center [942, 144] width 23 height 23
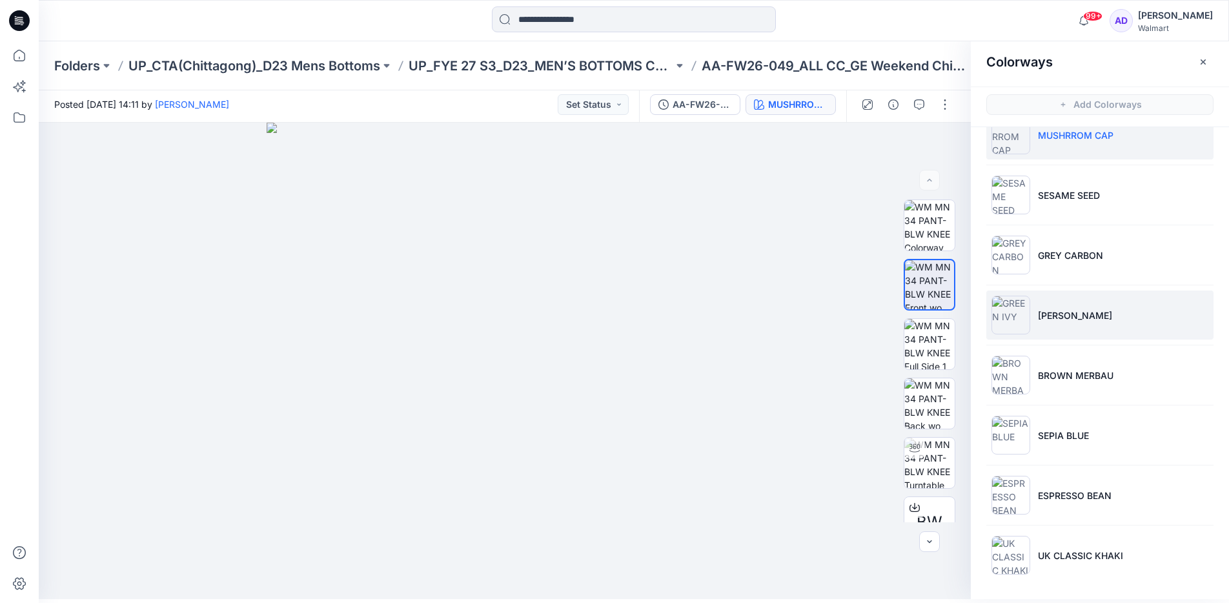
click at [1046, 309] on p "[PERSON_NAME]" at bounding box center [1075, 316] width 74 height 14
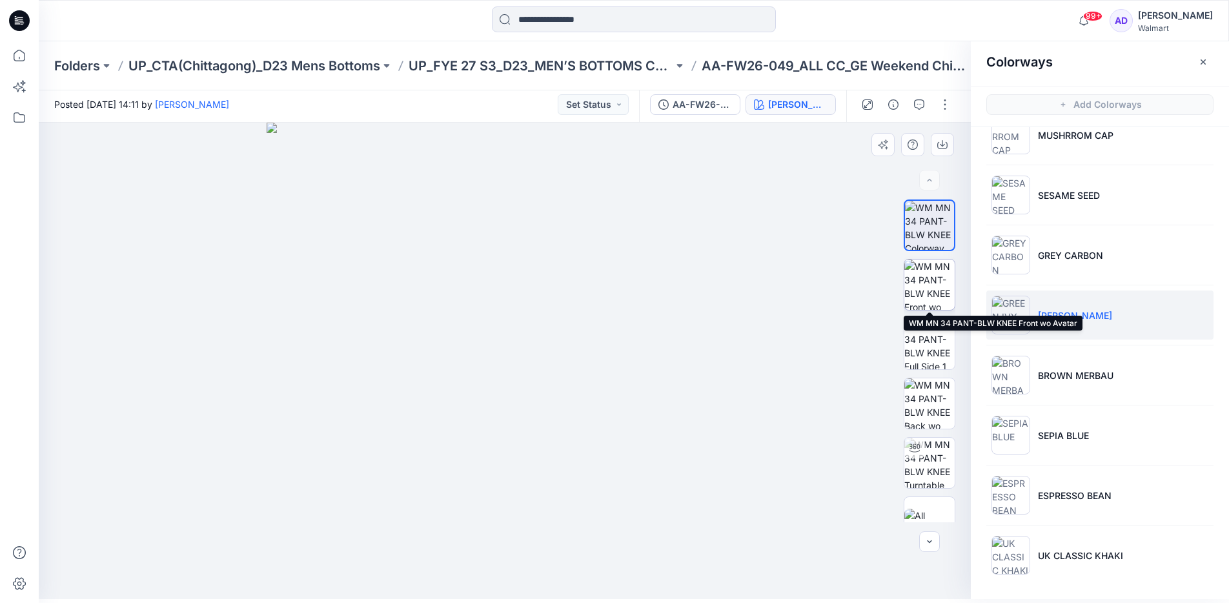
click at [933, 287] on img at bounding box center [929, 285] width 50 height 50
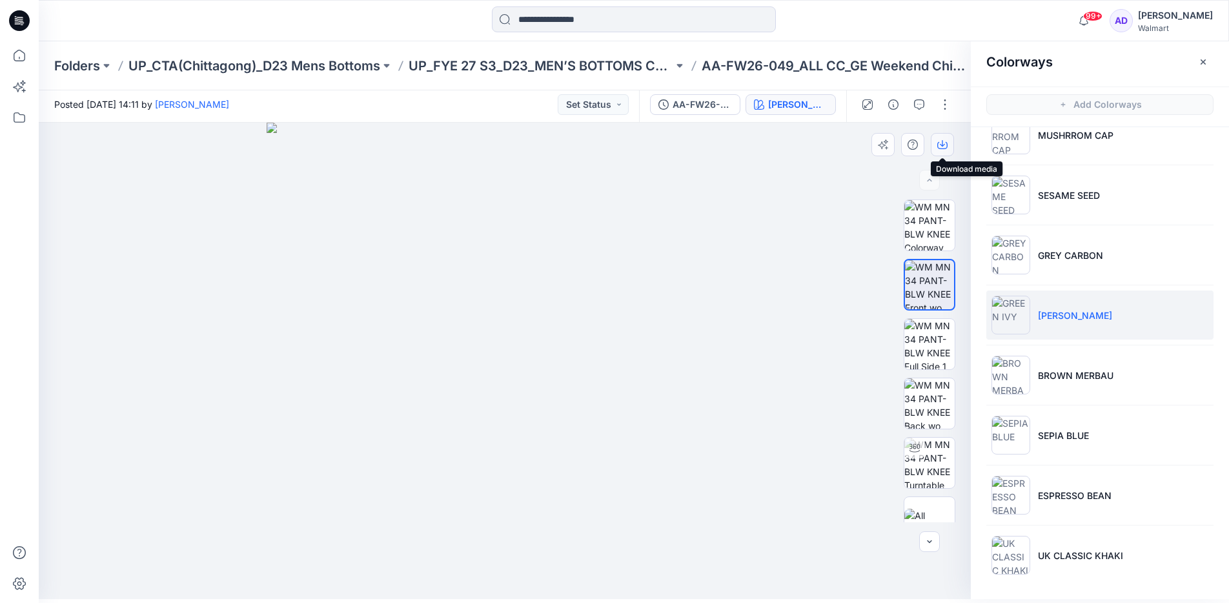
click at [946, 149] on icon "button" at bounding box center [942, 144] width 10 height 10
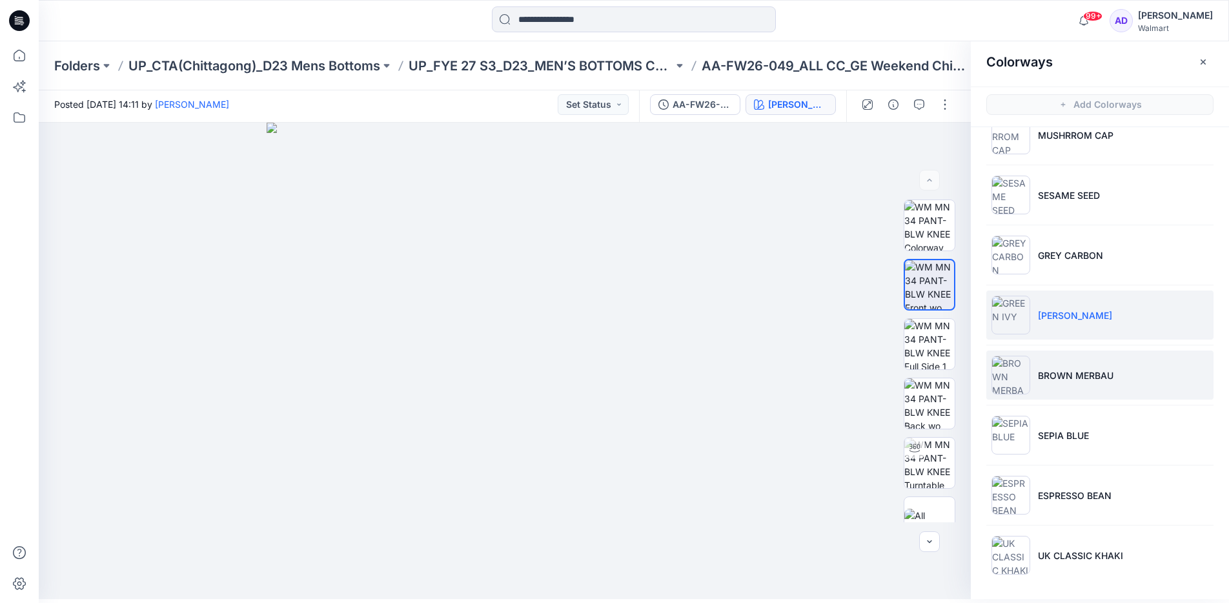
click at [1121, 394] on li "BROWN MERBAU" at bounding box center [1099, 375] width 227 height 49
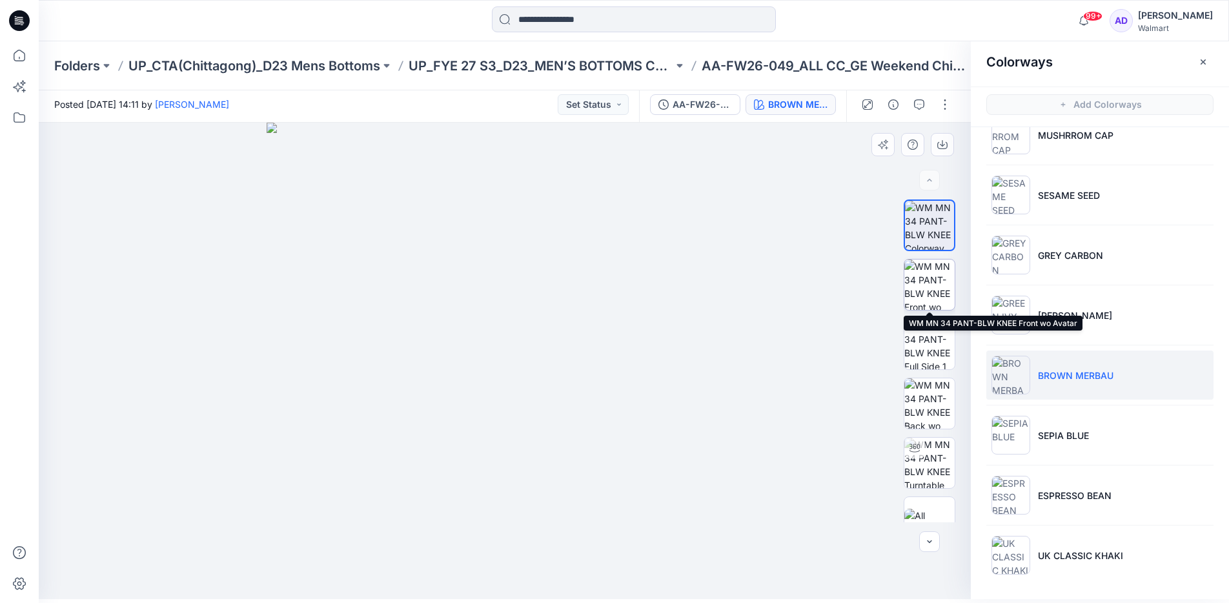
click at [935, 276] on img at bounding box center [929, 285] width 50 height 50
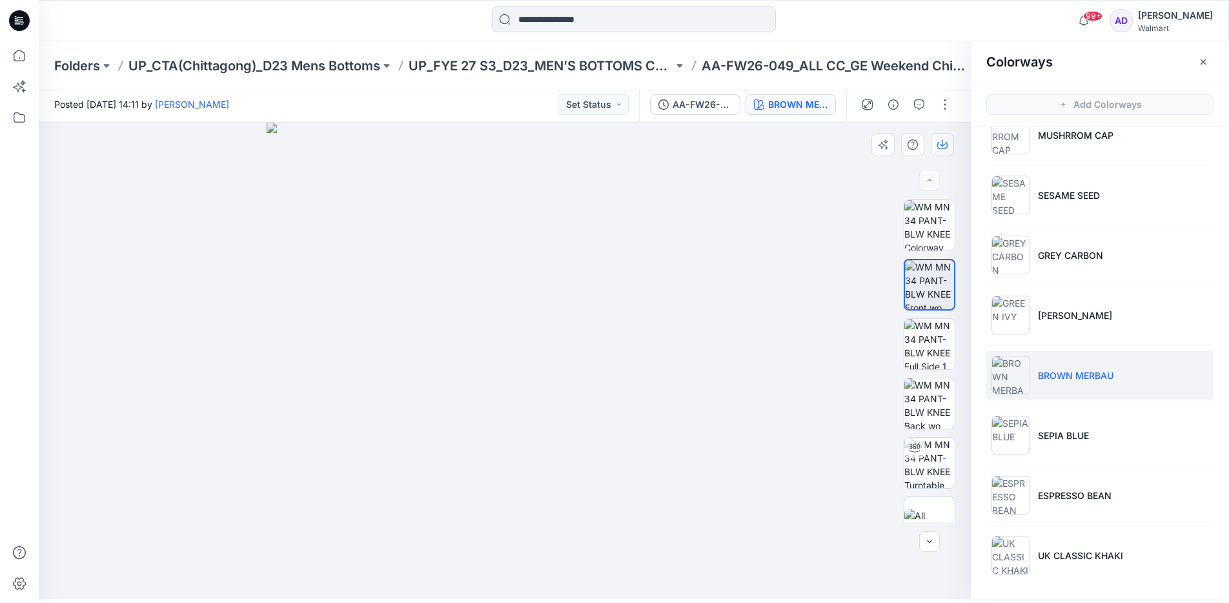
click at [944, 150] on button "button" at bounding box center [942, 144] width 23 height 23
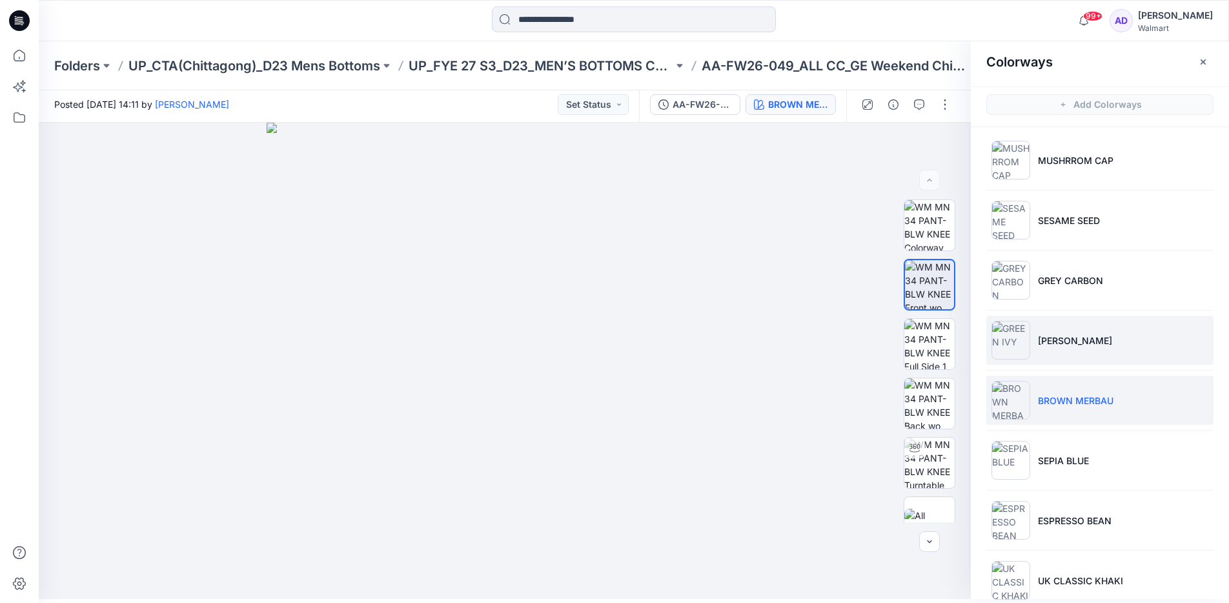
scroll to position [6, 0]
